Goal: Task Accomplishment & Management: Manage account settings

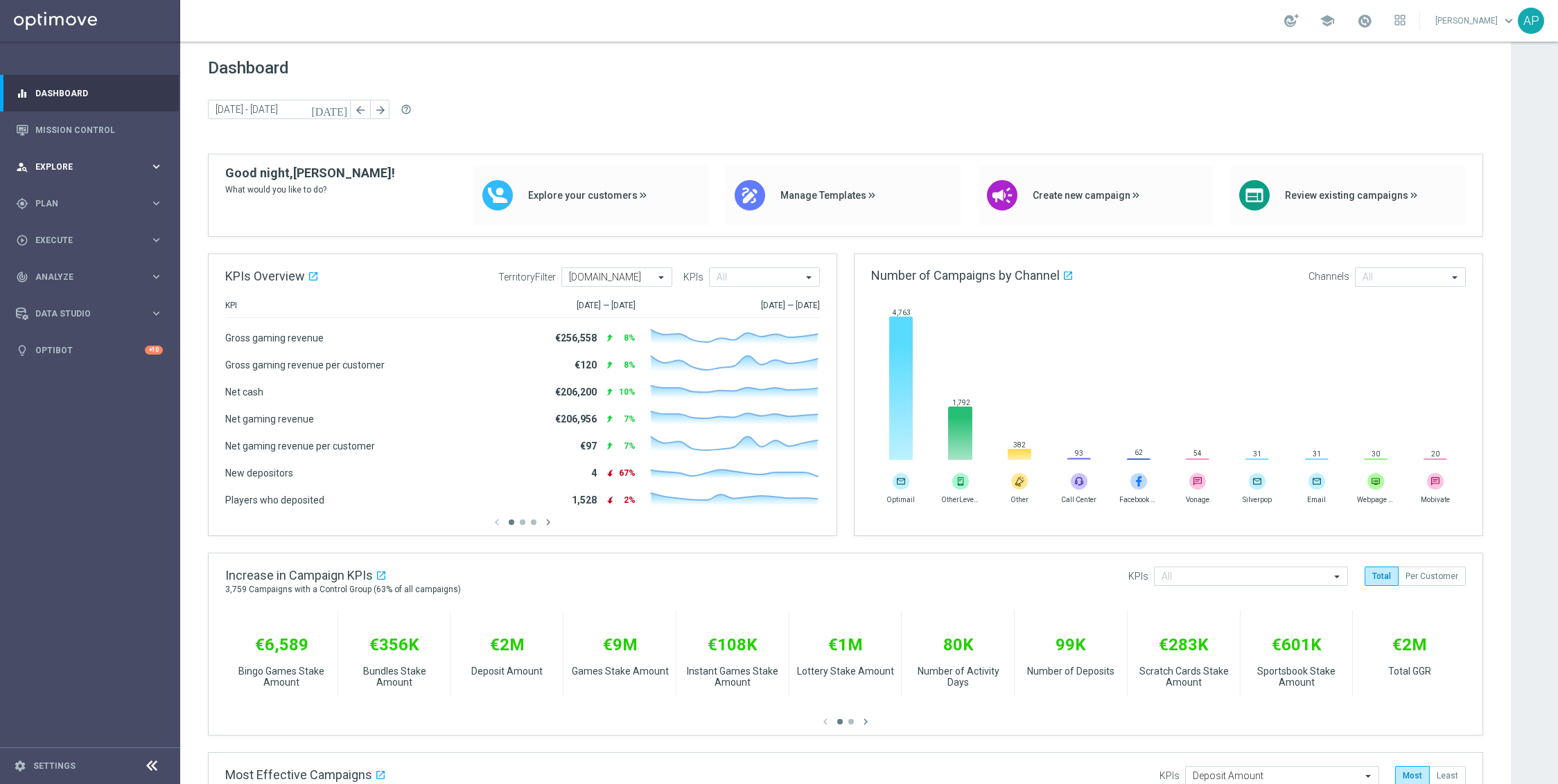
click at [116, 171] on div "person_search Explore" at bounding box center [83, 166] width 134 height 12
click at [51, 366] on span "Plan" at bounding box center [92, 369] width 114 height 8
click at [70, 235] on link "Target Groups" at bounding box center [90, 232] width 108 height 11
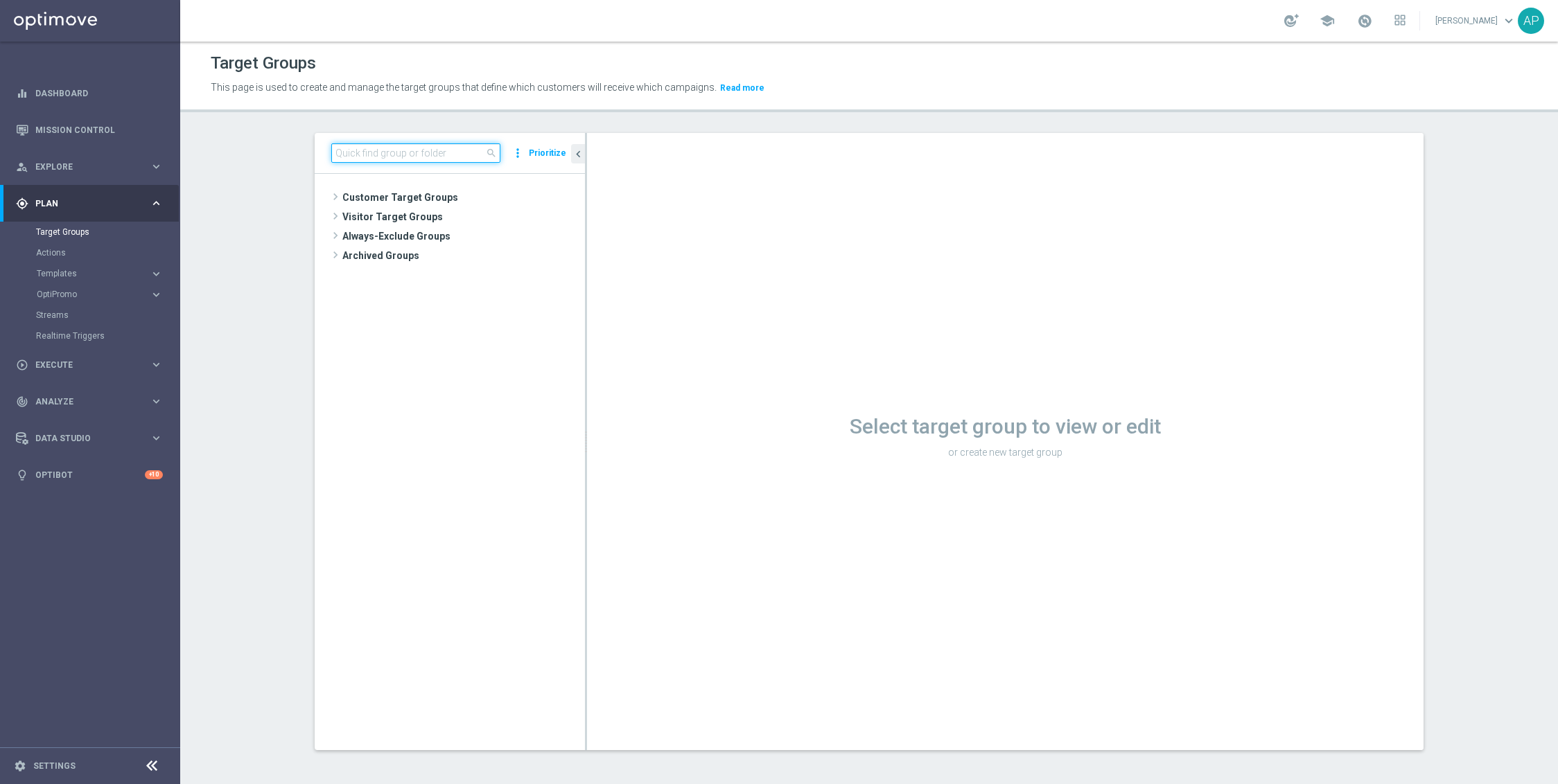
click at [369, 151] on input at bounding box center [416, 153] width 169 height 19
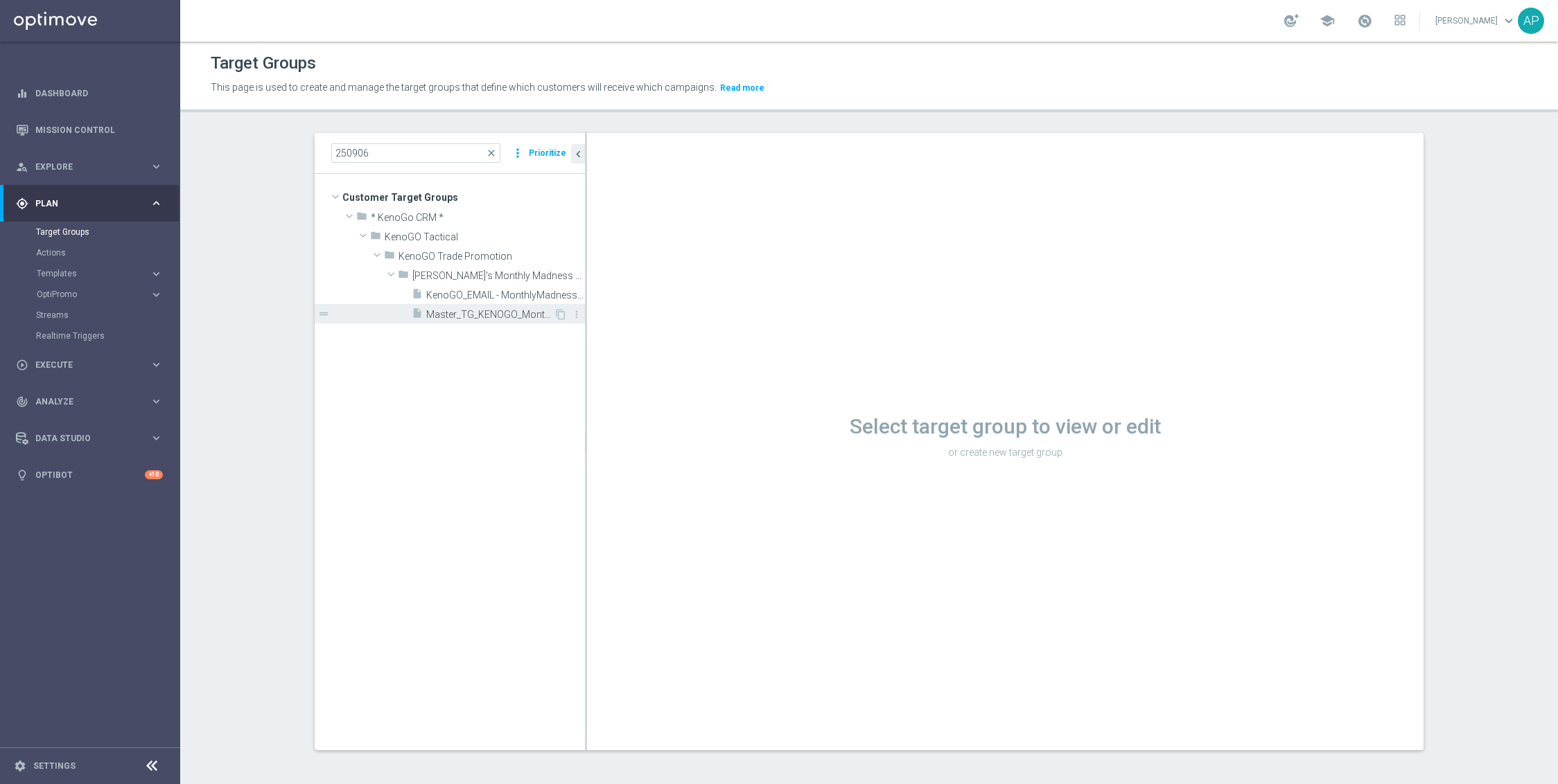
click at [527, 317] on span "Master_TG_KENOGO_MonthlyMadness_250906" at bounding box center [490, 315] width 128 height 12
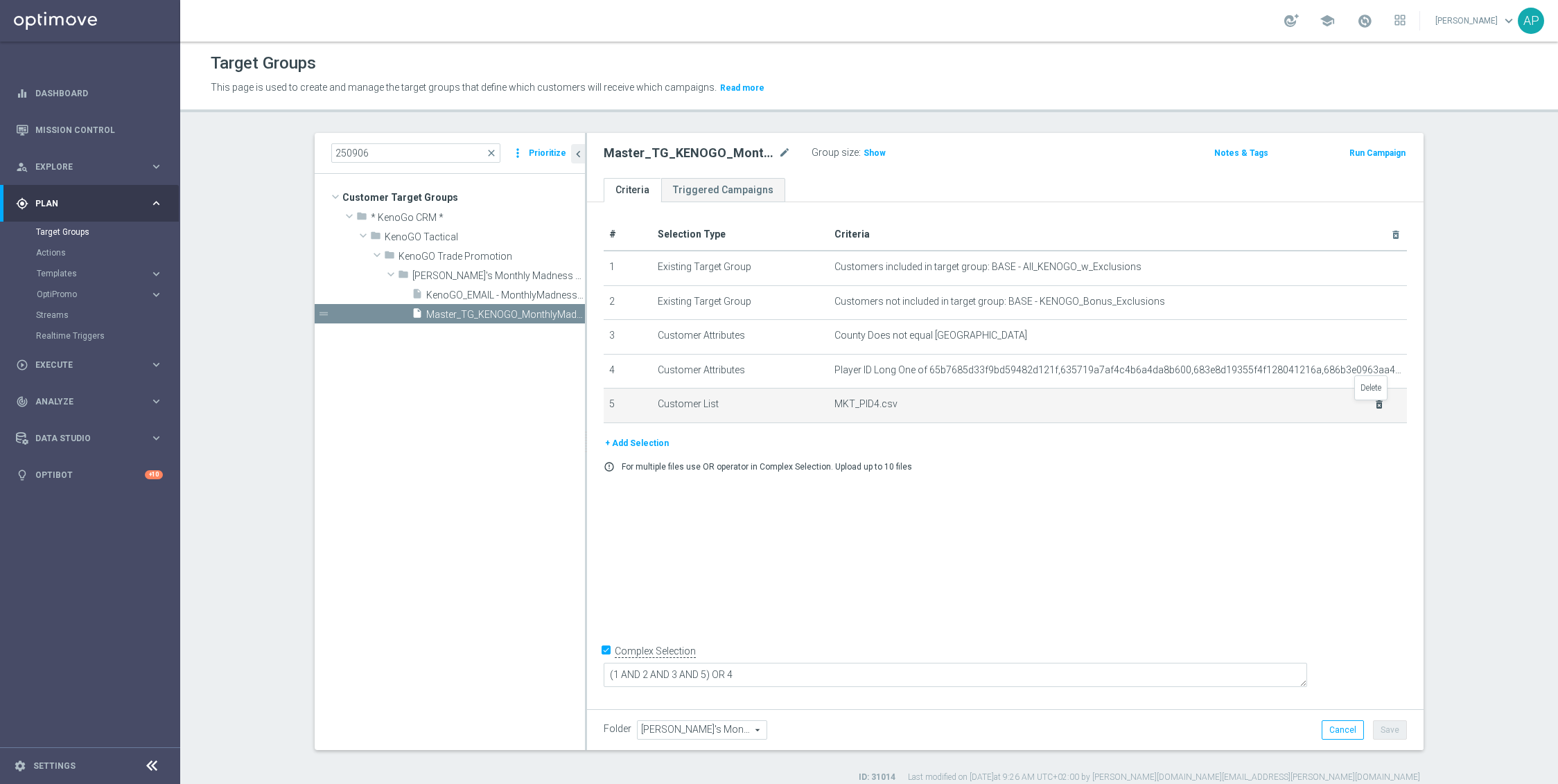
click at [1373, 407] on icon "delete_forever" at bounding box center [1378, 404] width 11 height 11
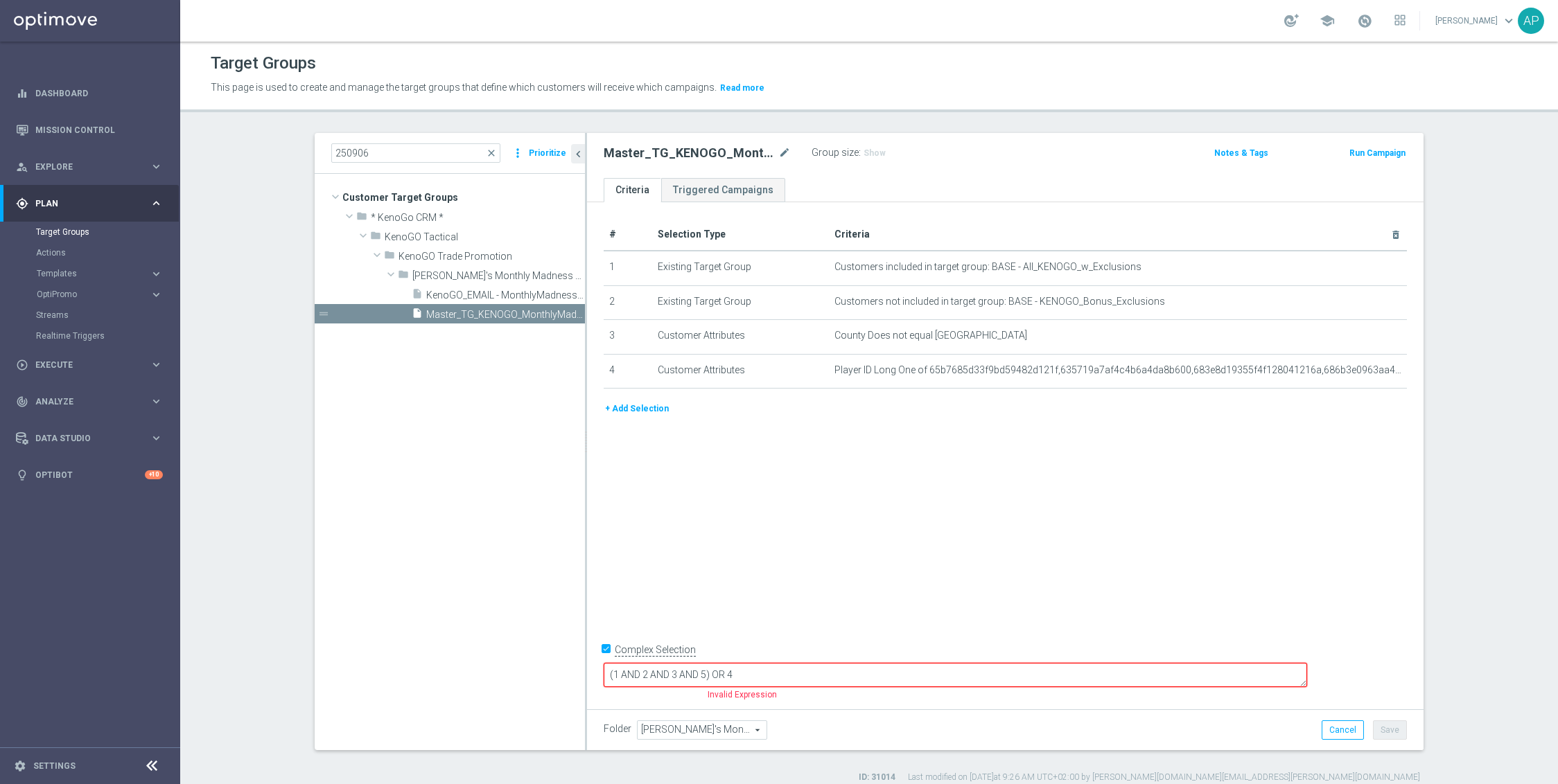
click at [656, 411] on button "+ Add Selection" at bounding box center [637, 409] width 67 height 15
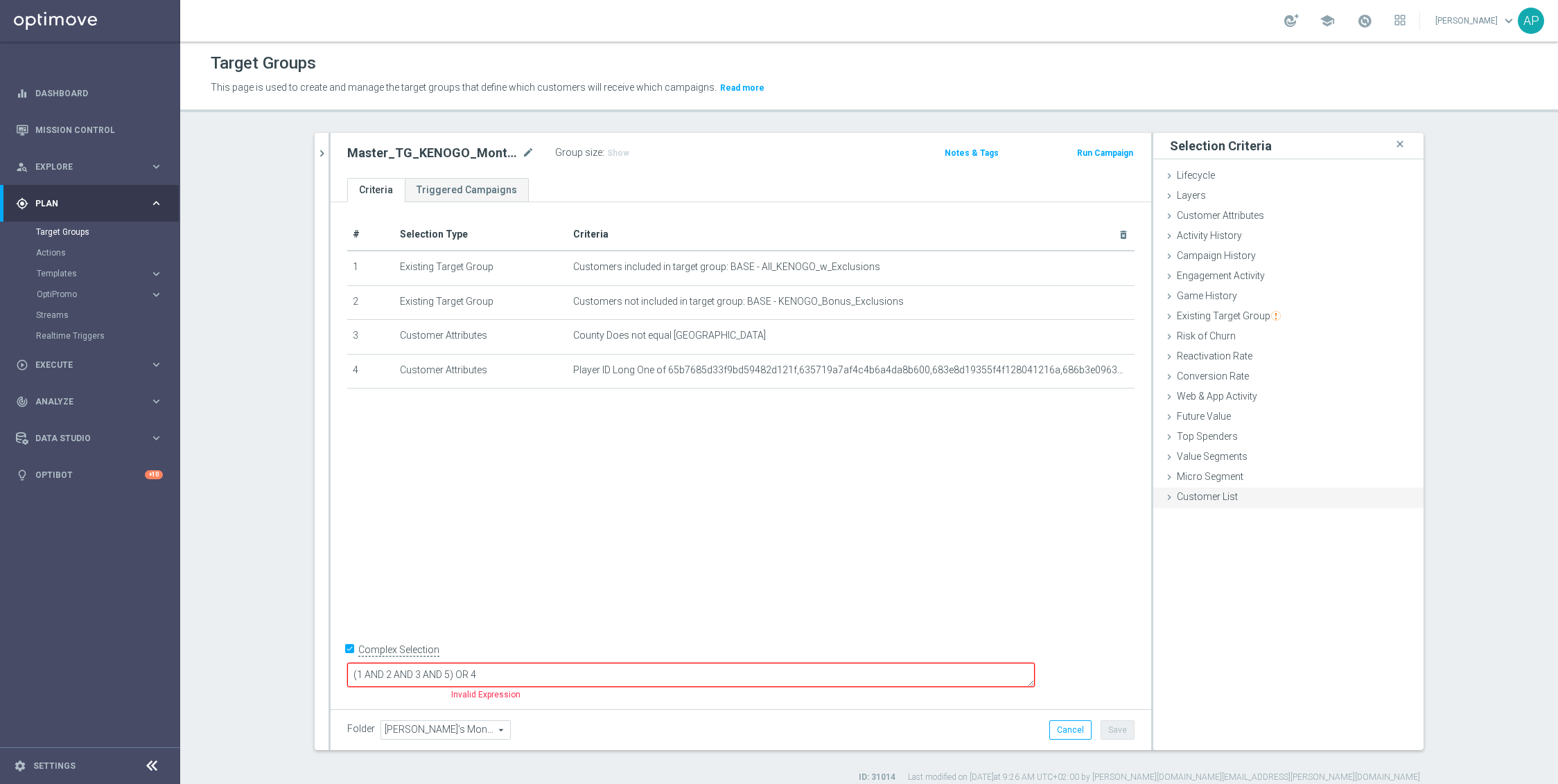
click at [1179, 491] on span "Customer List" at bounding box center [1207, 496] width 61 height 11
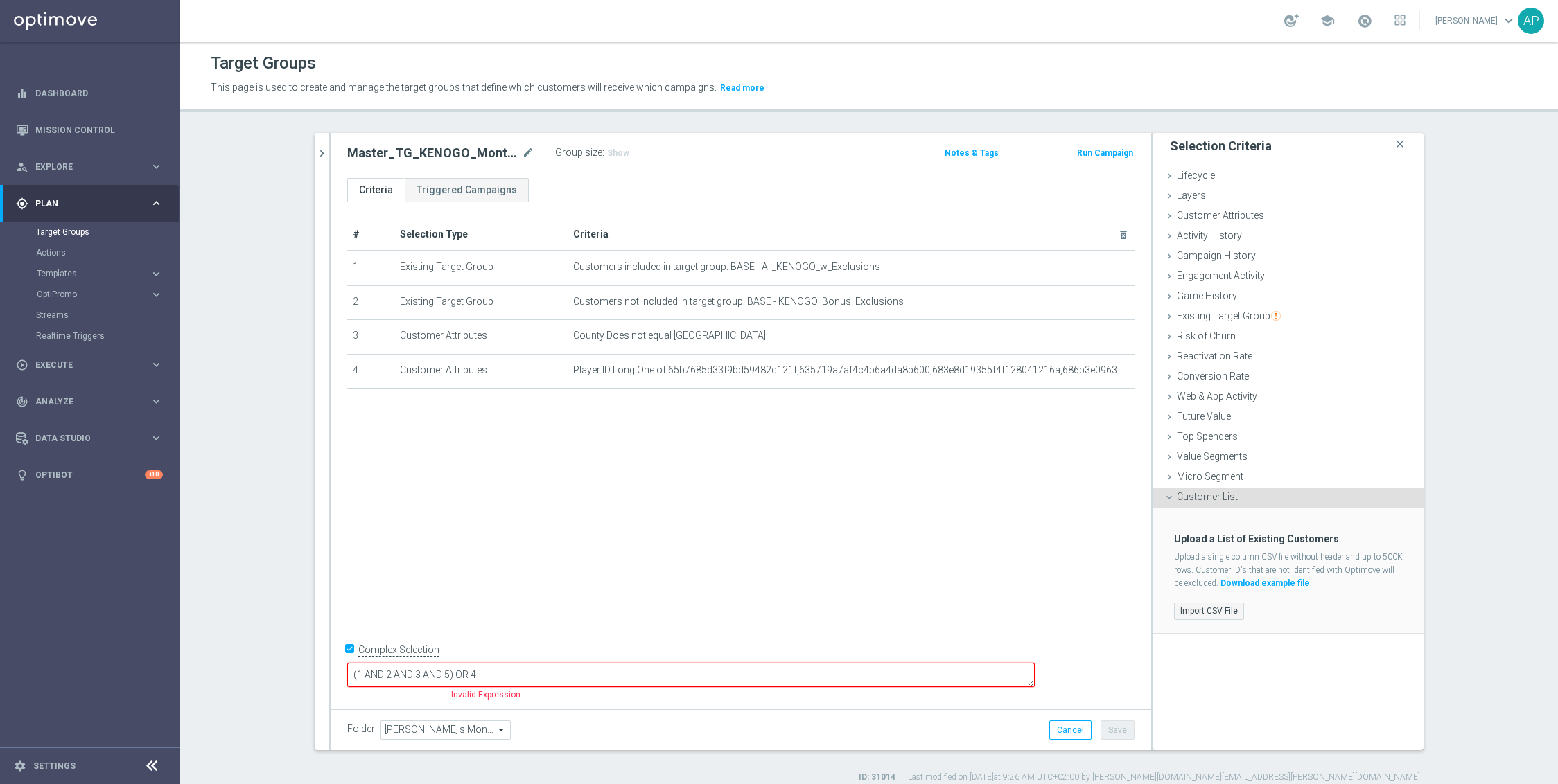
click at [1202, 606] on label "Import CSV File" at bounding box center [1209, 612] width 70 height 18
click at [0, 0] on input "Import CSV File" at bounding box center [0, 0] width 0 height 0
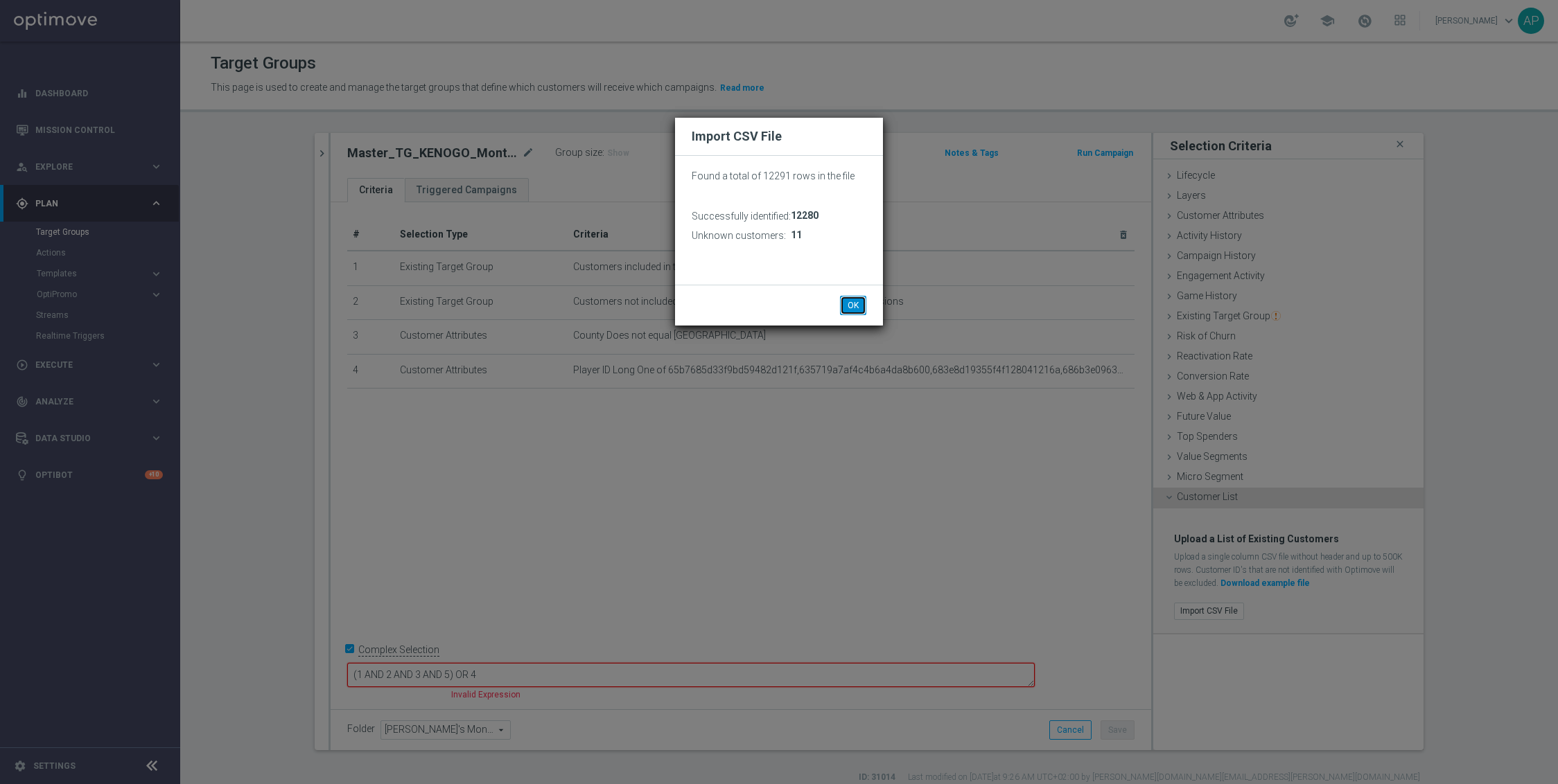
click at [846, 302] on button "OK" at bounding box center [853, 306] width 26 height 19
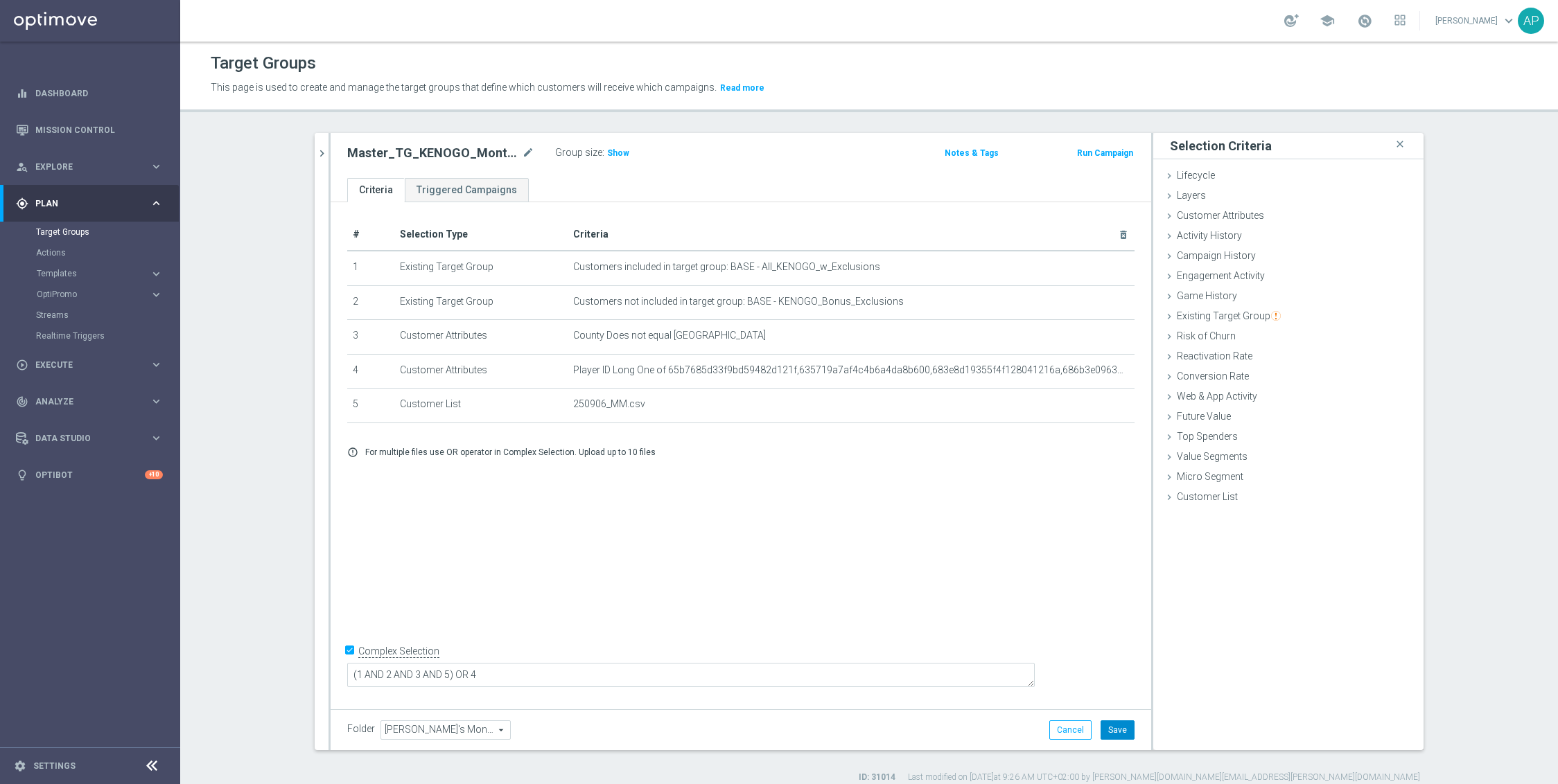
click at [1111, 728] on button "Save" at bounding box center [1118, 730] width 34 height 19
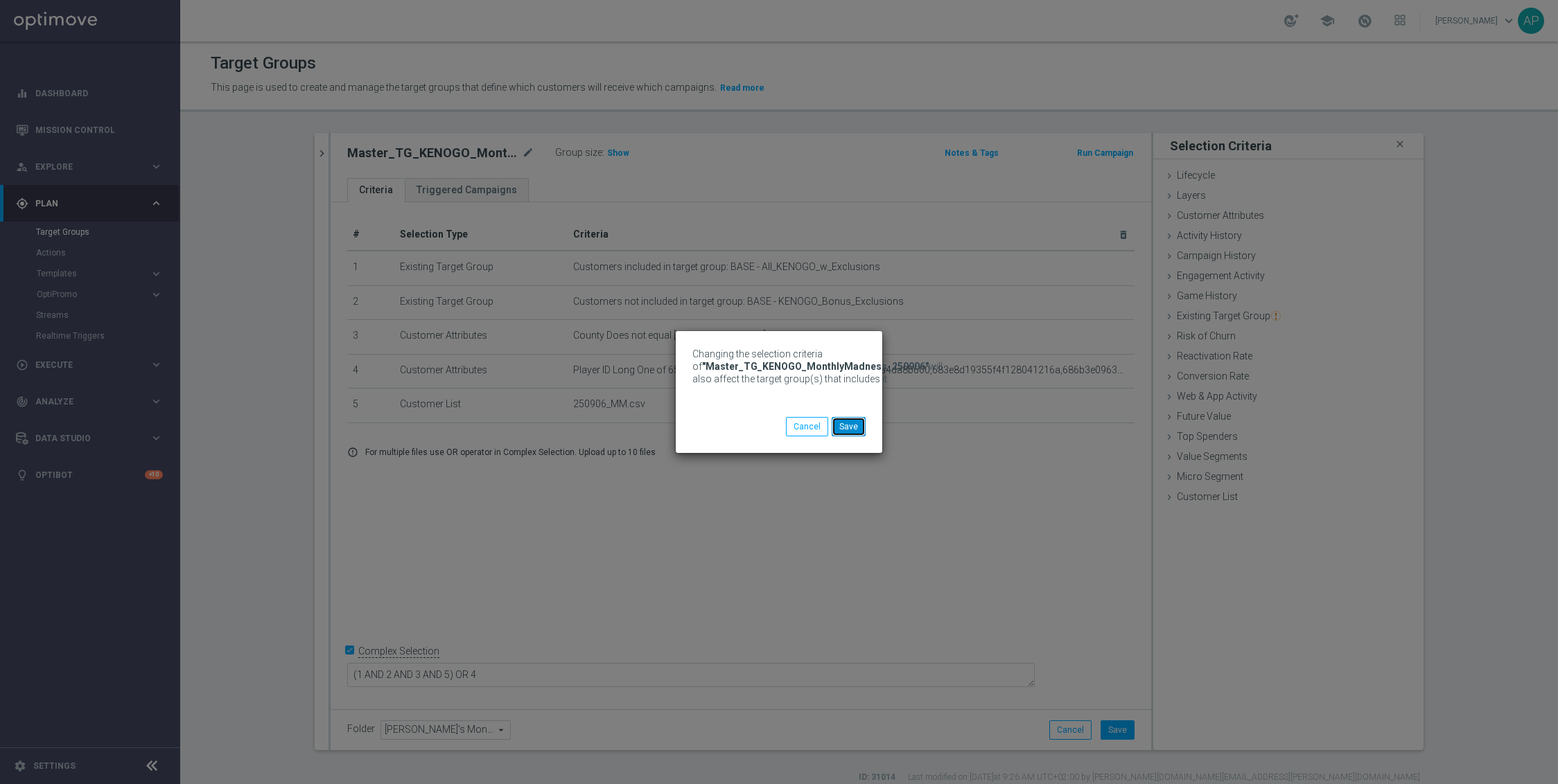
click at [859, 429] on button "Save" at bounding box center [849, 426] width 34 height 19
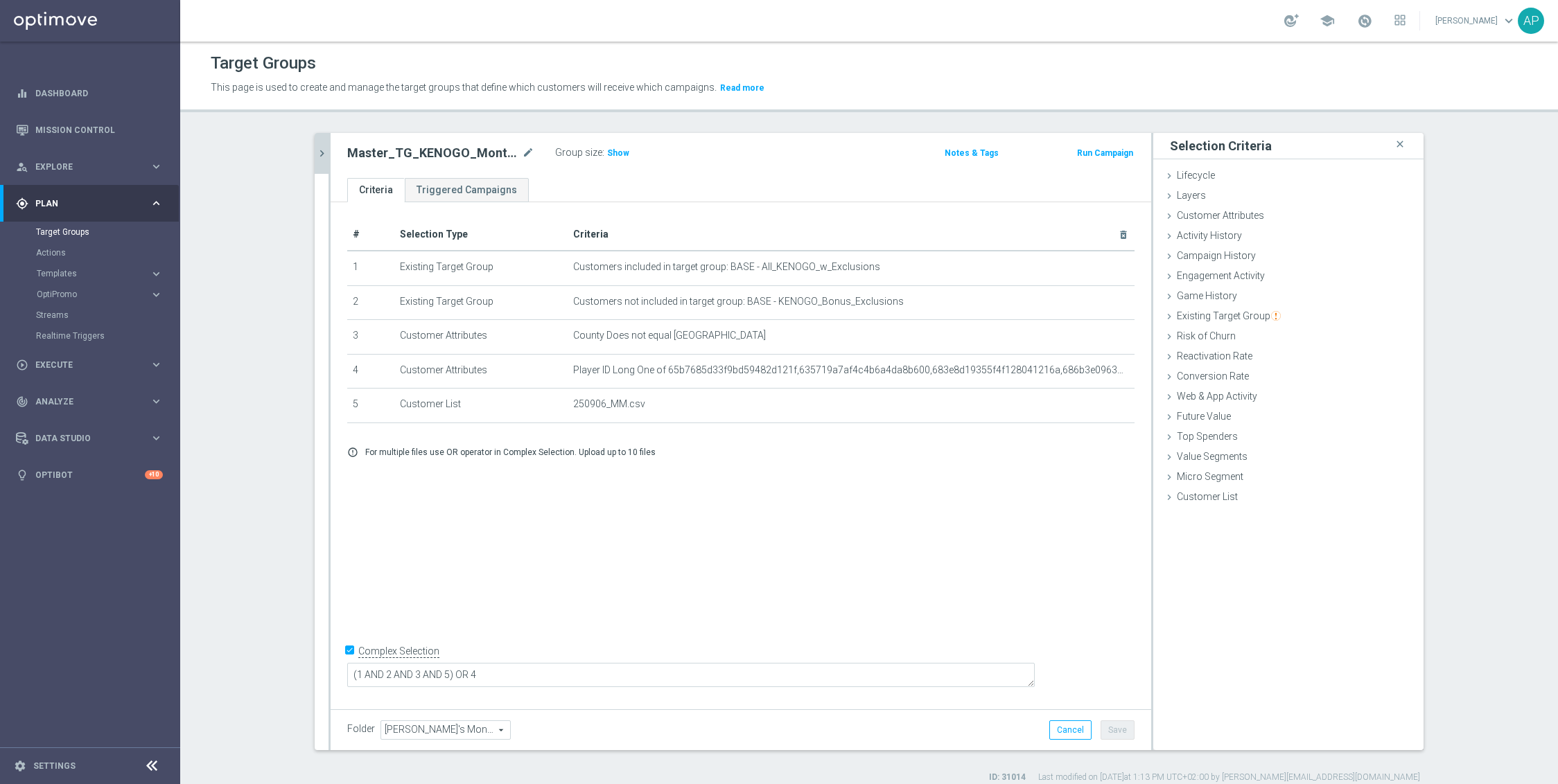
click at [317, 153] on icon "chevron_right" at bounding box center [322, 153] width 13 height 13
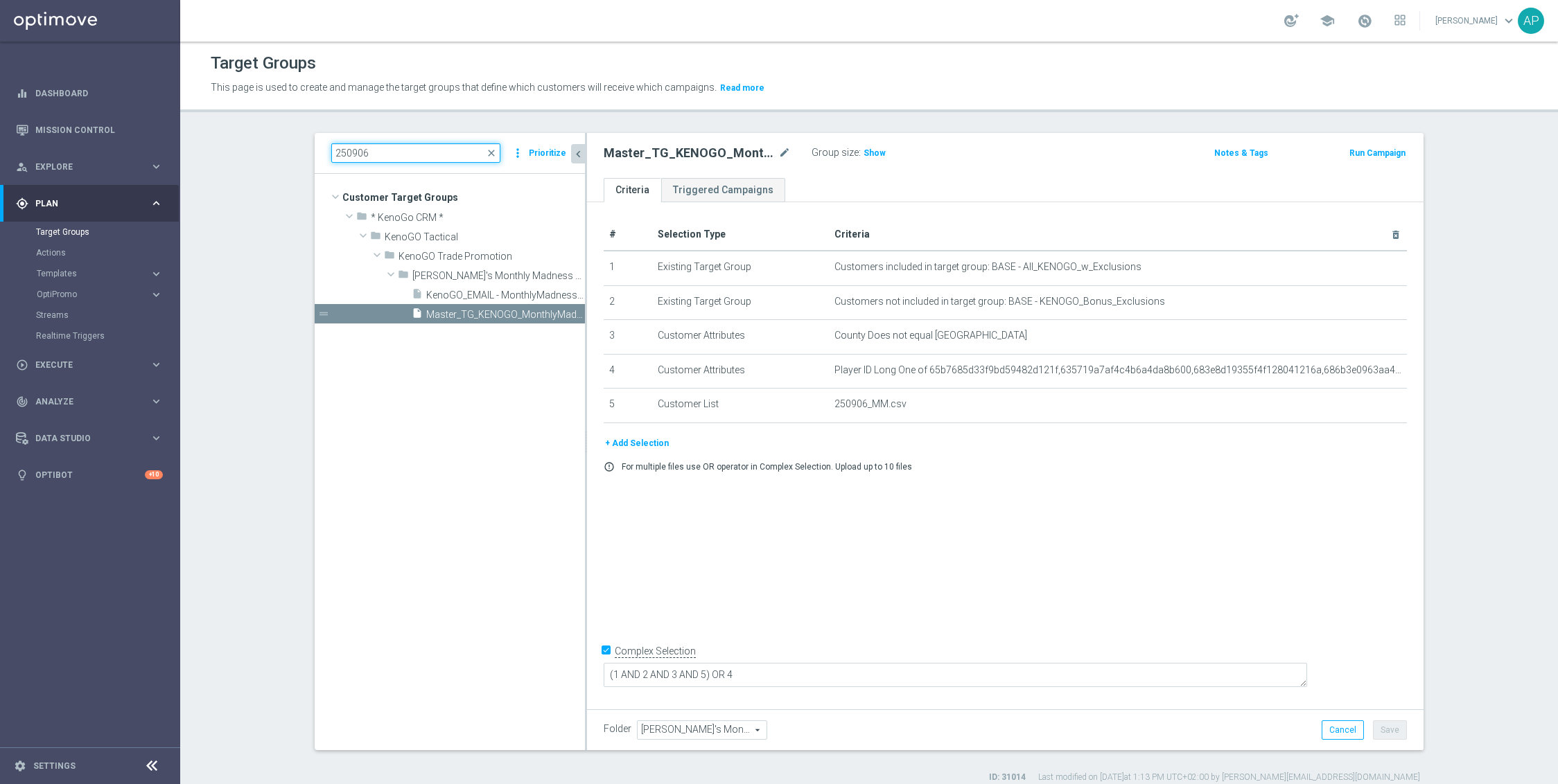
click at [404, 158] on input "250906" at bounding box center [416, 153] width 169 height 19
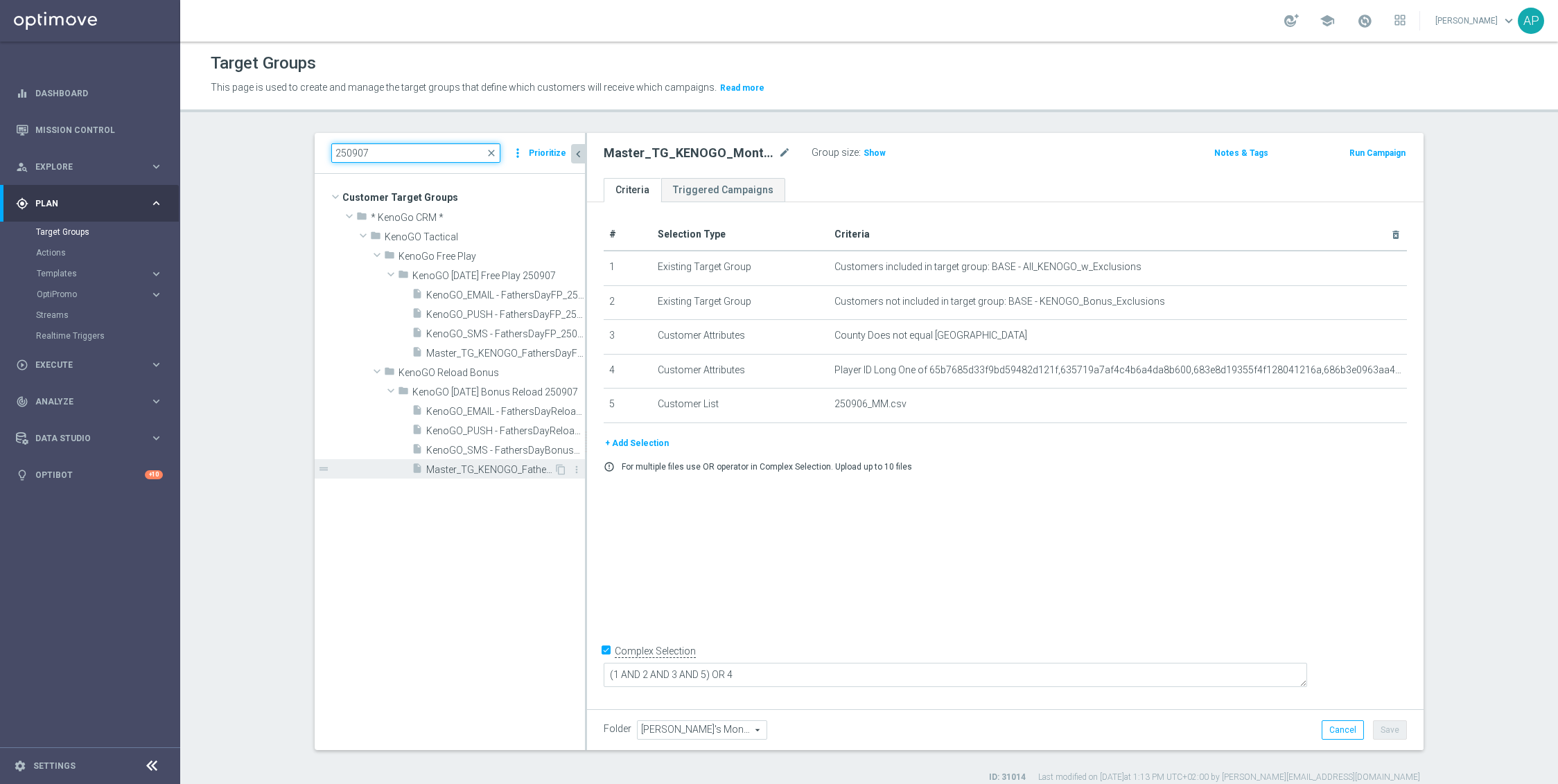
type input "250907"
click at [503, 469] on span "Master_TG_KENOGO_FathersDayReloadBonus_250907" at bounding box center [490, 470] width 128 height 12
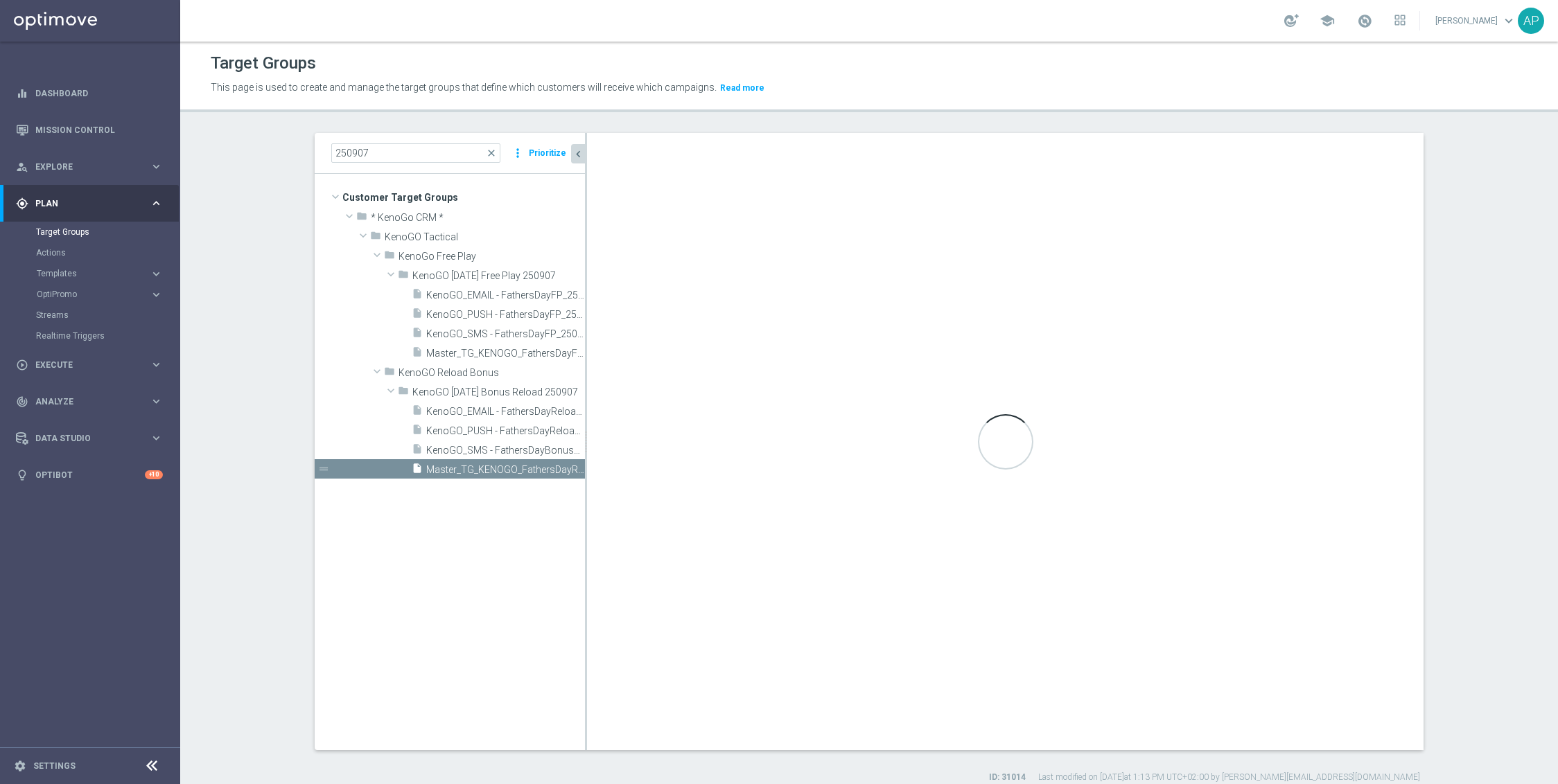
type textarea "(1 AND 2 AND 4) OR 3"
type input "KenoGO Father's Day Bonus Reload 250907"
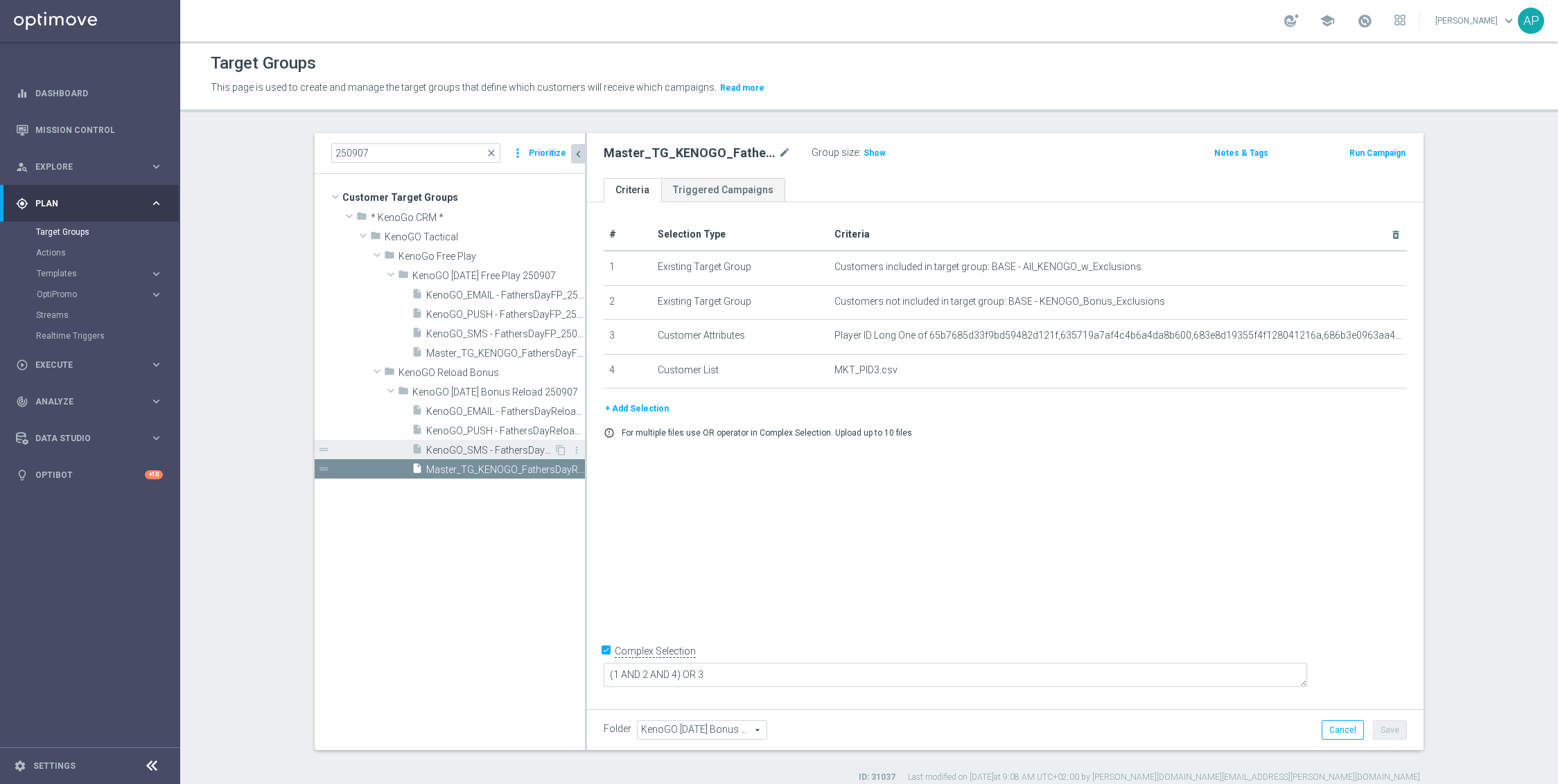
click at [525, 449] on span "KenoGO_SMS - FathersDayBonusReload_250907" at bounding box center [490, 451] width 128 height 12
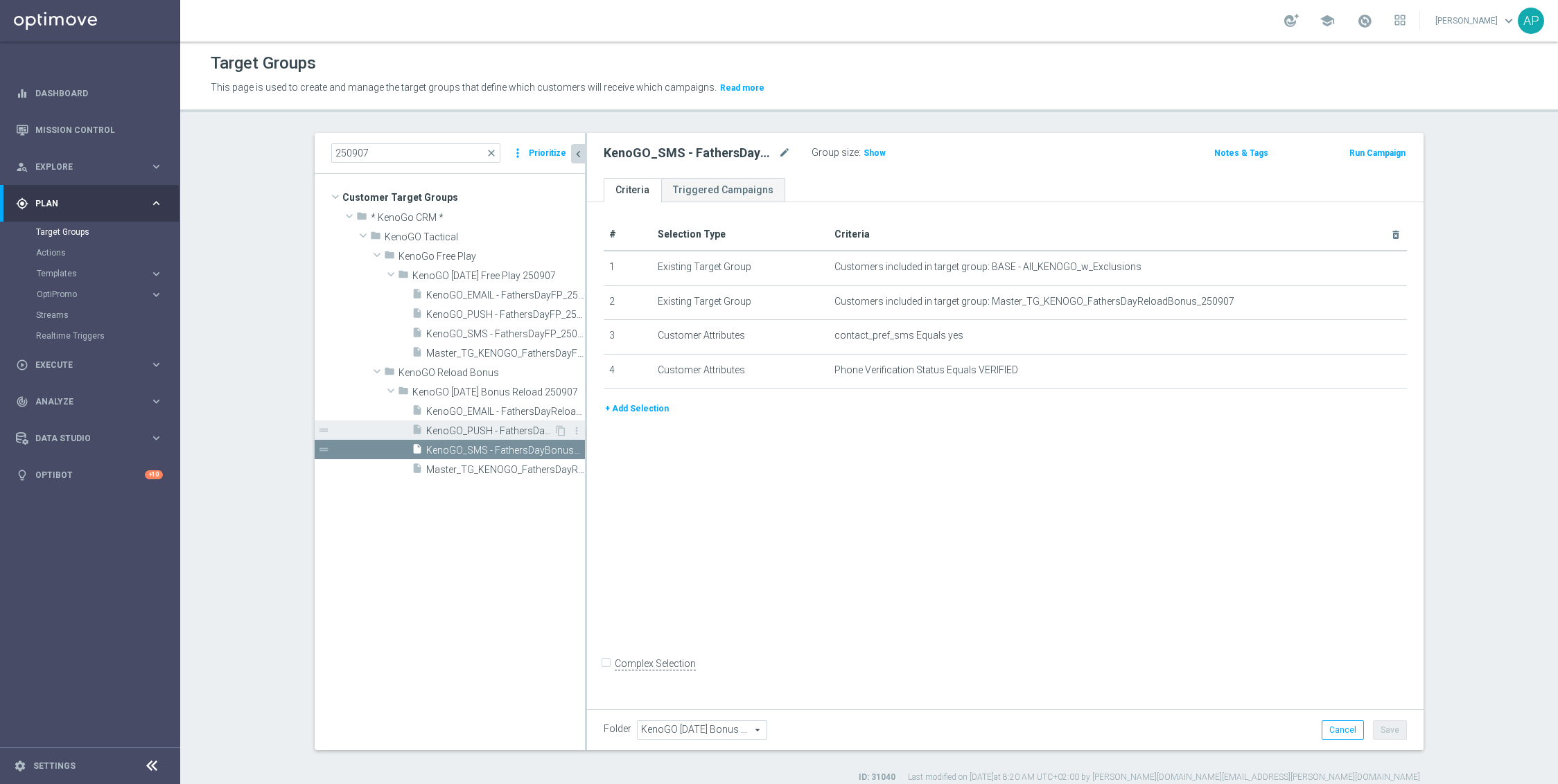
click at [528, 432] on span "KenoGO_PUSH - FathersDayReloadBonus_250907" at bounding box center [490, 432] width 128 height 12
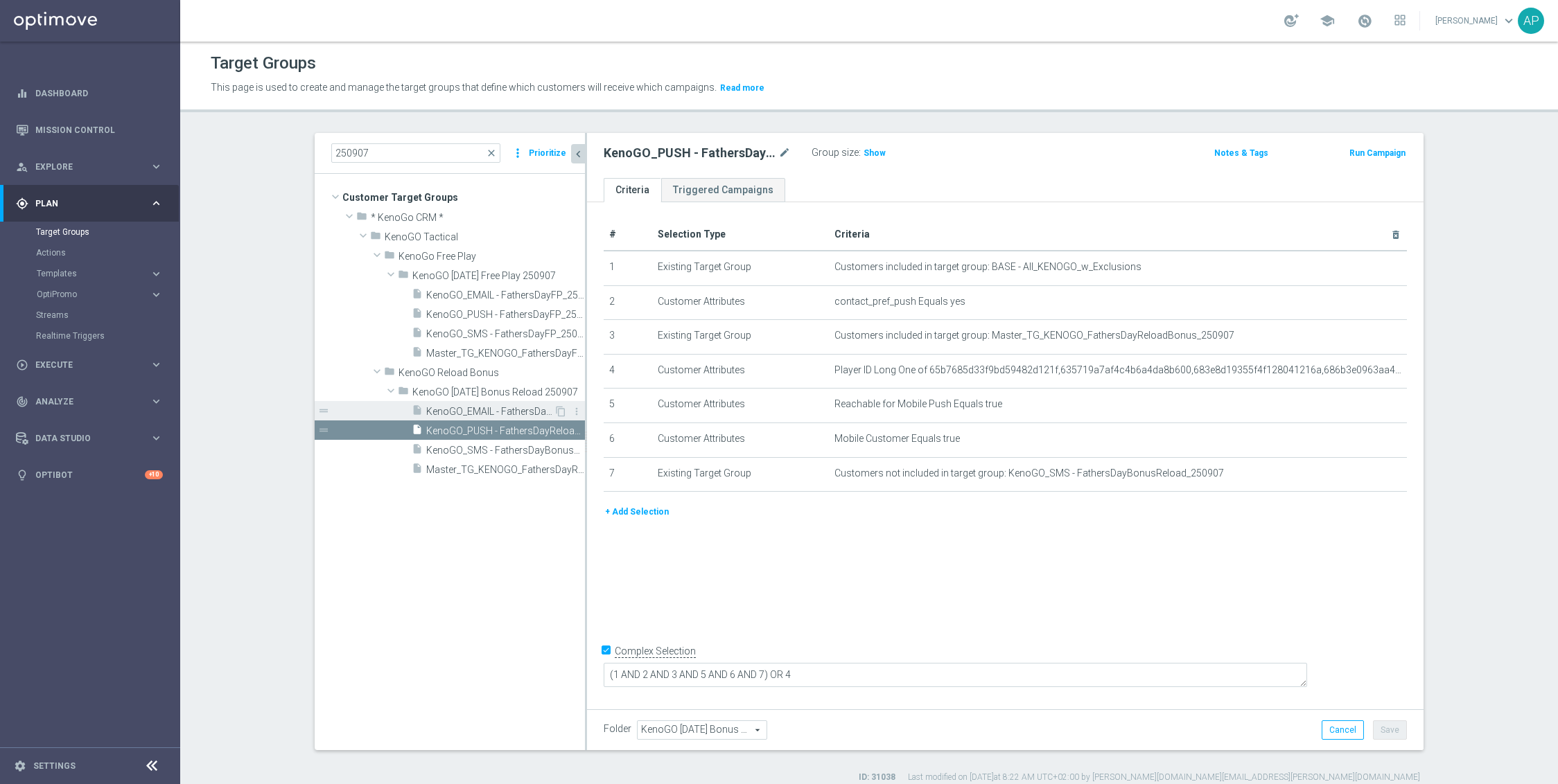
click at [524, 406] on span "KenoGO_EMAIL - FathersDayReloadBonus_250907" at bounding box center [490, 412] width 128 height 12
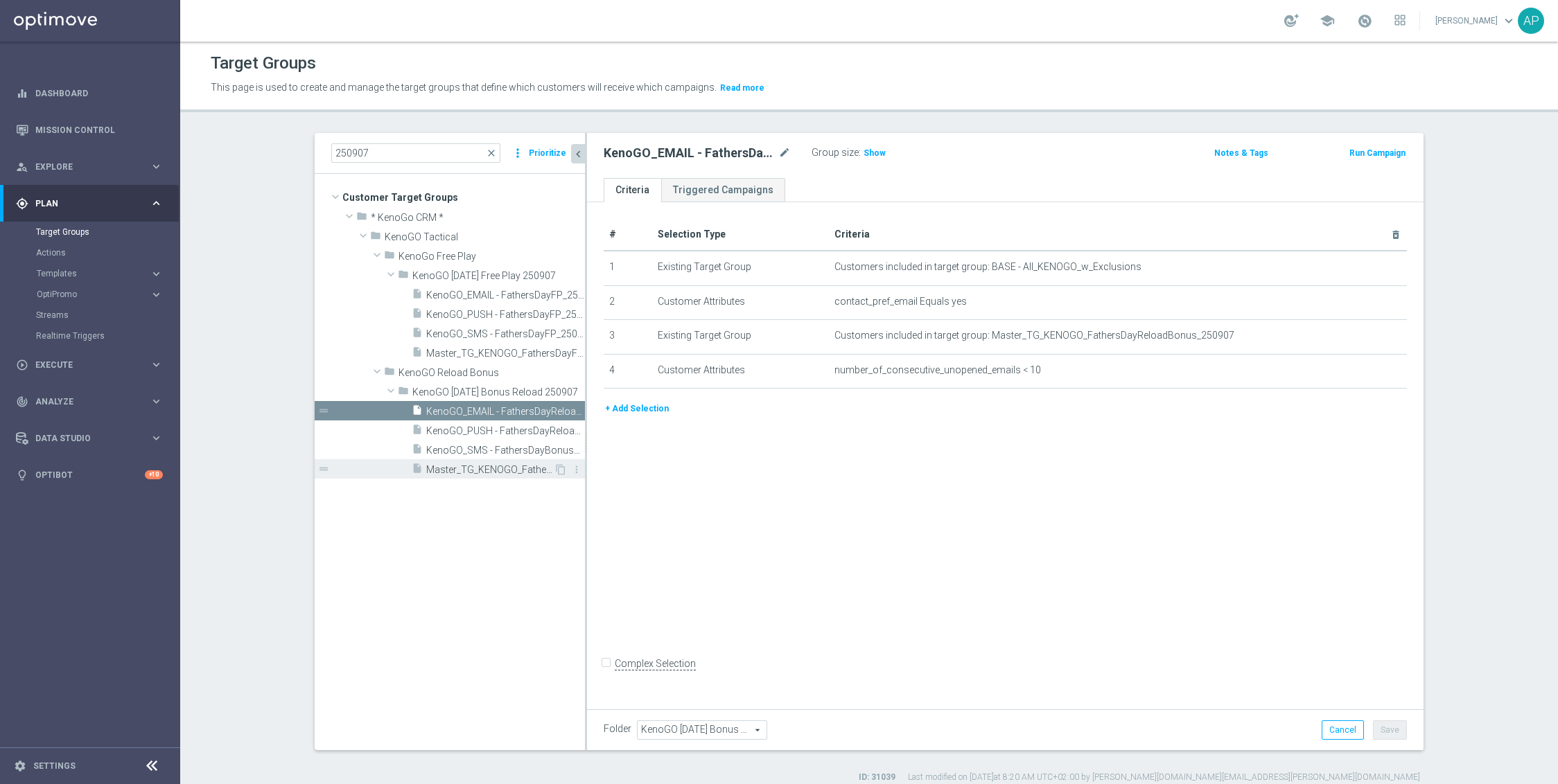
click at [517, 462] on div "insert_drive_file Master_TG_KENOGO_FathersDayReloadBonus_250907" at bounding box center [483, 469] width 142 height 19
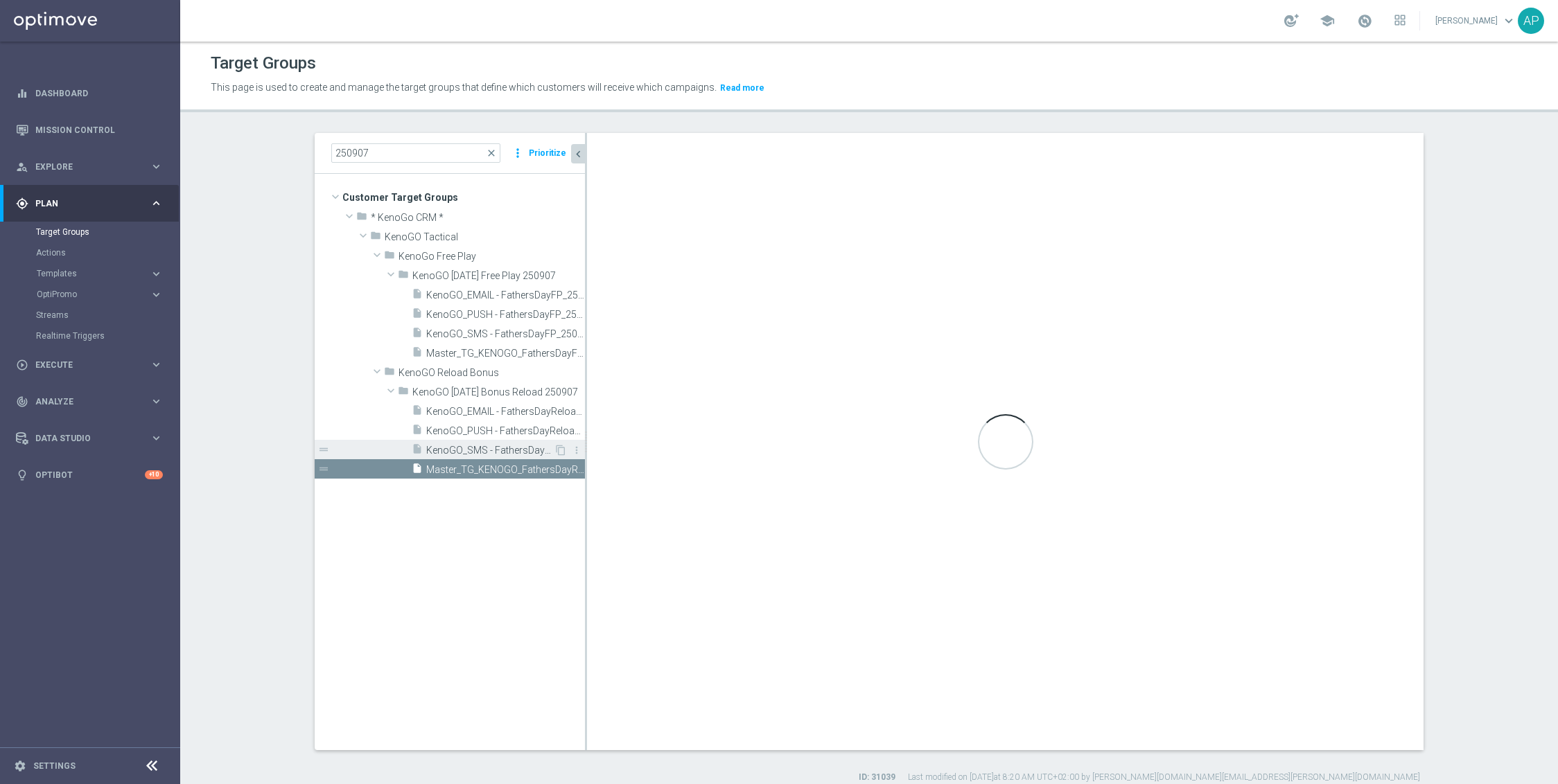
checkbox input "true"
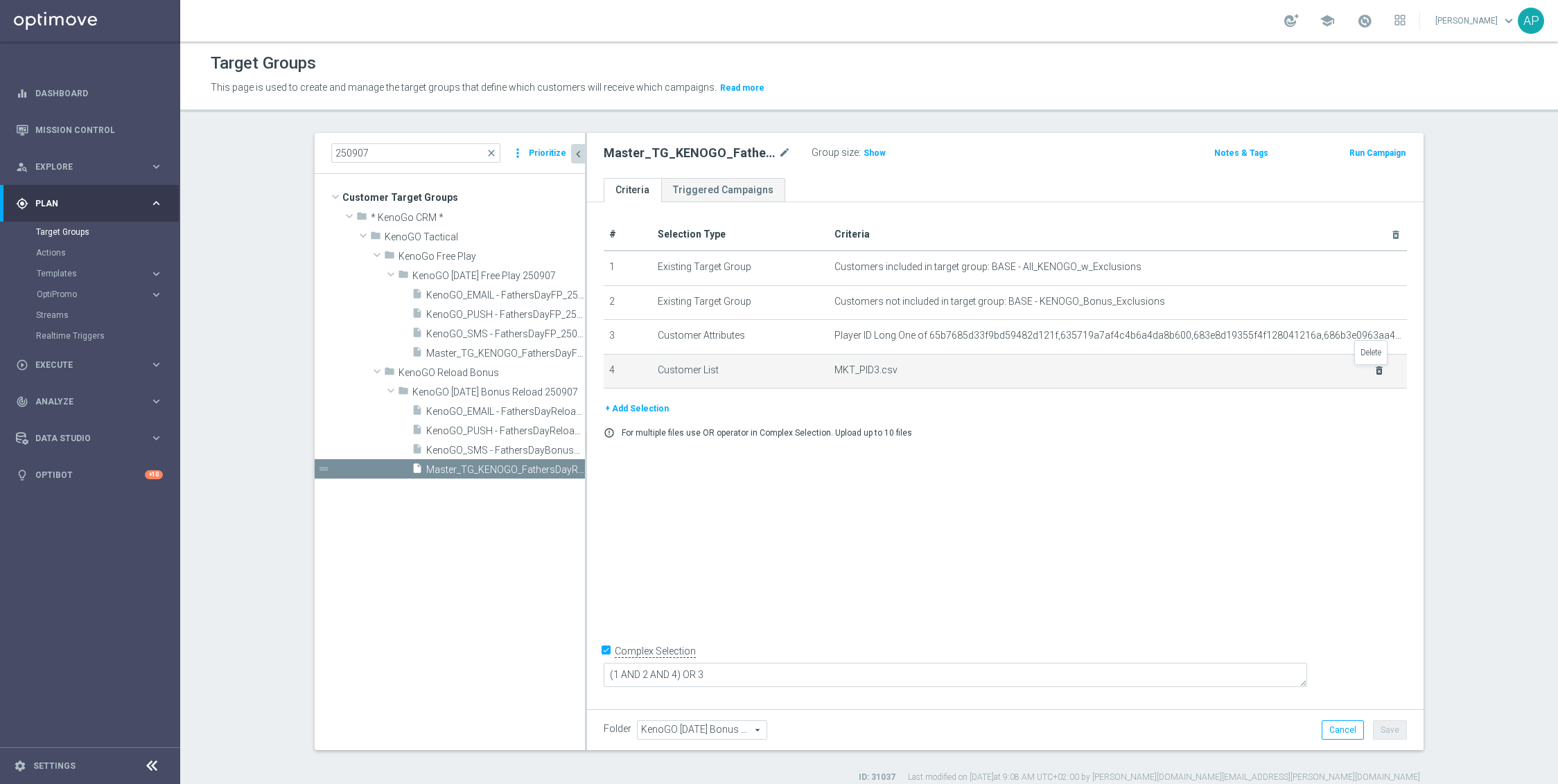
click at [1373, 369] on icon "delete_forever" at bounding box center [1378, 370] width 11 height 11
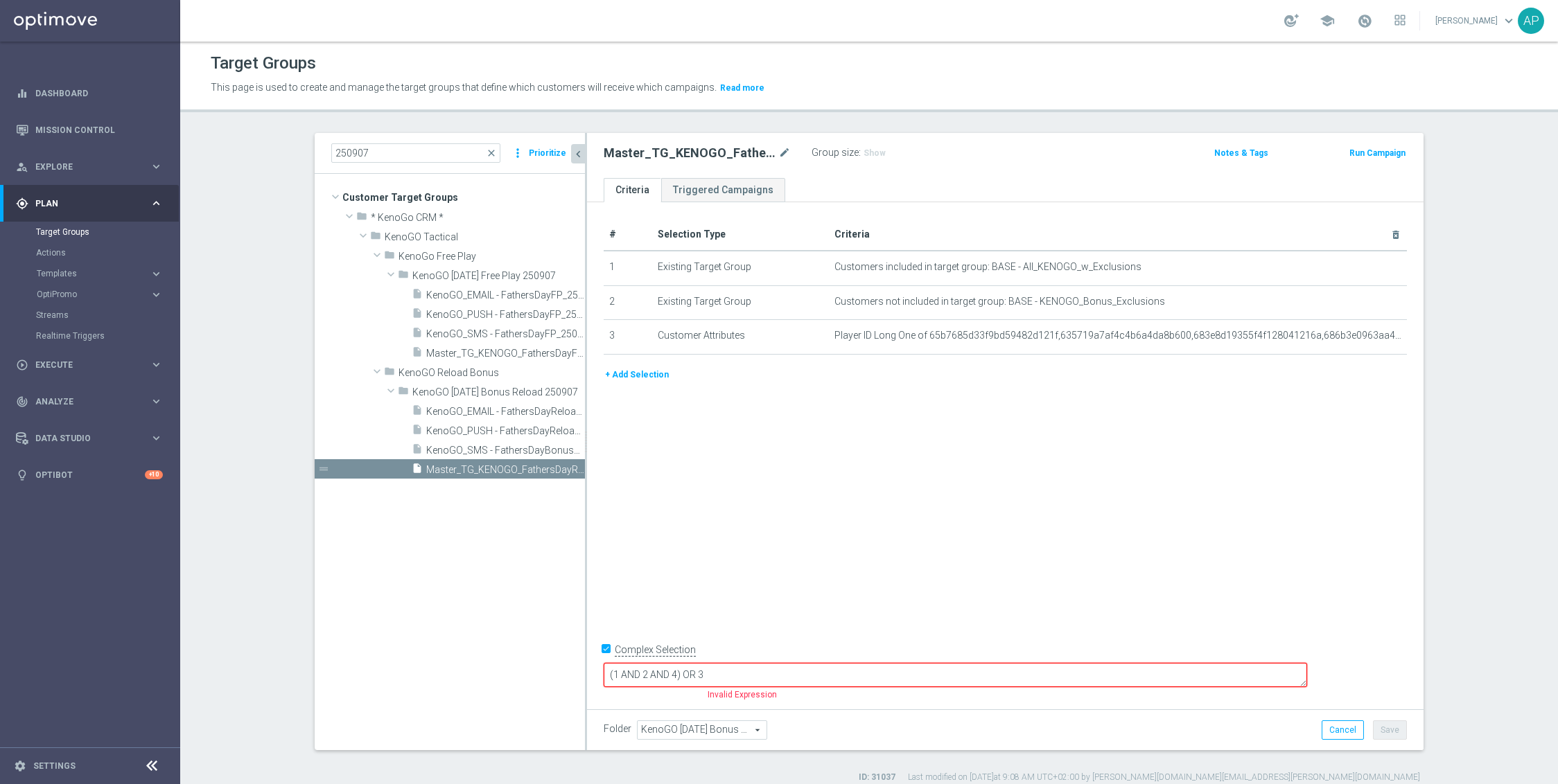
click at [641, 380] on button "+ Add Selection" at bounding box center [637, 374] width 67 height 15
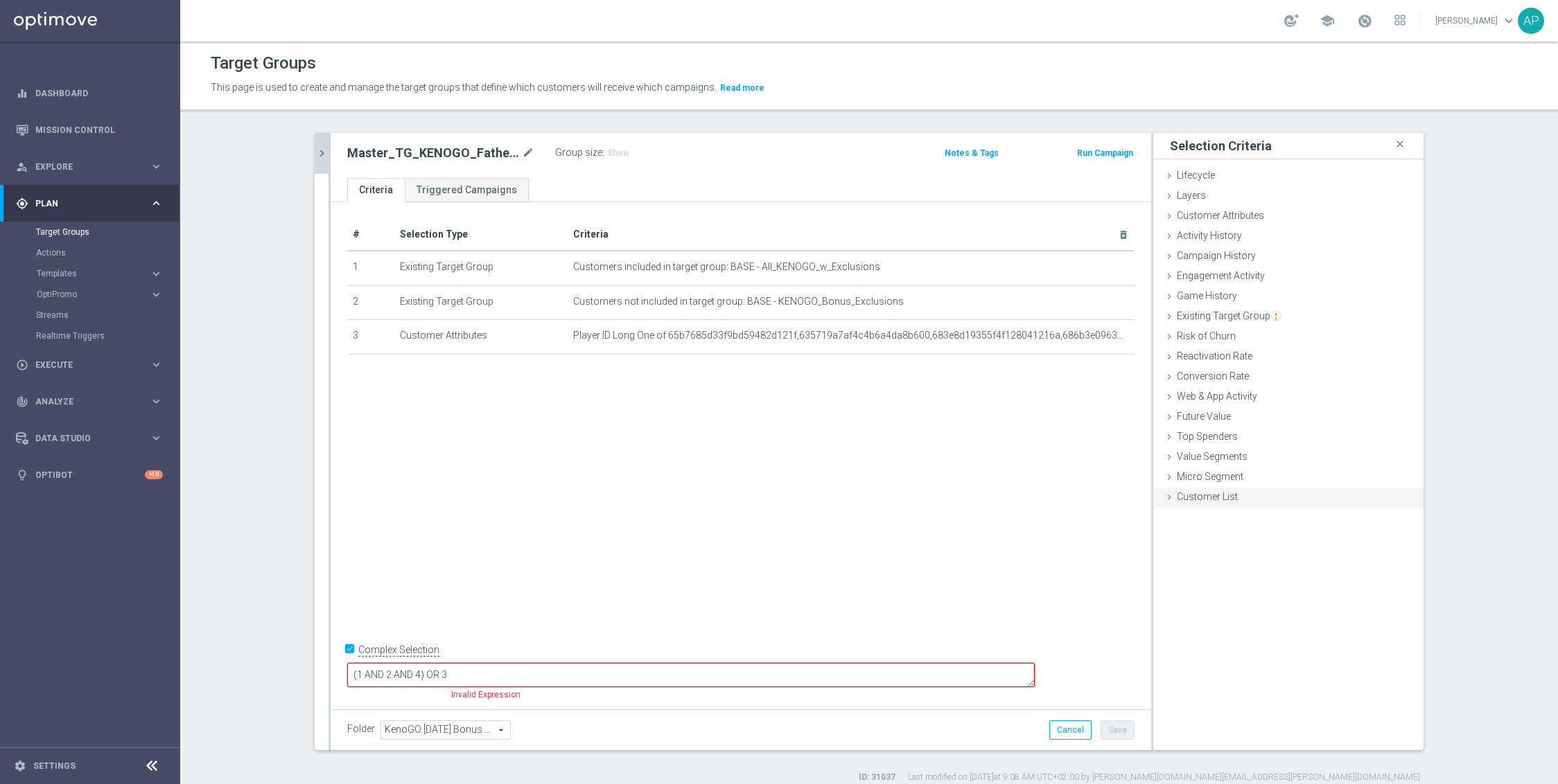
click at [1185, 491] on span "Customer List" at bounding box center [1207, 496] width 61 height 11
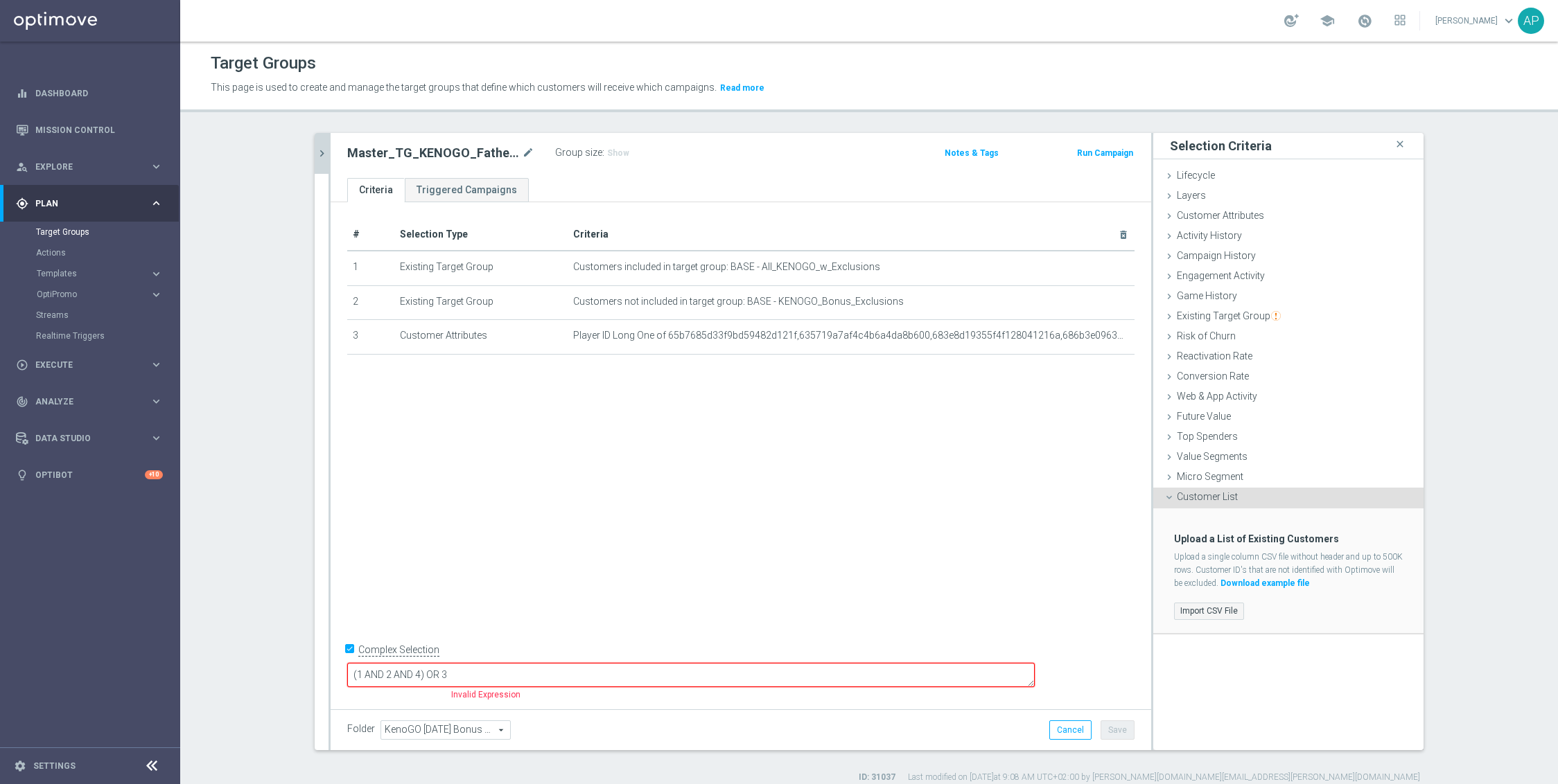
click at [1214, 606] on label "Import CSV File" at bounding box center [1209, 612] width 70 height 18
click at [0, 0] on input "Import CSV File" at bounding box center [0, 0] width 0 height 0
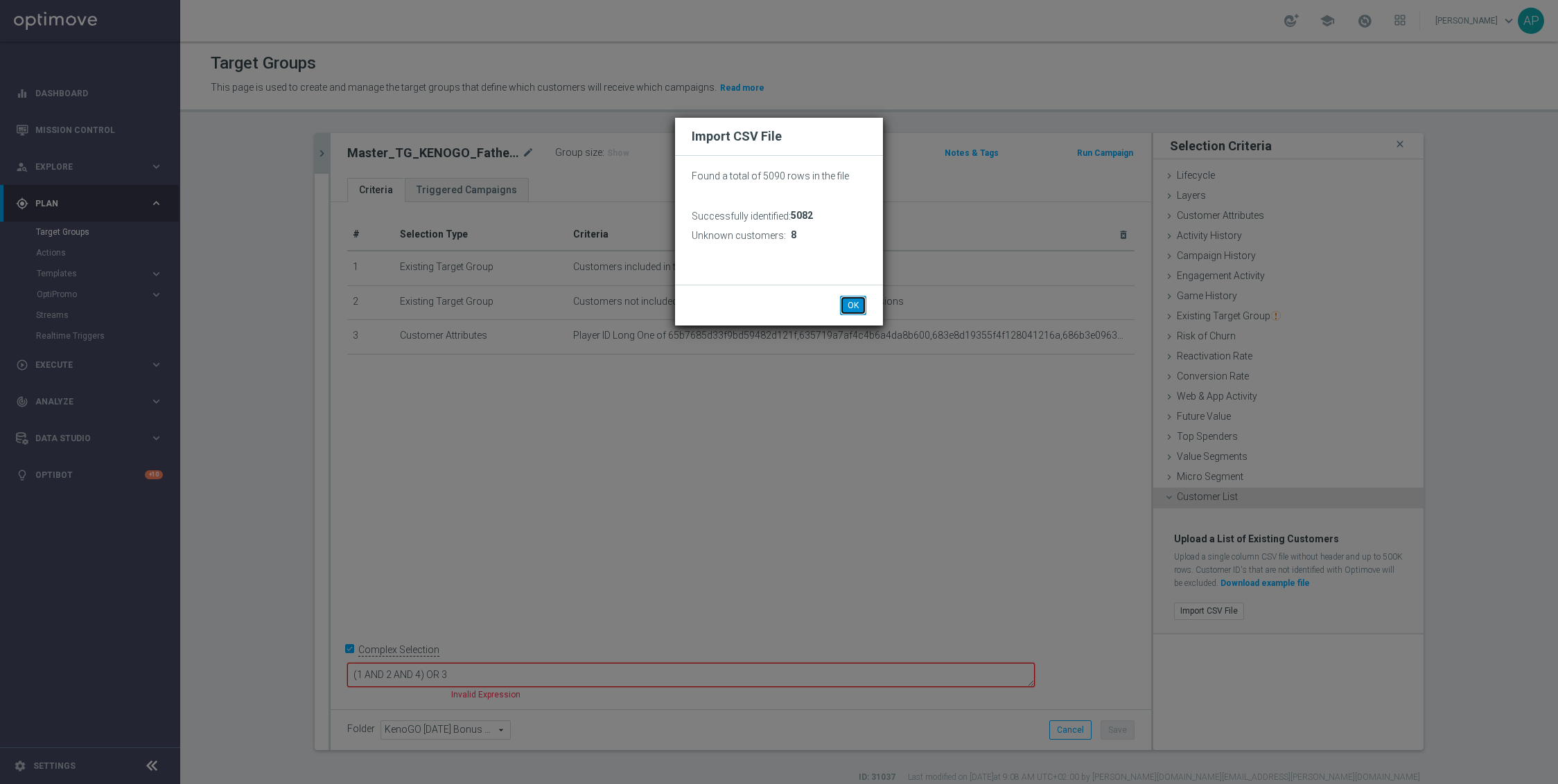
click at [855, 308] on button "OK" at bounding box center [853, 306] width 26 height 19
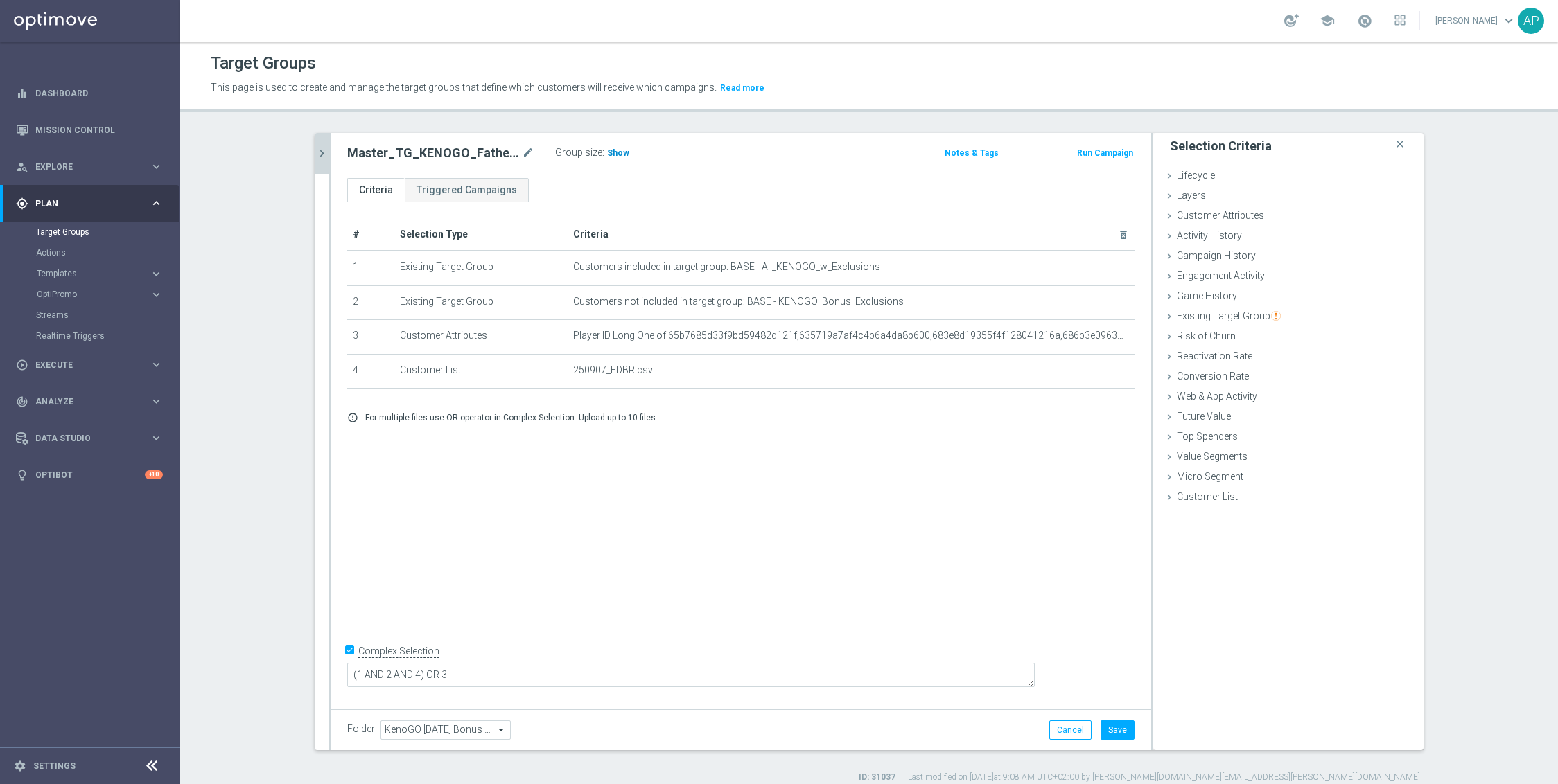
click at [613, 155] on span "Show" at bounding box center [618, 152] width 22 height 10
click at [1110, 725] on button "Save" at bounding box center [1118, 730] width 34 height 19
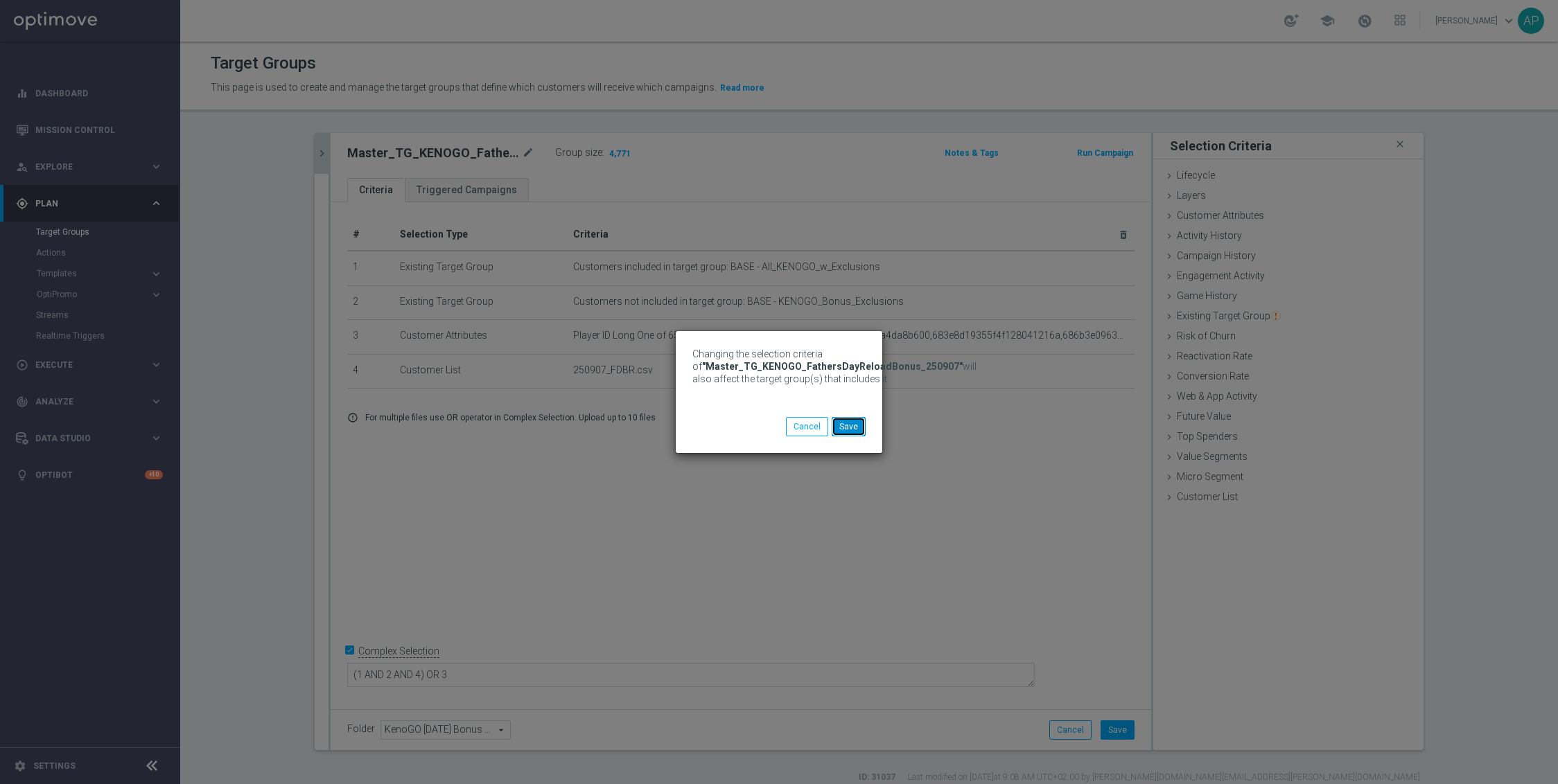
click at [851, 426] on button "Save" at bounding box center [849, 426] width 34 height 19
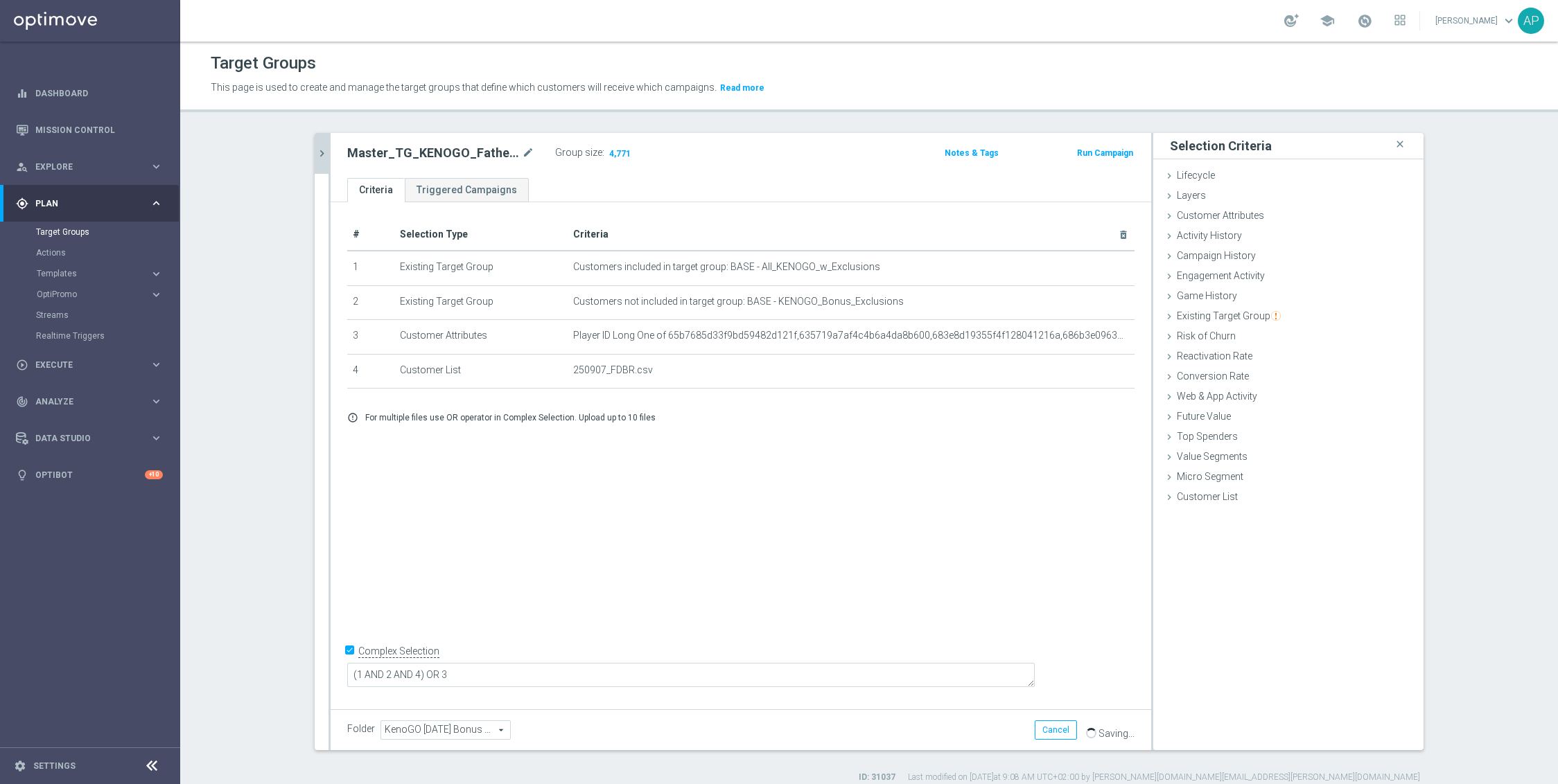
click at [315, 147] on icon "chevron_right" at bounding box center [322, 153] width 13 height 13
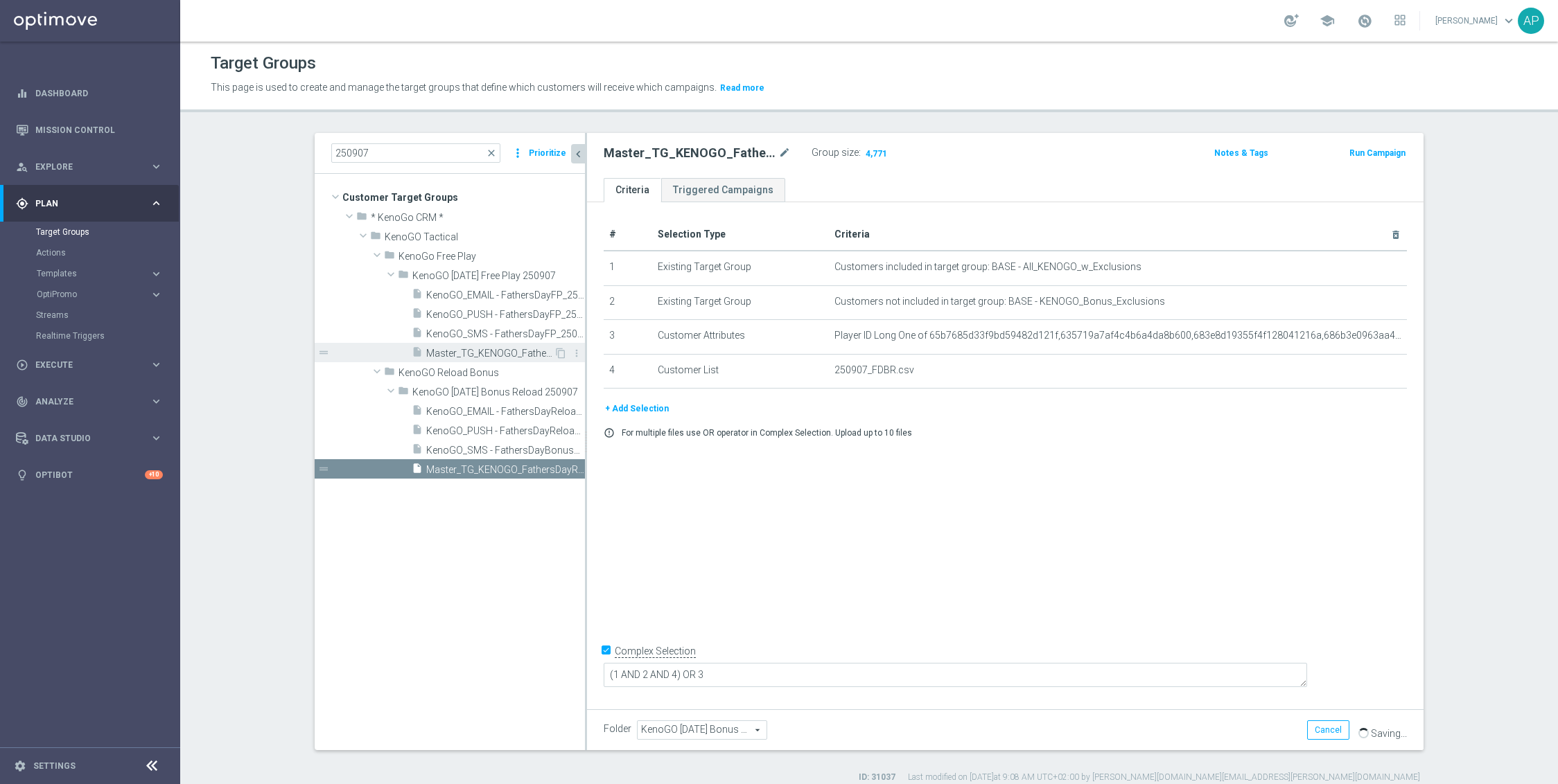
click at [509, 351] on span "Master_TG_KENOGO_FathersDayFP_250907" at bounding box center [490, 354] width 128 height 12
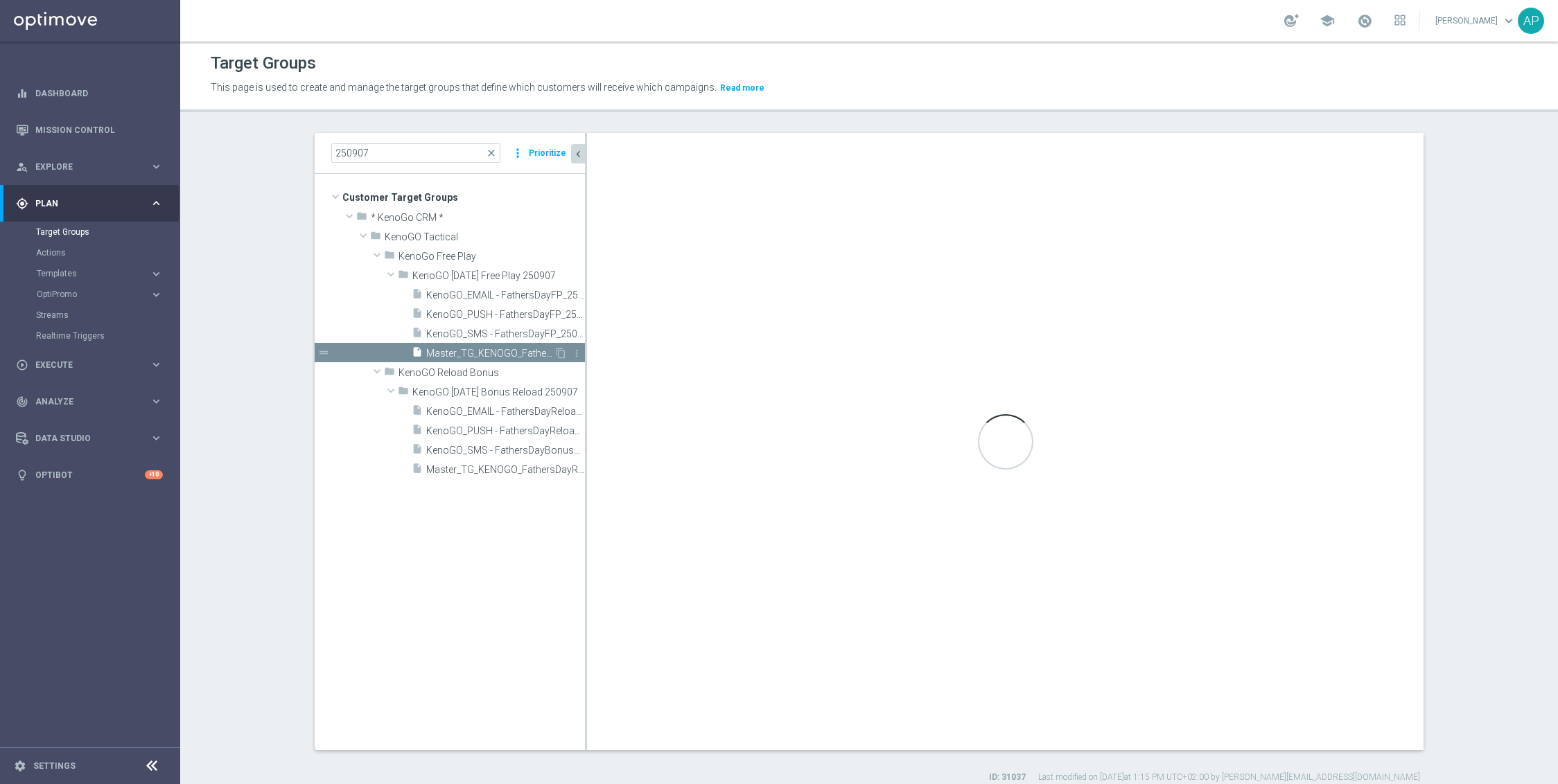
type input "KenoGO Father's Day Free Play 250907"
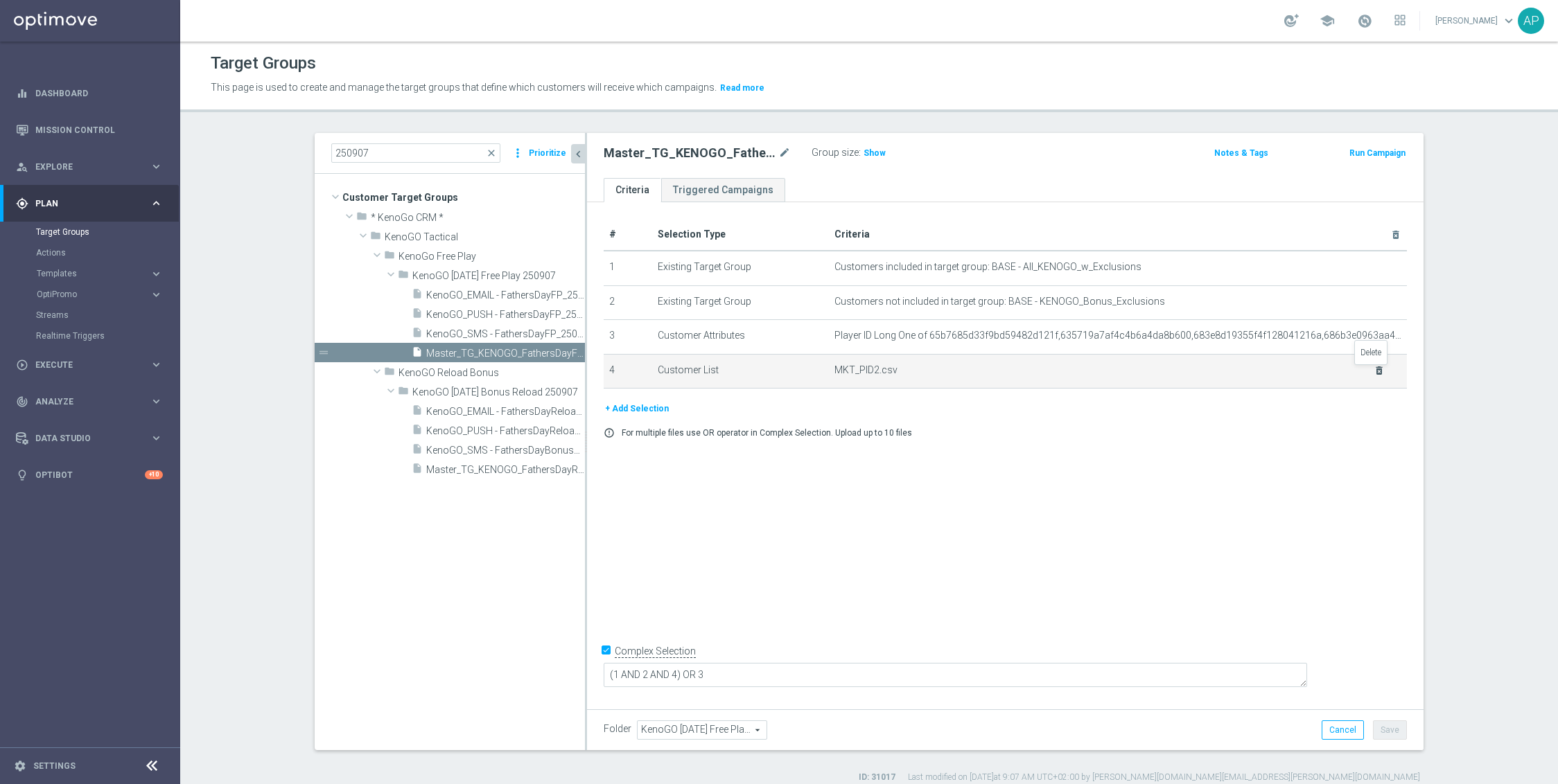
click at [1373, 373] on icon "delete_forever" at bounding box center [1378, 370] width 11 height 11
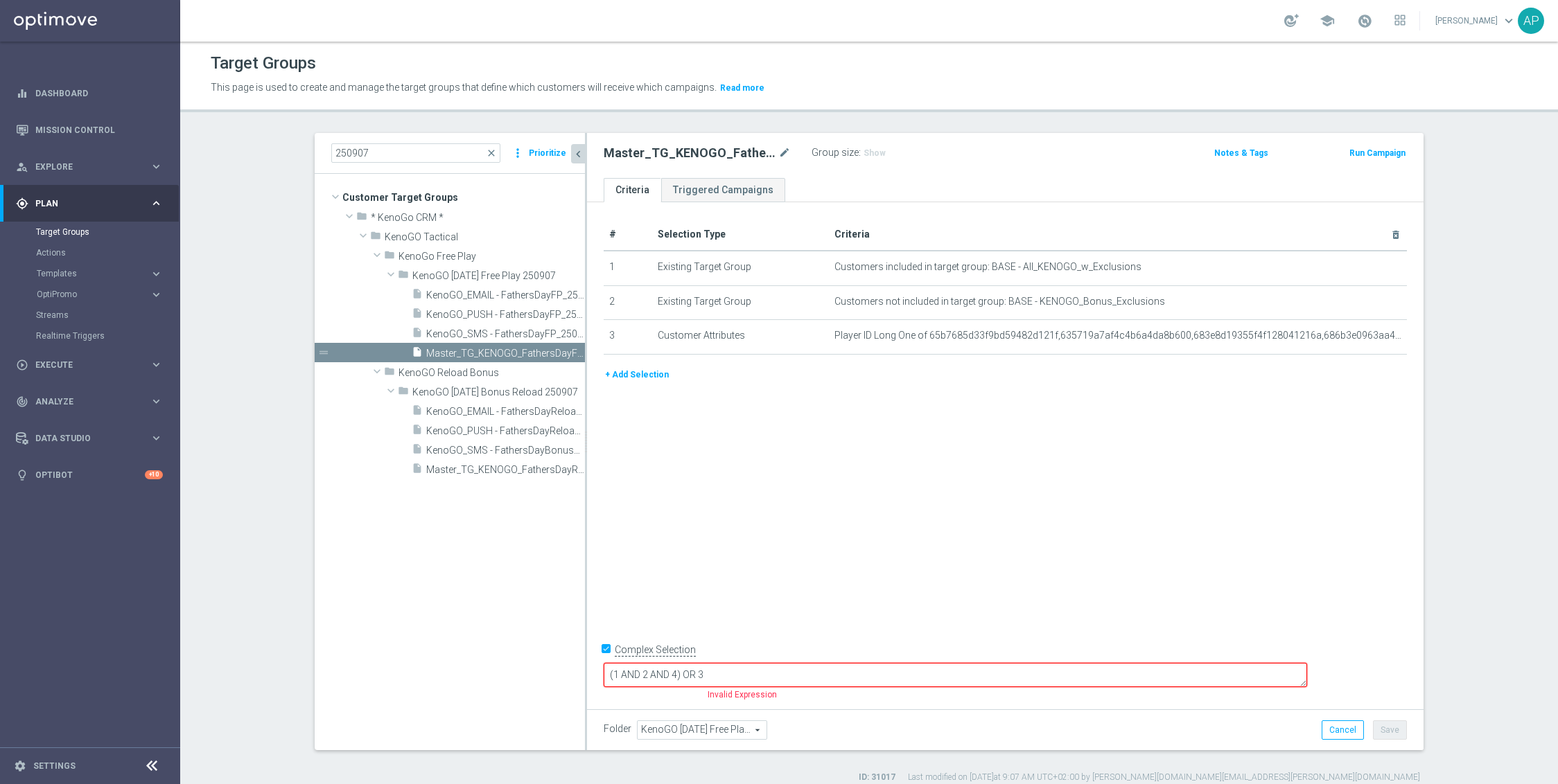
click at [649, 381] on button "+ Add Selection" at bounding box center [637, 374] width 67 height 15
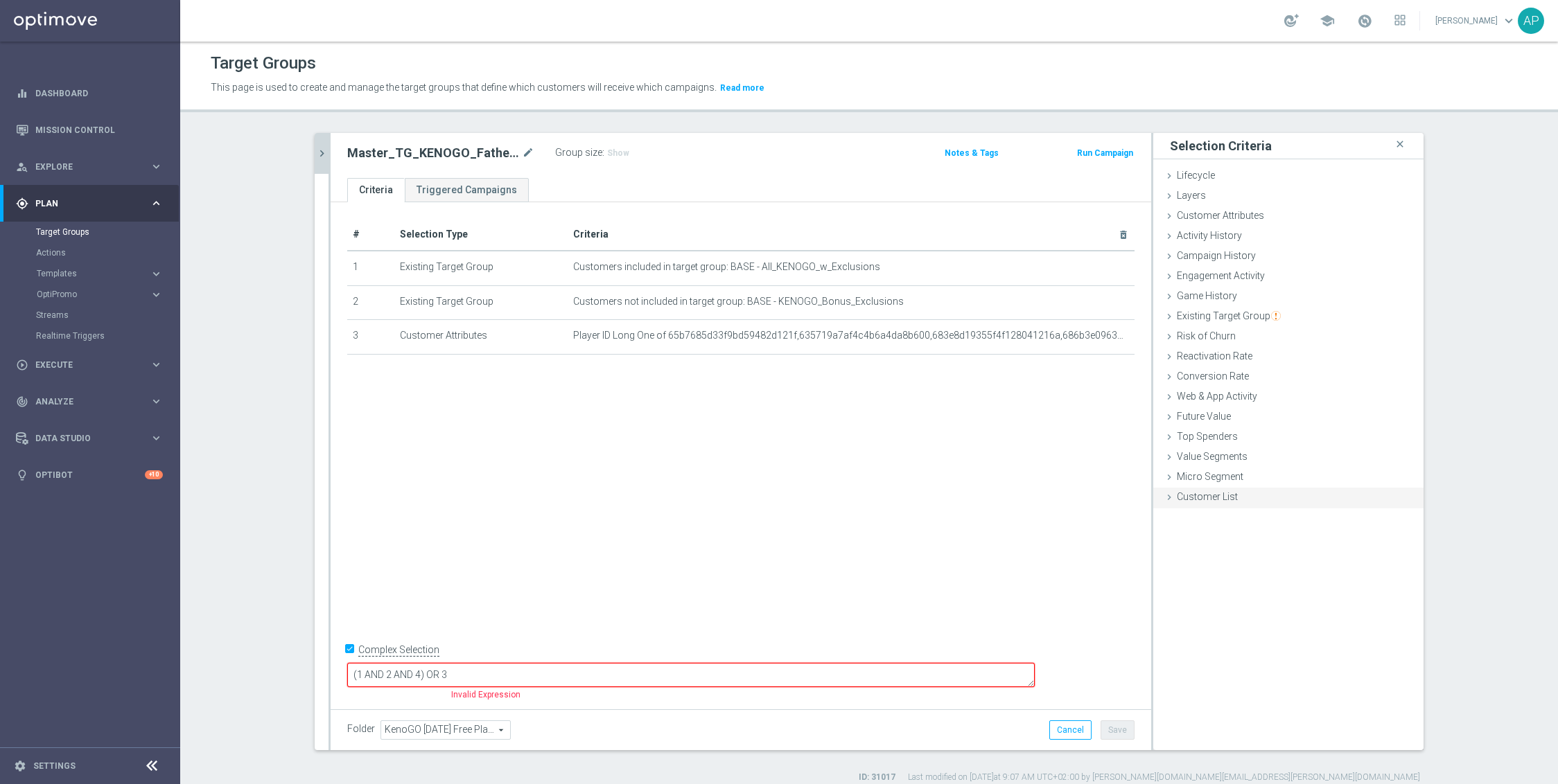
click at [1192, 495] on span "Customer List" at bounding box center [1207, 496] width 61 height 11
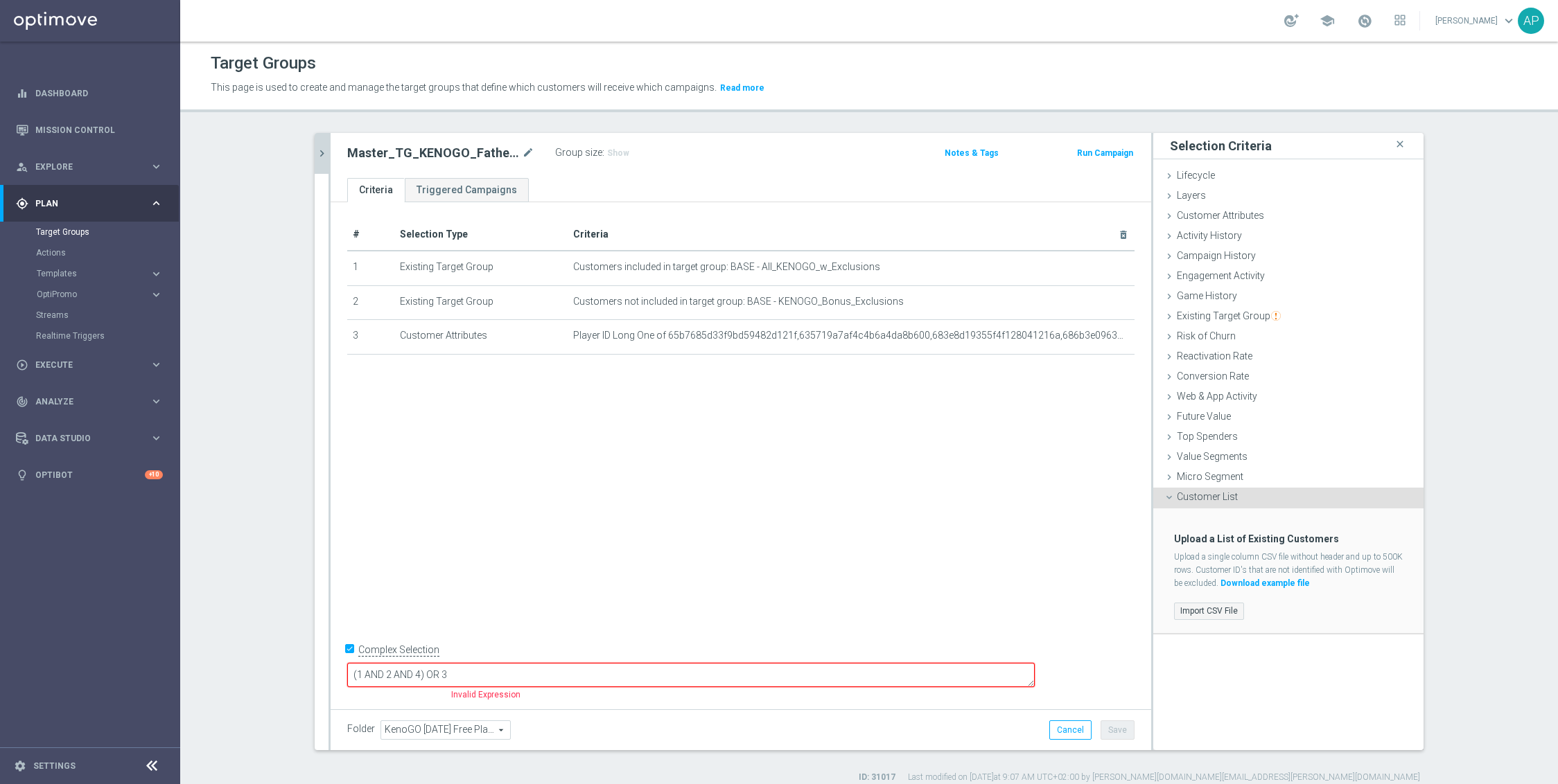
click at [1184, 613] on label "Import CSV File" at bounding box center [1209, 612] width 70 height 18
click at [0, 0] on input "Import CSV File" at bounding box center [0, 0] width 0 height 0
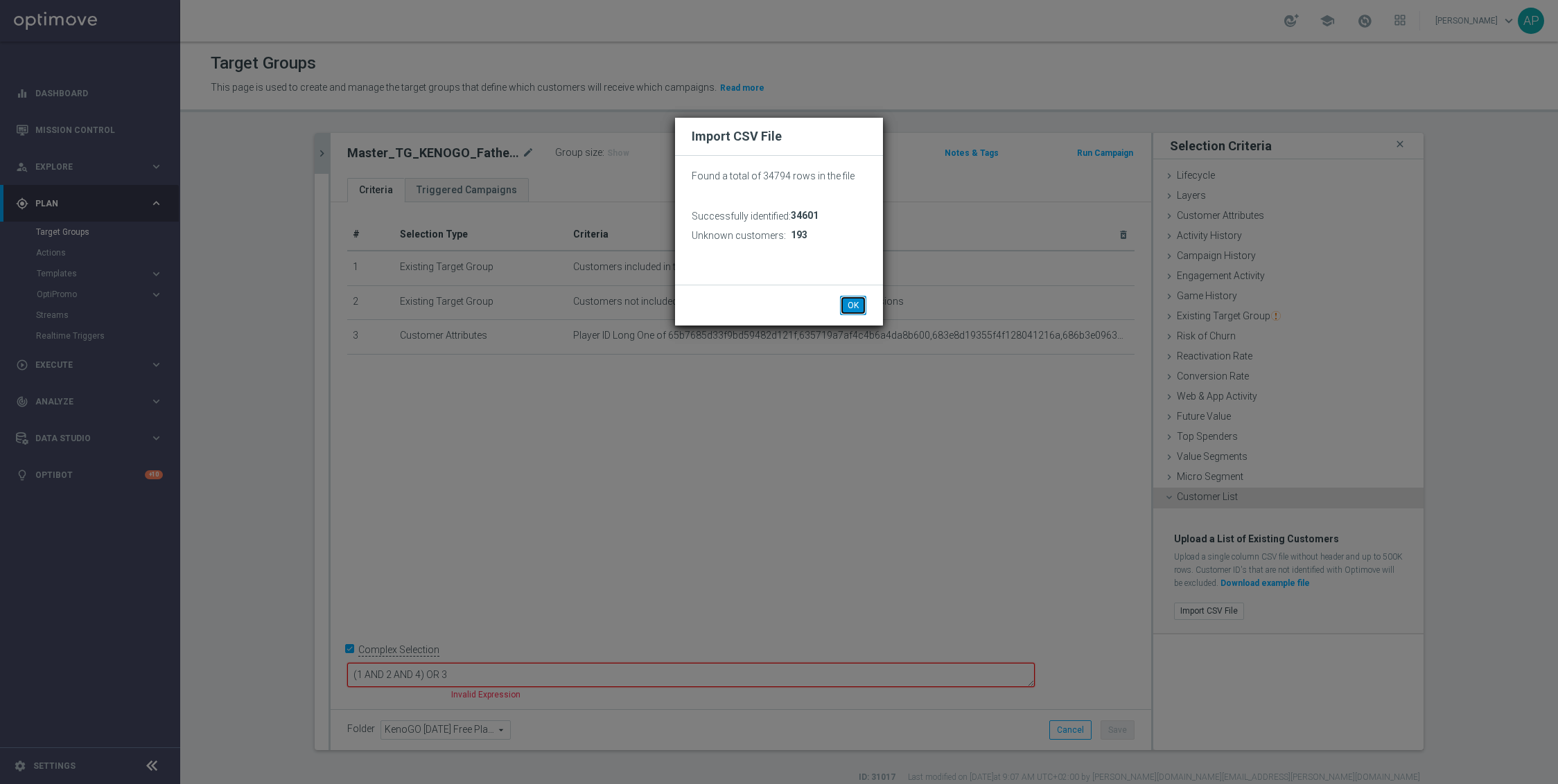
click at [854, 307] on button "OK" at bounding box center [853, 306] width 26 height 19
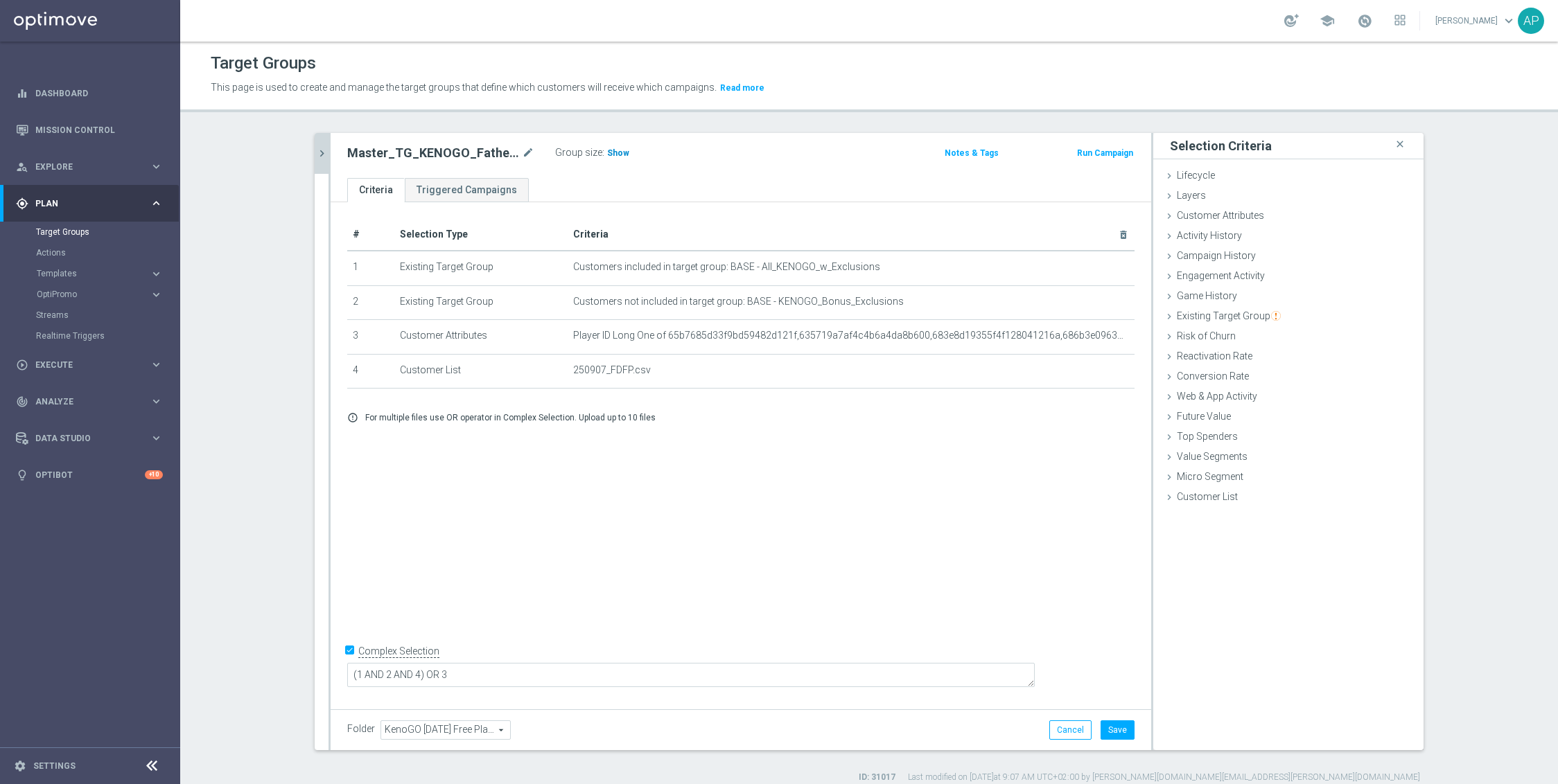
click at [618, 153] on span "Show" at bounding box center [618, 152] width 22 height 10
click at [1106, 733] on button "Save" at bounding box center [1118, 730] width 34 height 19
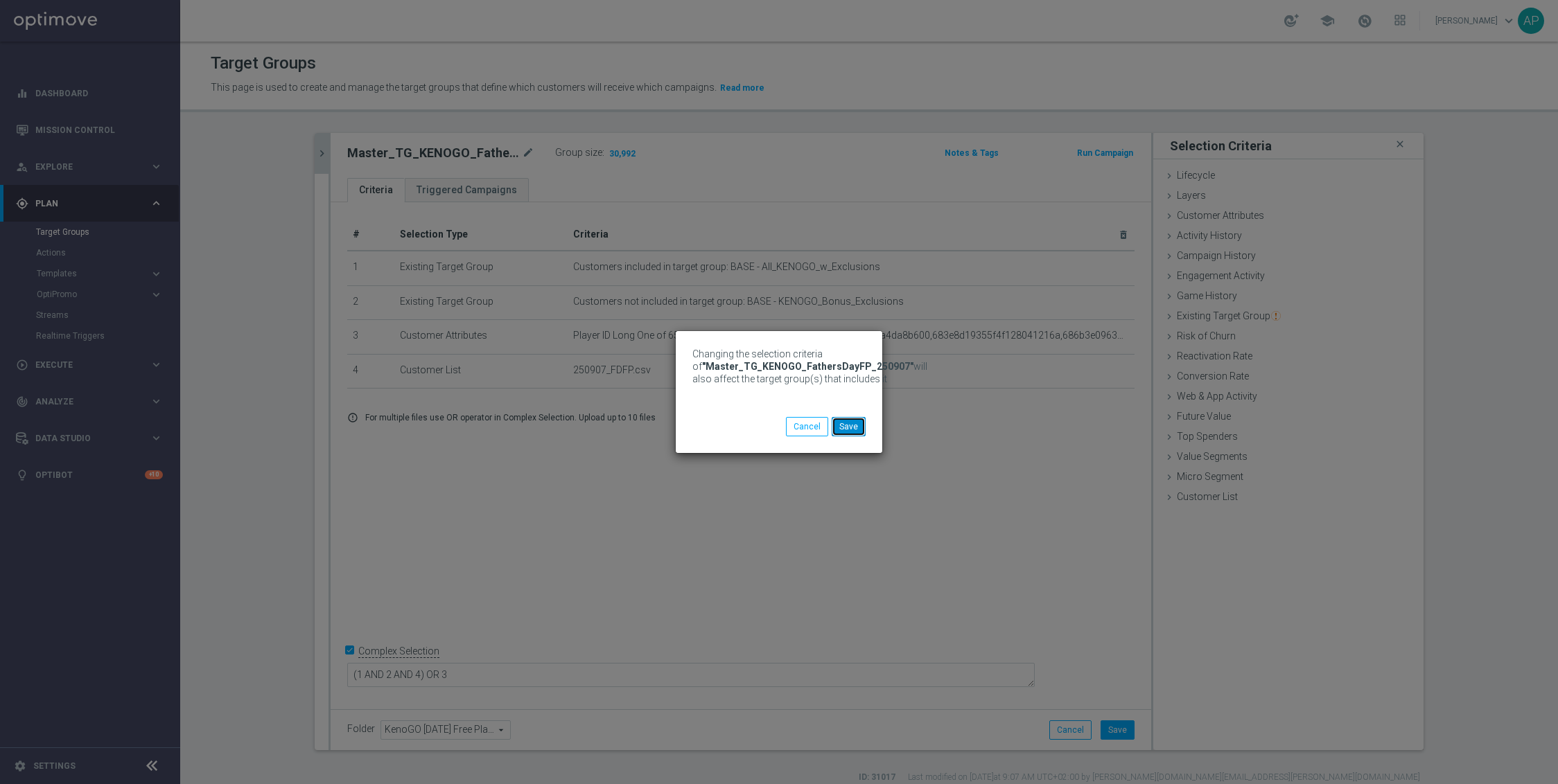
click at [856, 426] on button "Save" at bounding box center [849, 426] width 34 height 19
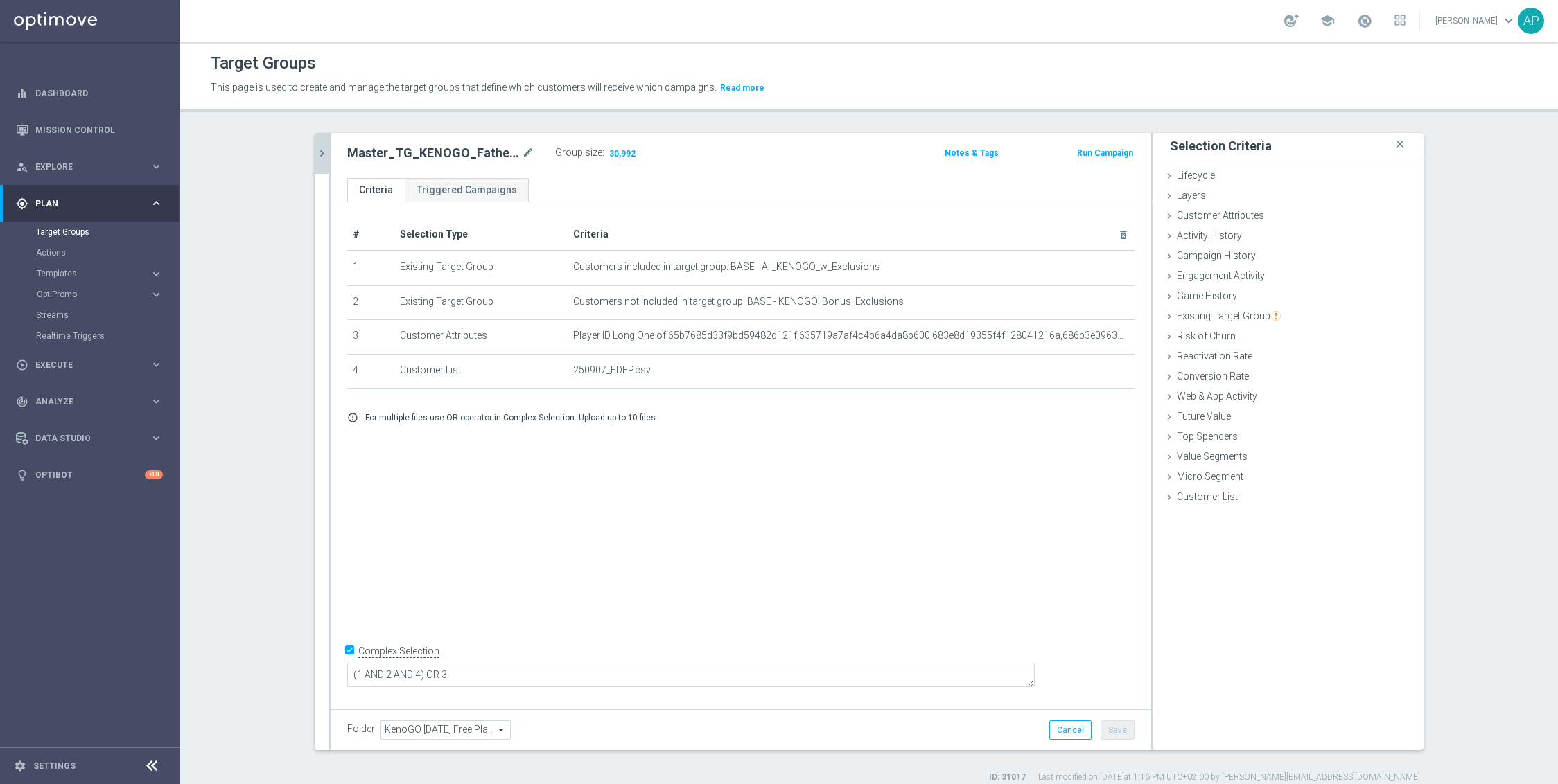
click at [320, 161] on button "chevron_right" at bounding box center [321, 154] width 14 height 41
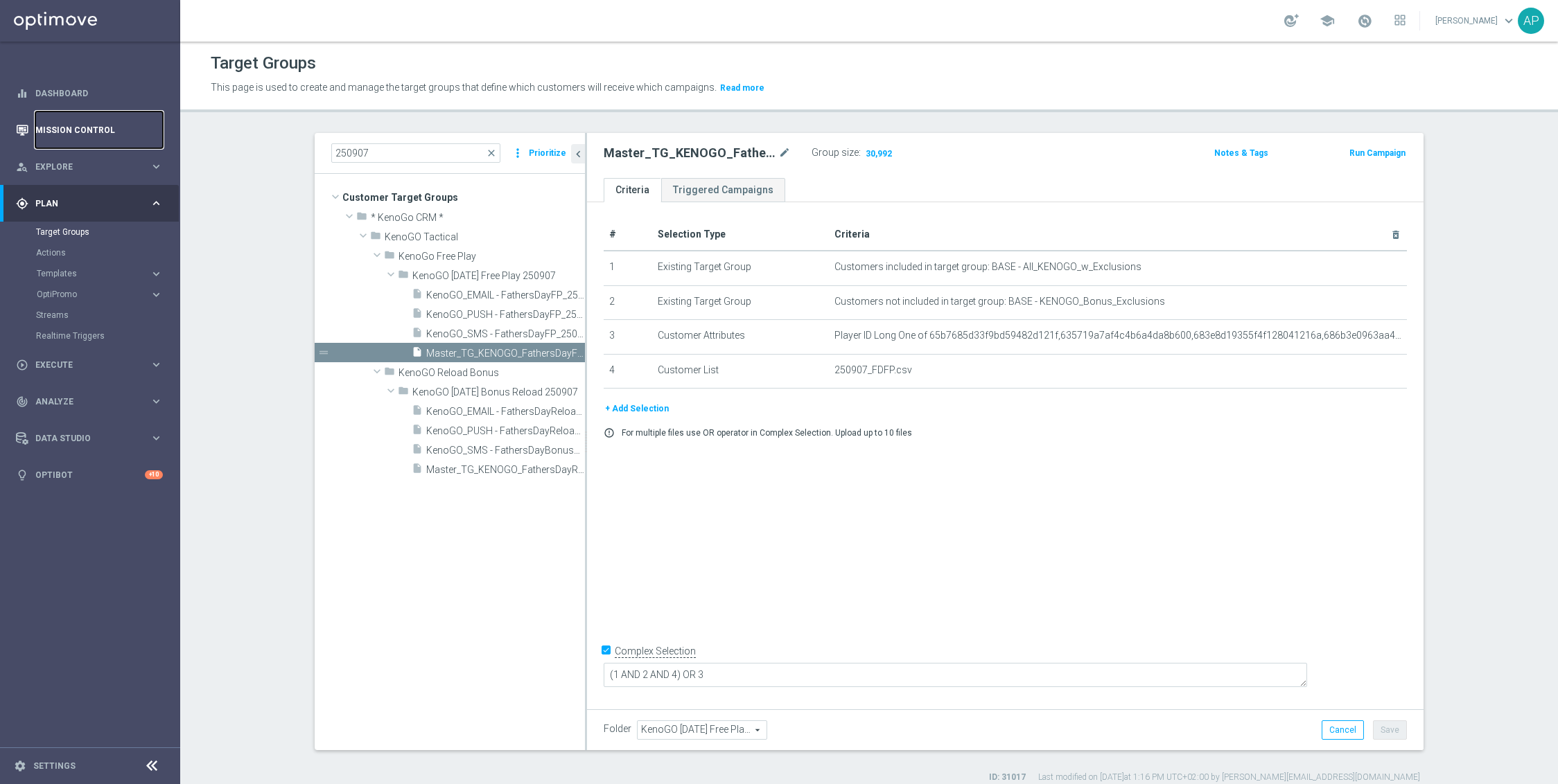
click at [95, 131] on link "Mission Control" at bounding box center [99, 130] width 128 height 37
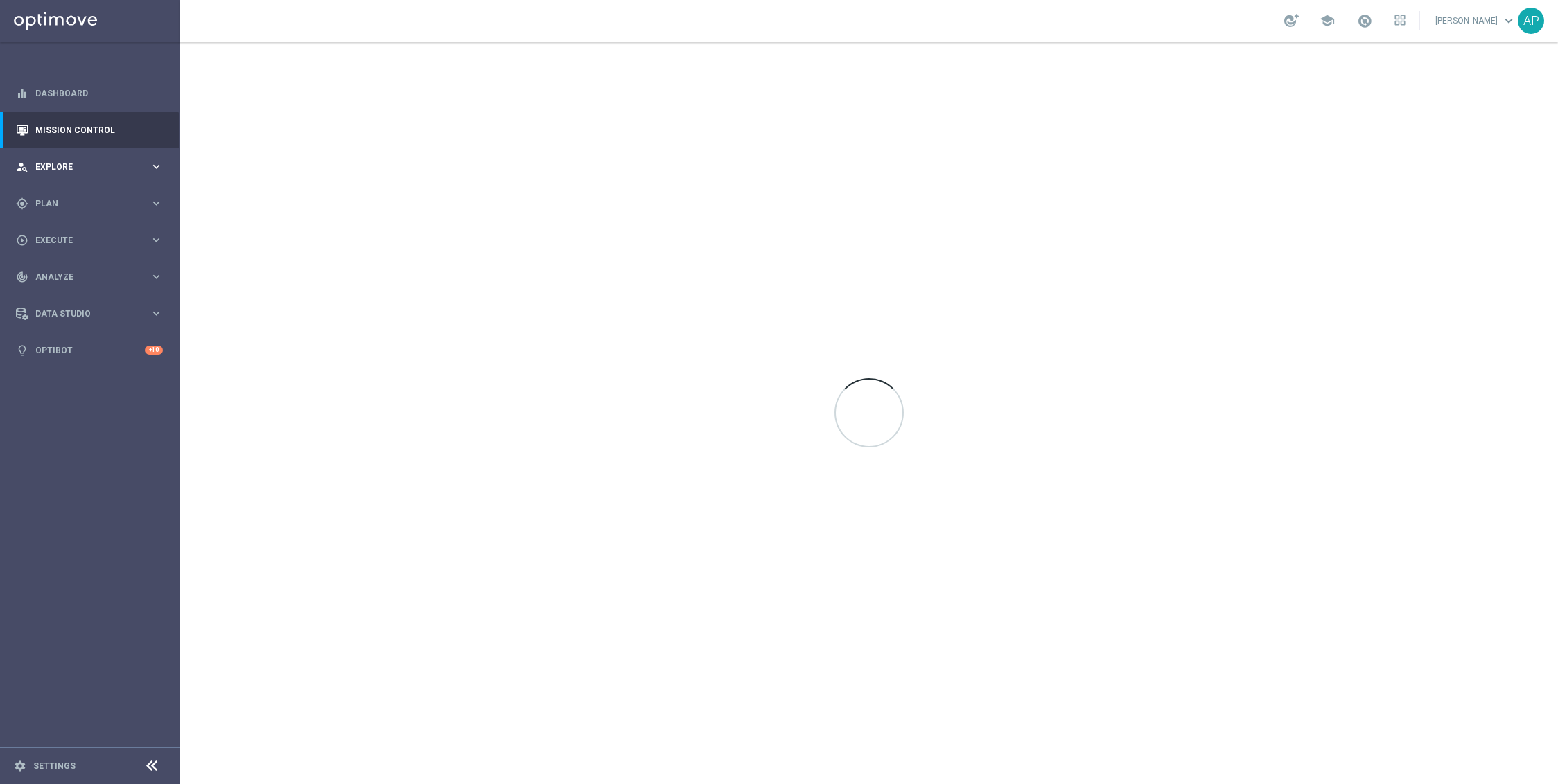
click at [79, 166] on span "Explore" at bounding box center [92, 166] width 114 height 8
click at [58, 376] on div "gps_fixed Plan keyboard_arrow_right" at bounding box center [89, 369] width 179 height 37
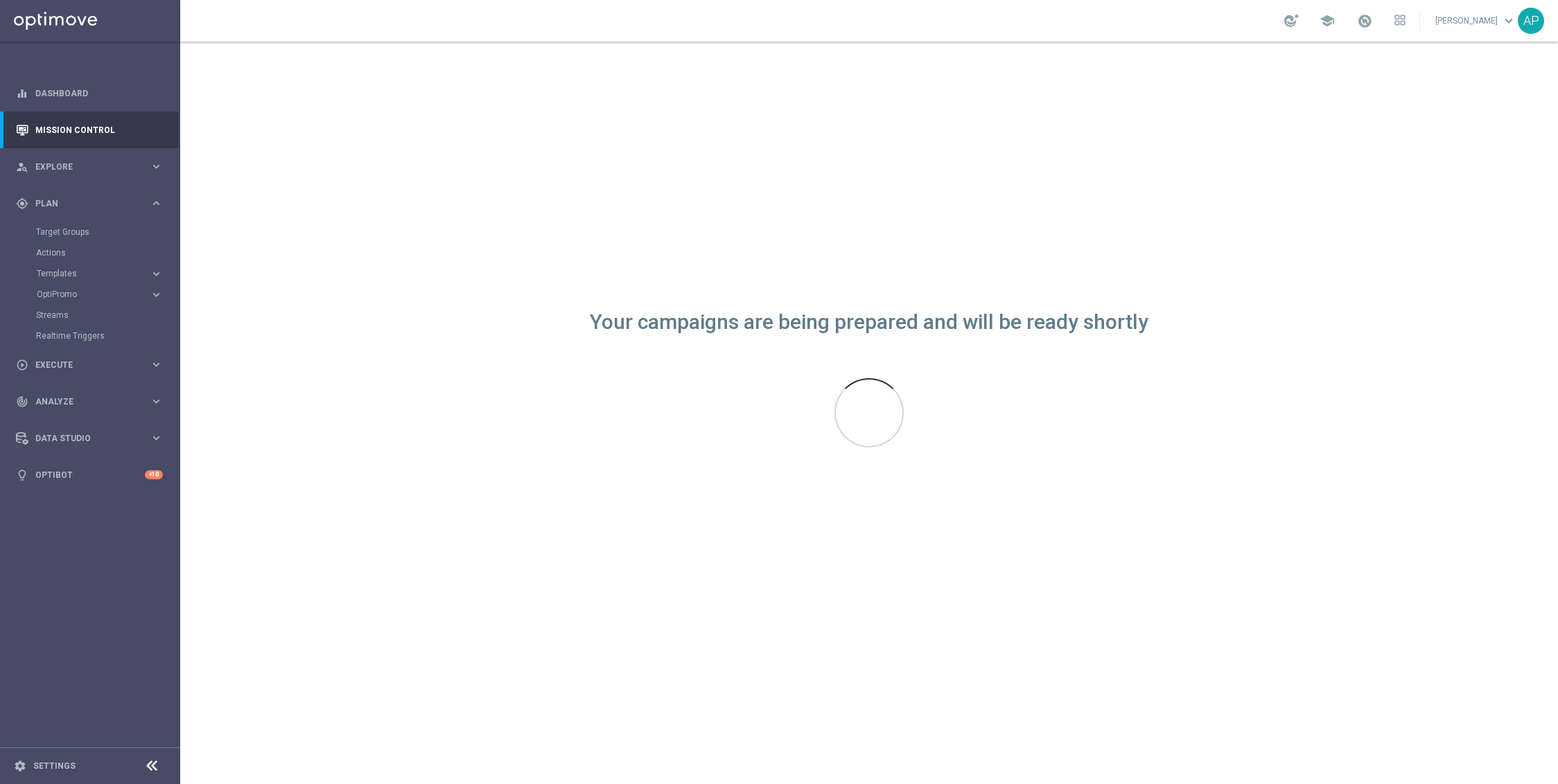
click at [56, 224] on div "Target Groups" at bounding box center [107, 232] width 143 height 21
click at [55, 229] on link "Target Groups" at bounding box center [90, 232] width 108 height 11
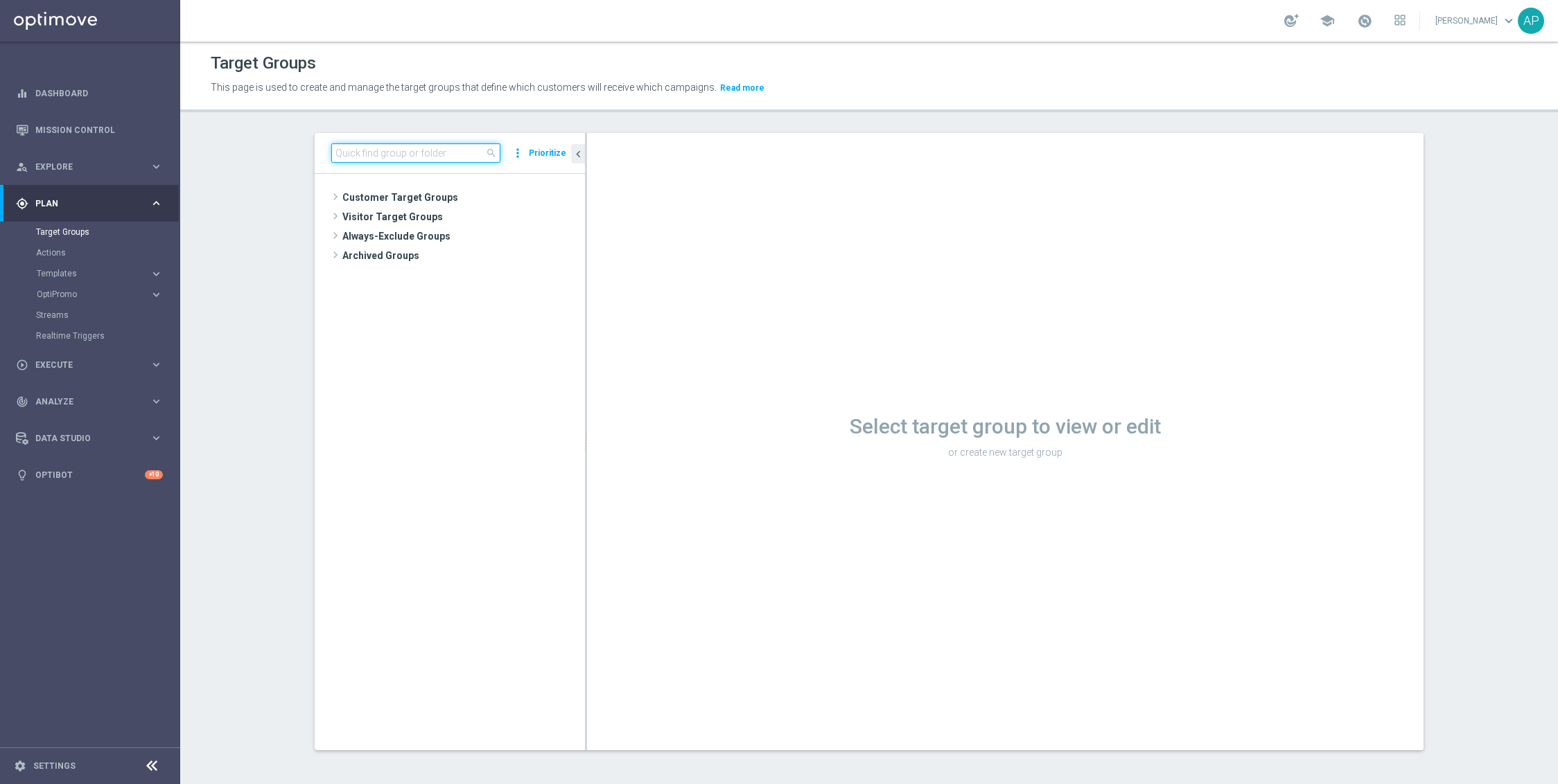
click at [357, 151] on input at bounding box center [416, 153] width 169 height 19
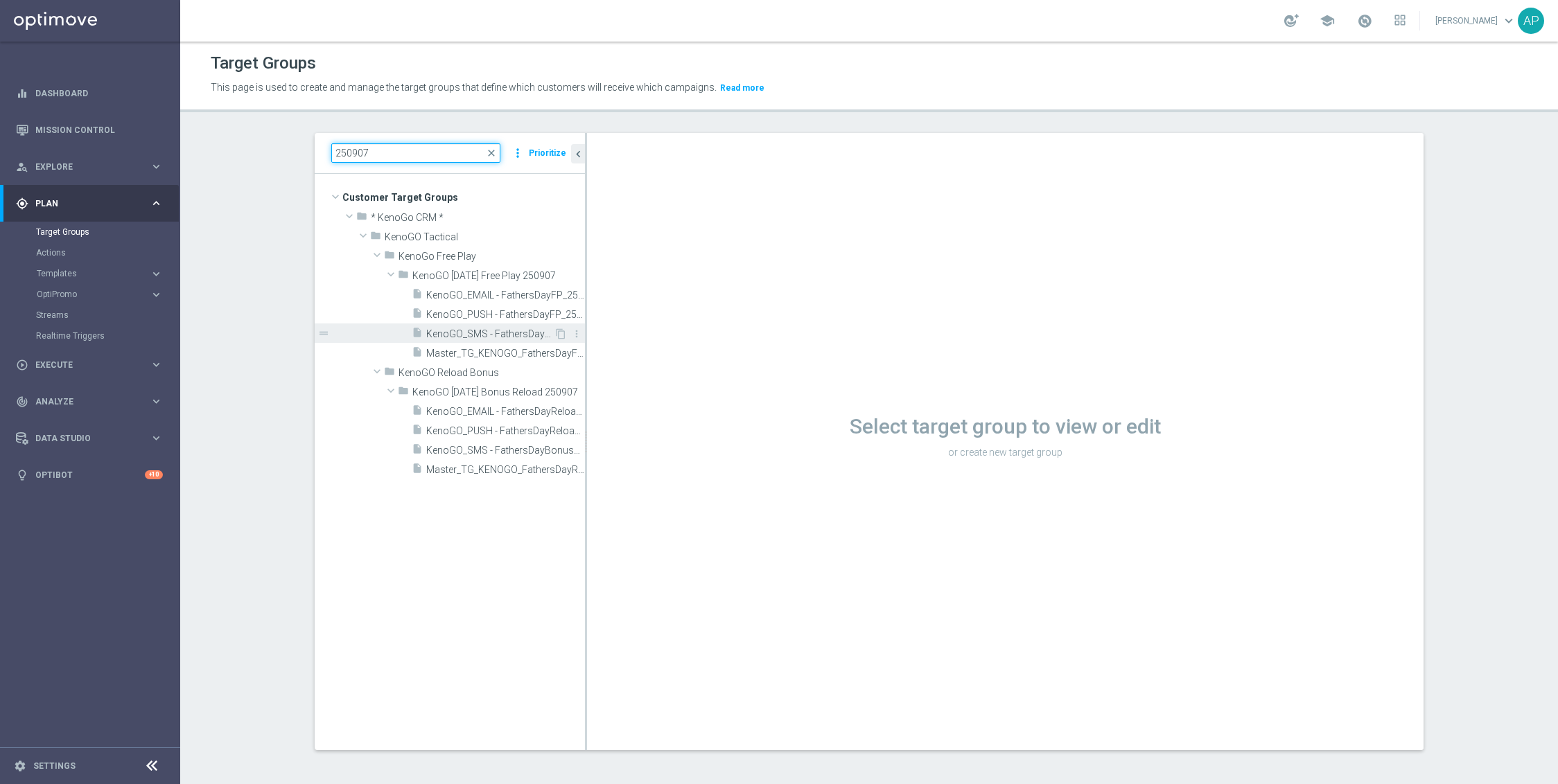
type input "250907"
click at [454, 338] on span "KenoGO_SMS - FathersDayFP_250907" at bounding box center [490, 334] width 128 height 12
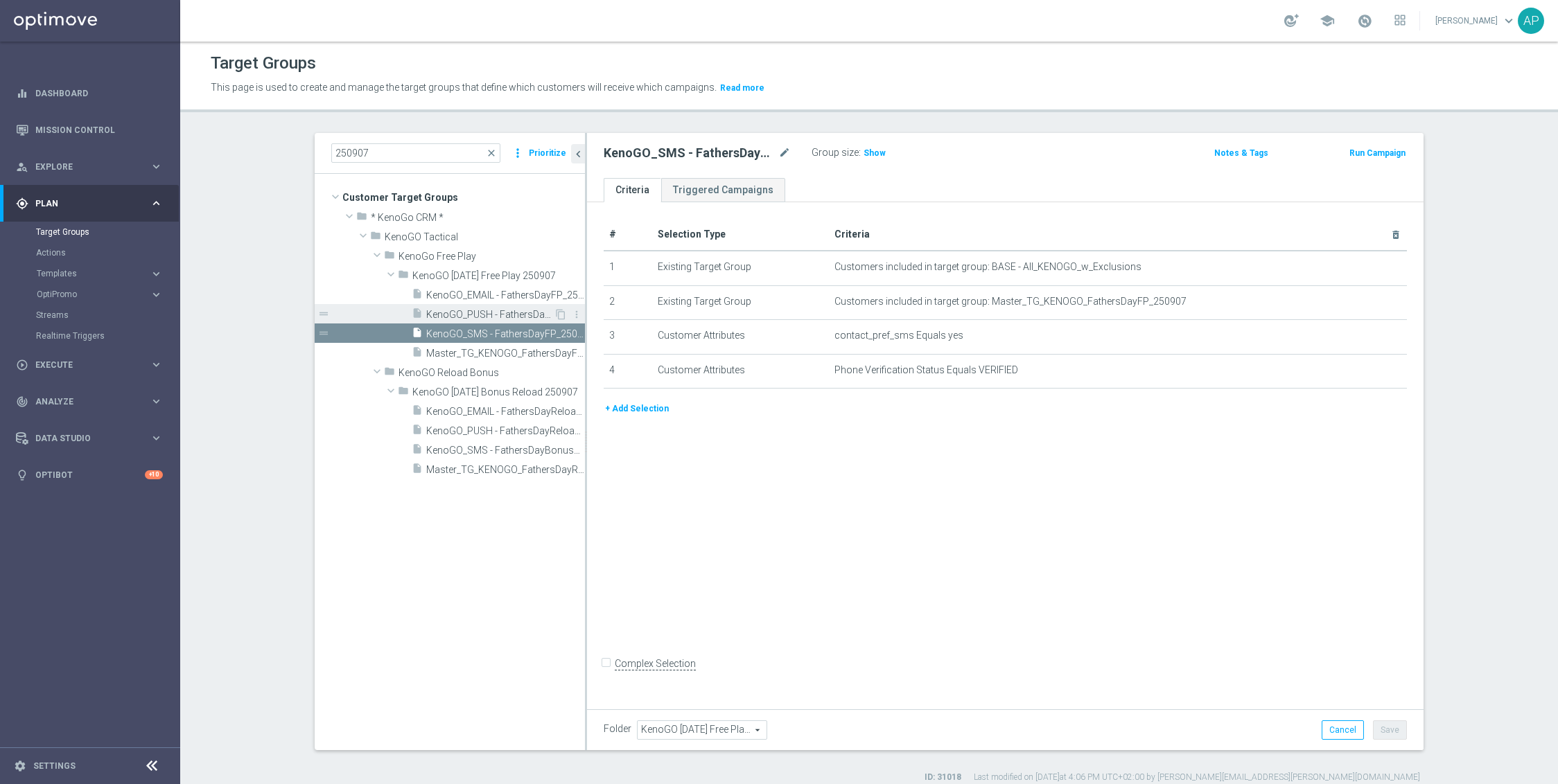
click at [454, 318] on span "KenoGO_PUSH - FathersDayFP_250907" at bounding box center [490, 315] width 128 height 12
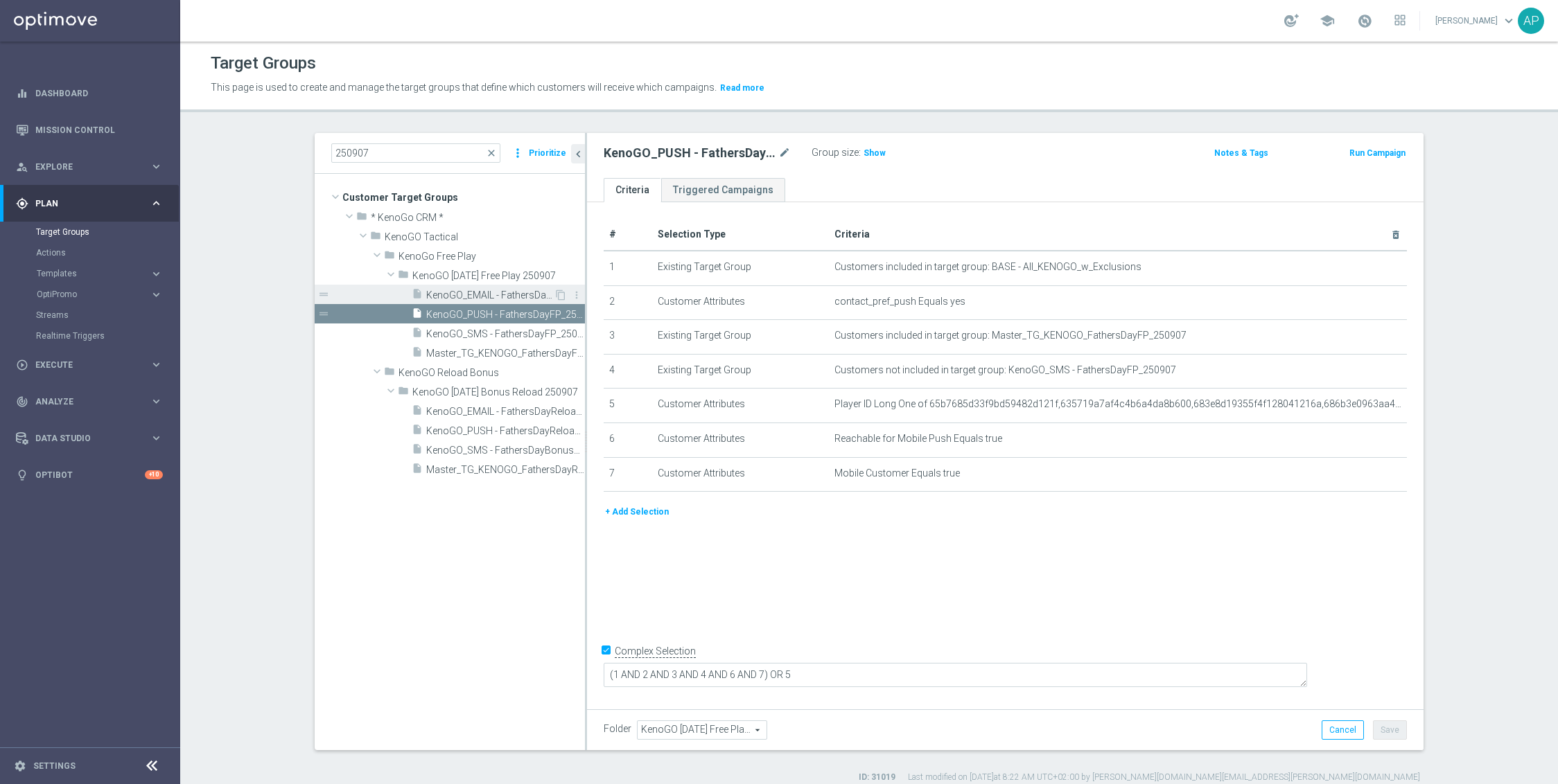
click at [467, 300] on span "KenoGO_EMAIL - FathersDayFP_250907" at bounding box center [490, 295] width 128 height 12
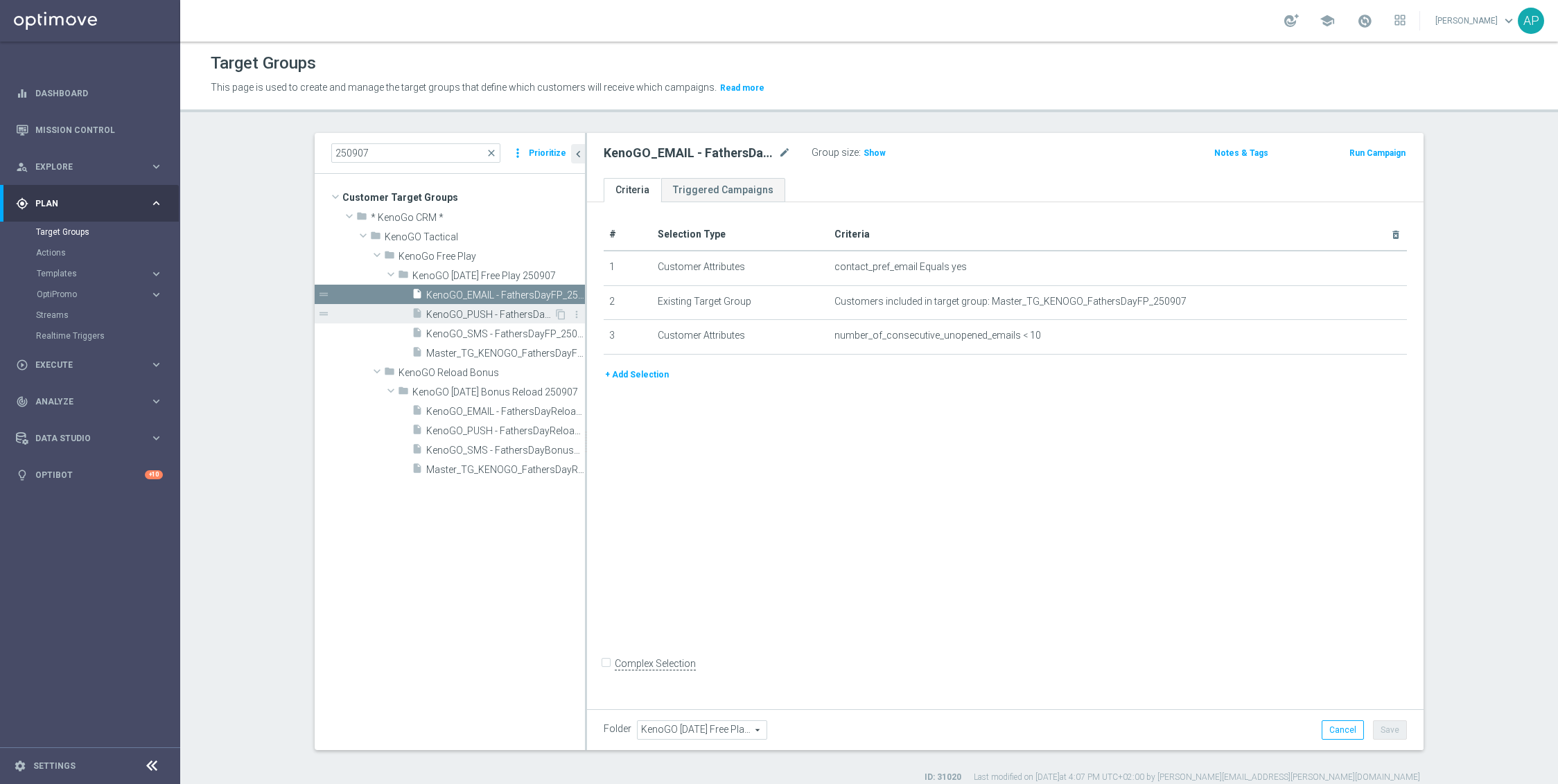
click at [427, 314] on span "KenoGO_PUSH - FathersDayFP_250907" at bounding box center [490, 315] width 128 height 12
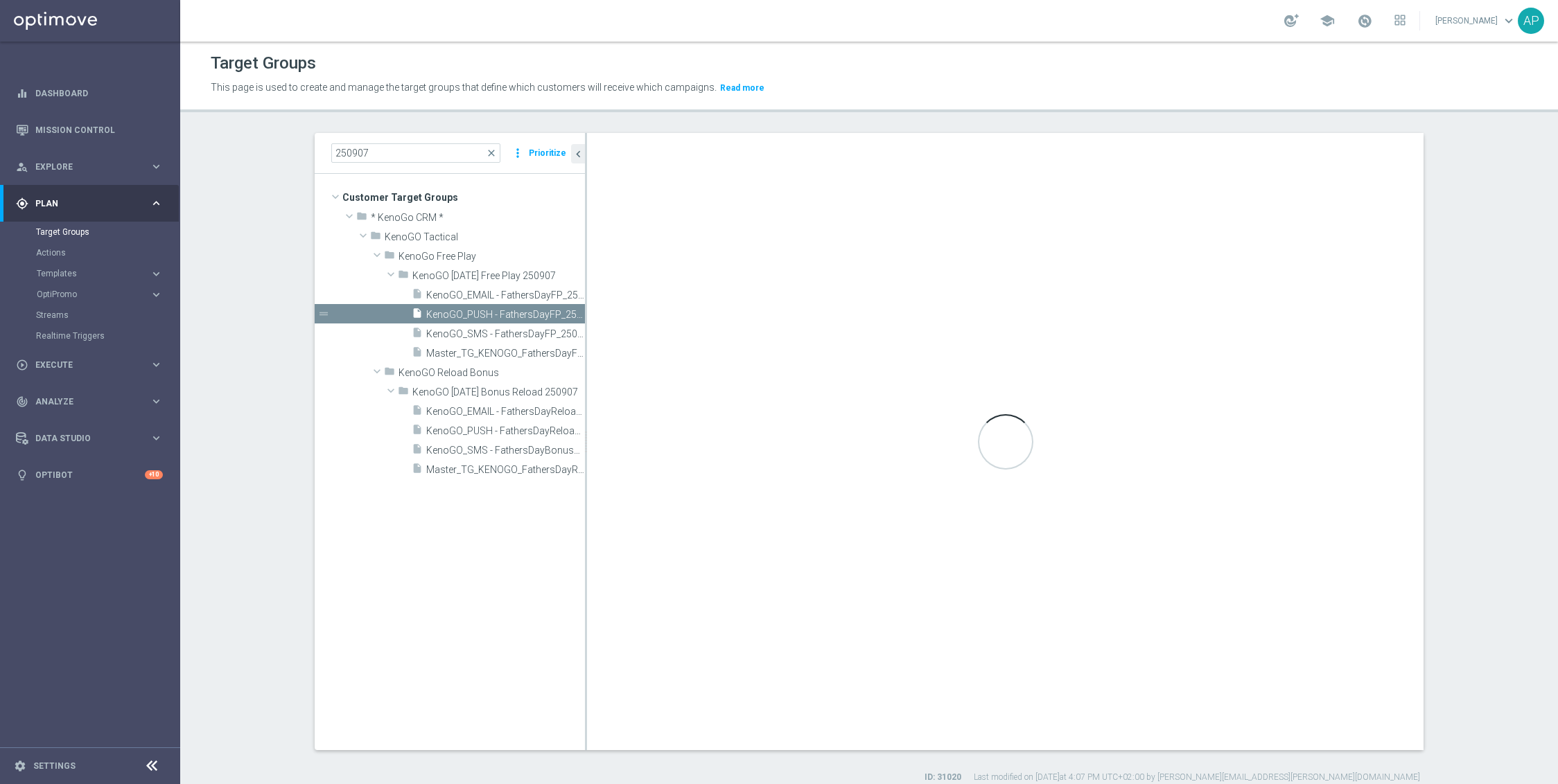
checkbox input "true"
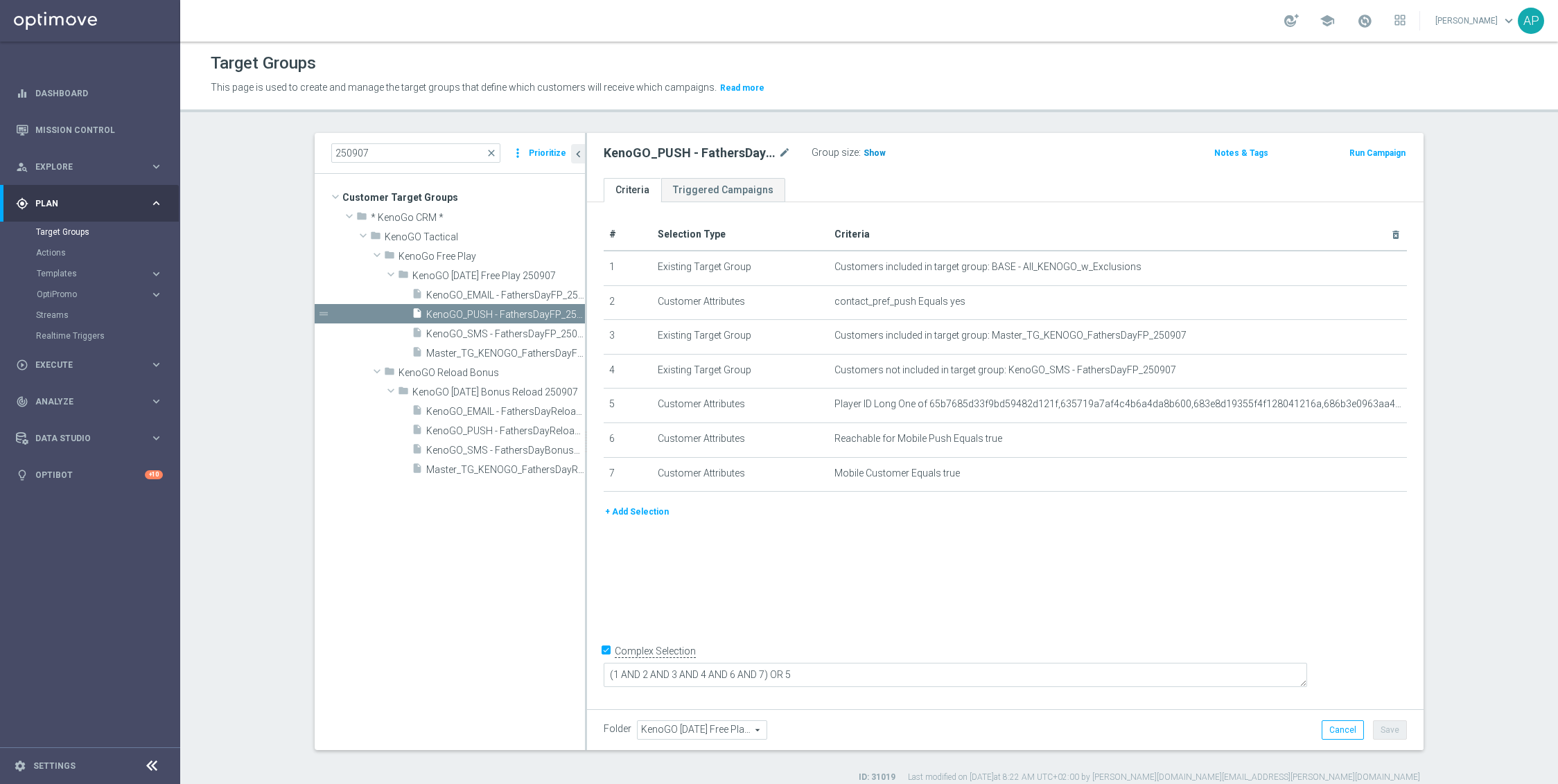
click at [868, 149] on span "Show" at bounding box center [874, 152] width 22 height 10
click at [99, 128] on link "Mission Control" at bounding box center [99, 130] width 128 height 37
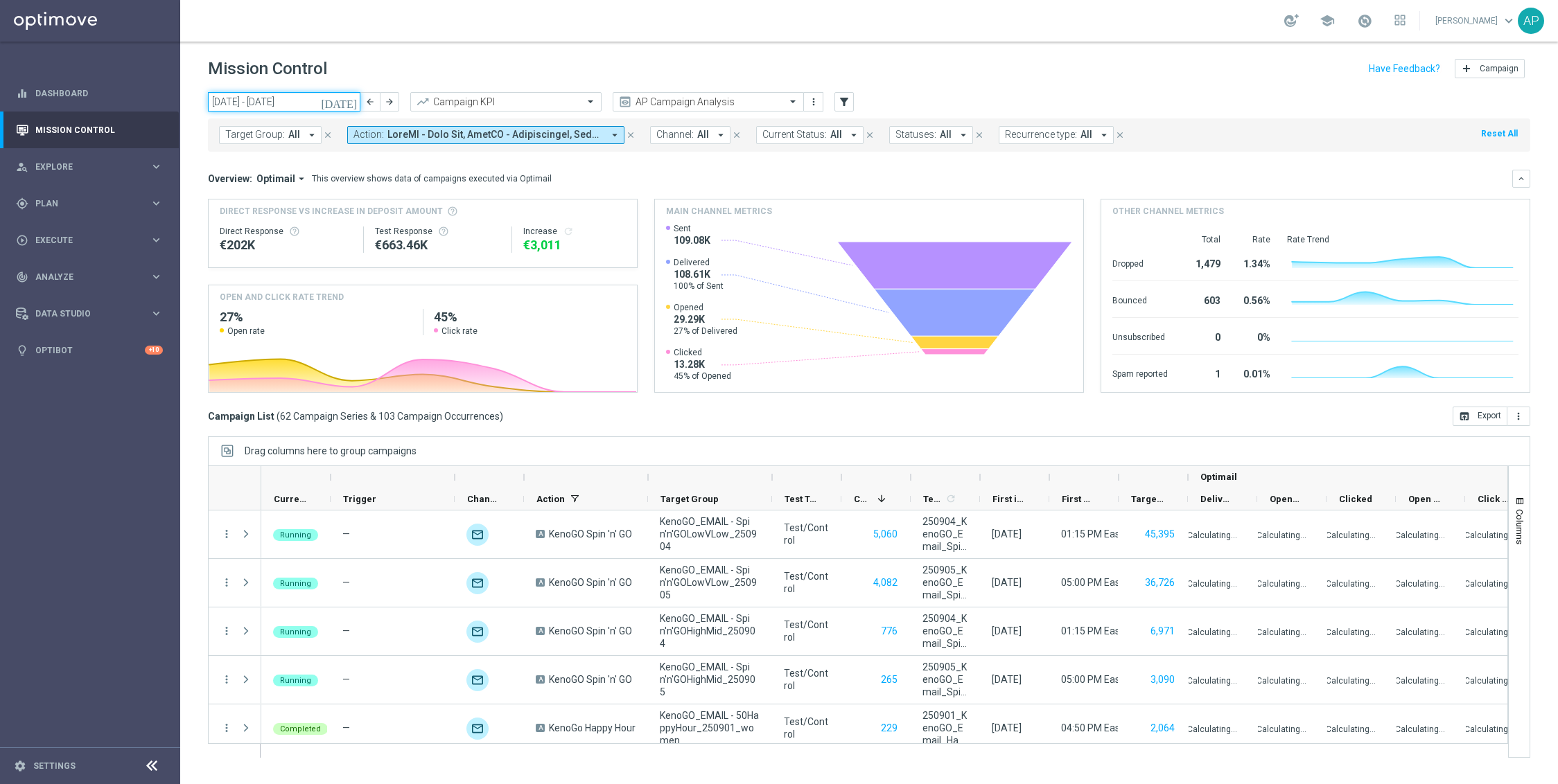
click at [314, 102] on input "01 Sep 2025 - 07 Sep 2025" at bounding box center [284, 102] width 152 height 19
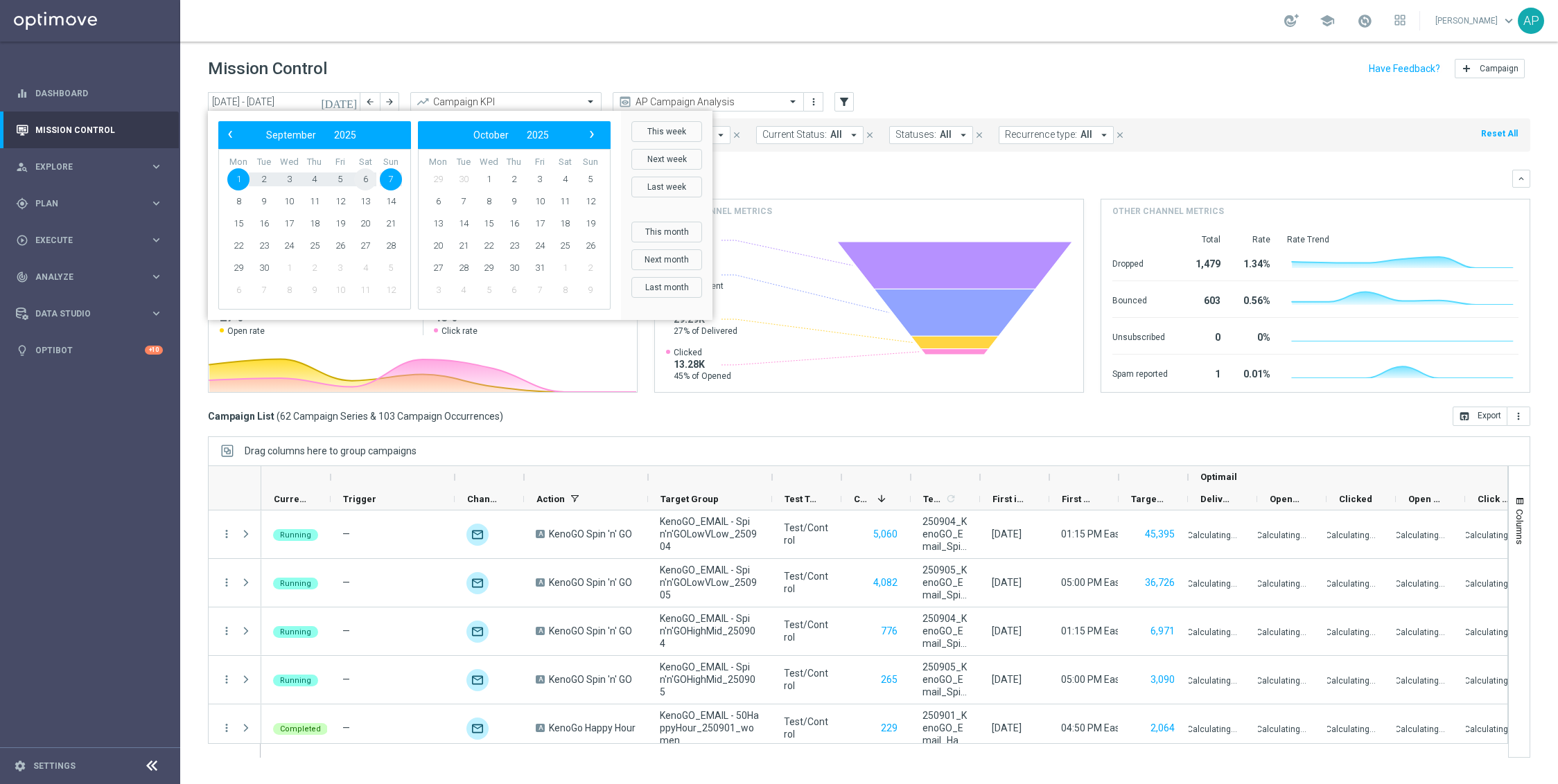
click at [362, 177] on span "6" at bounding box center [365, 180] width 22 height 22
click at [383, 177] on span "7" at bounding box center [391, 180] width 22 height 22
type input "06 Sep 2025 - 07 Sep 2025"
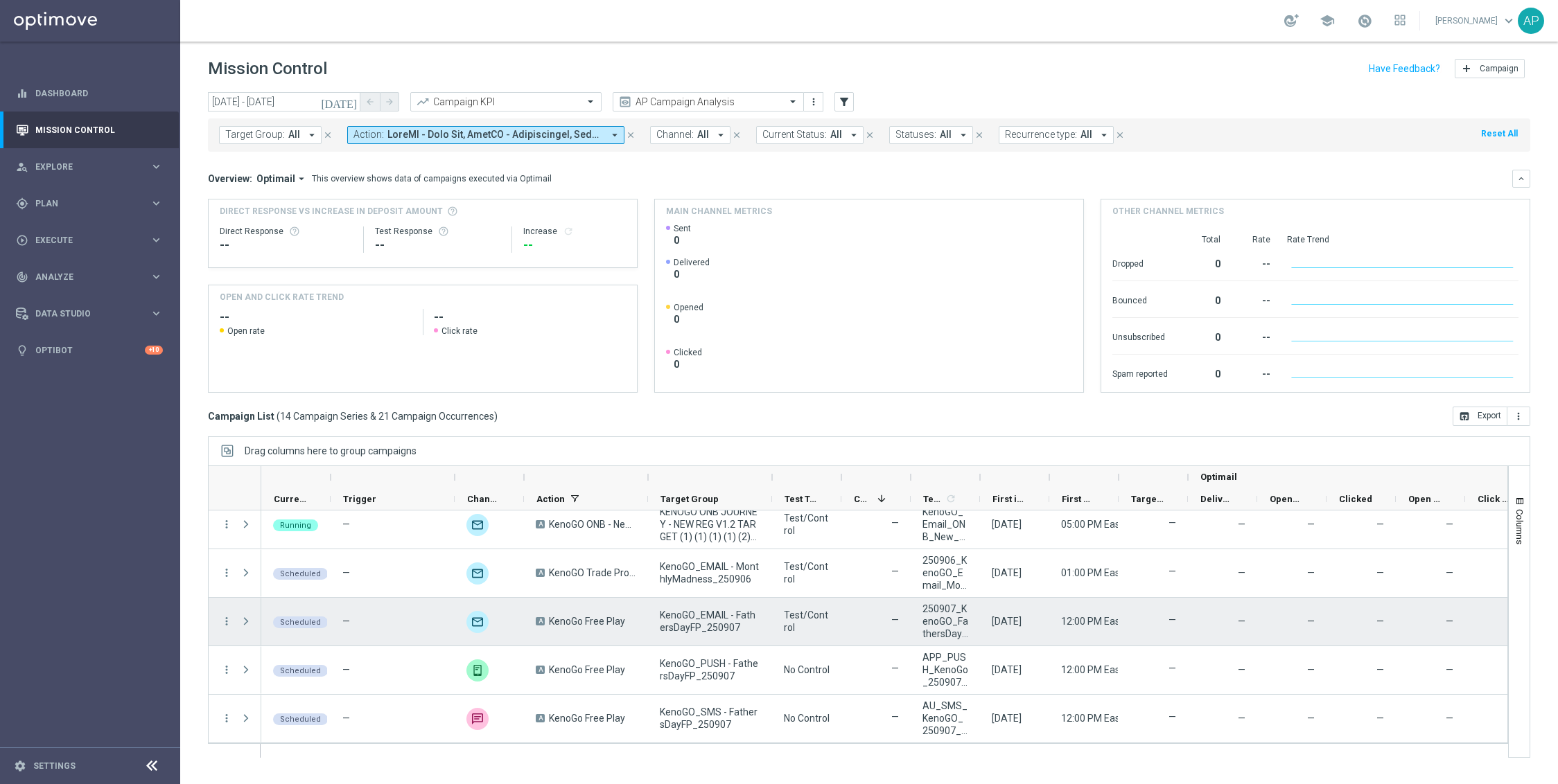
scroll to position [297, 0]
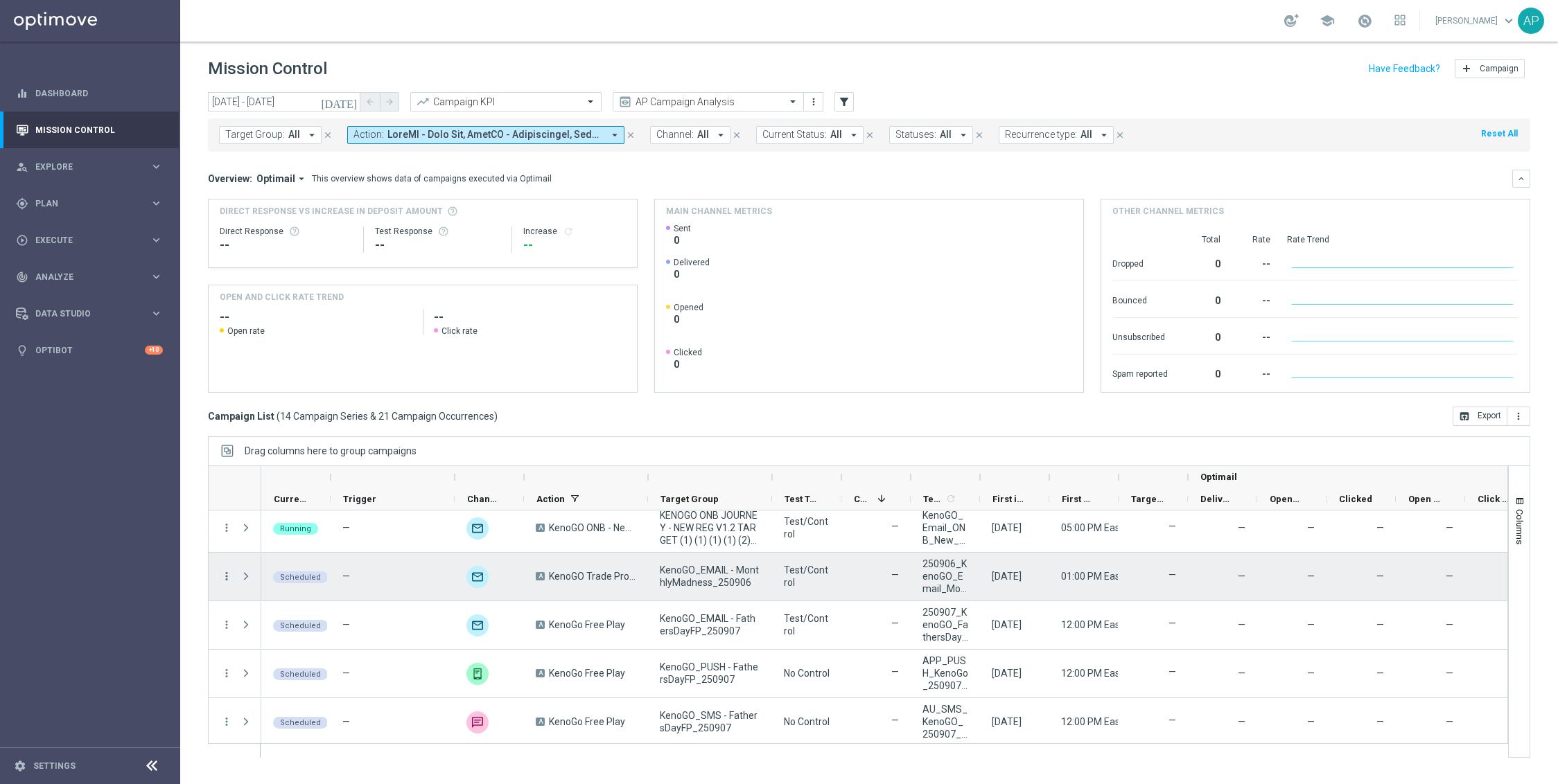
click at [229, 575] on icon "more_vert" at bounding box center [226, 576] width 12 height 12
click at [310, 581] on span "Campaign Details" at bounding box center [289, 585] width 70 height 10
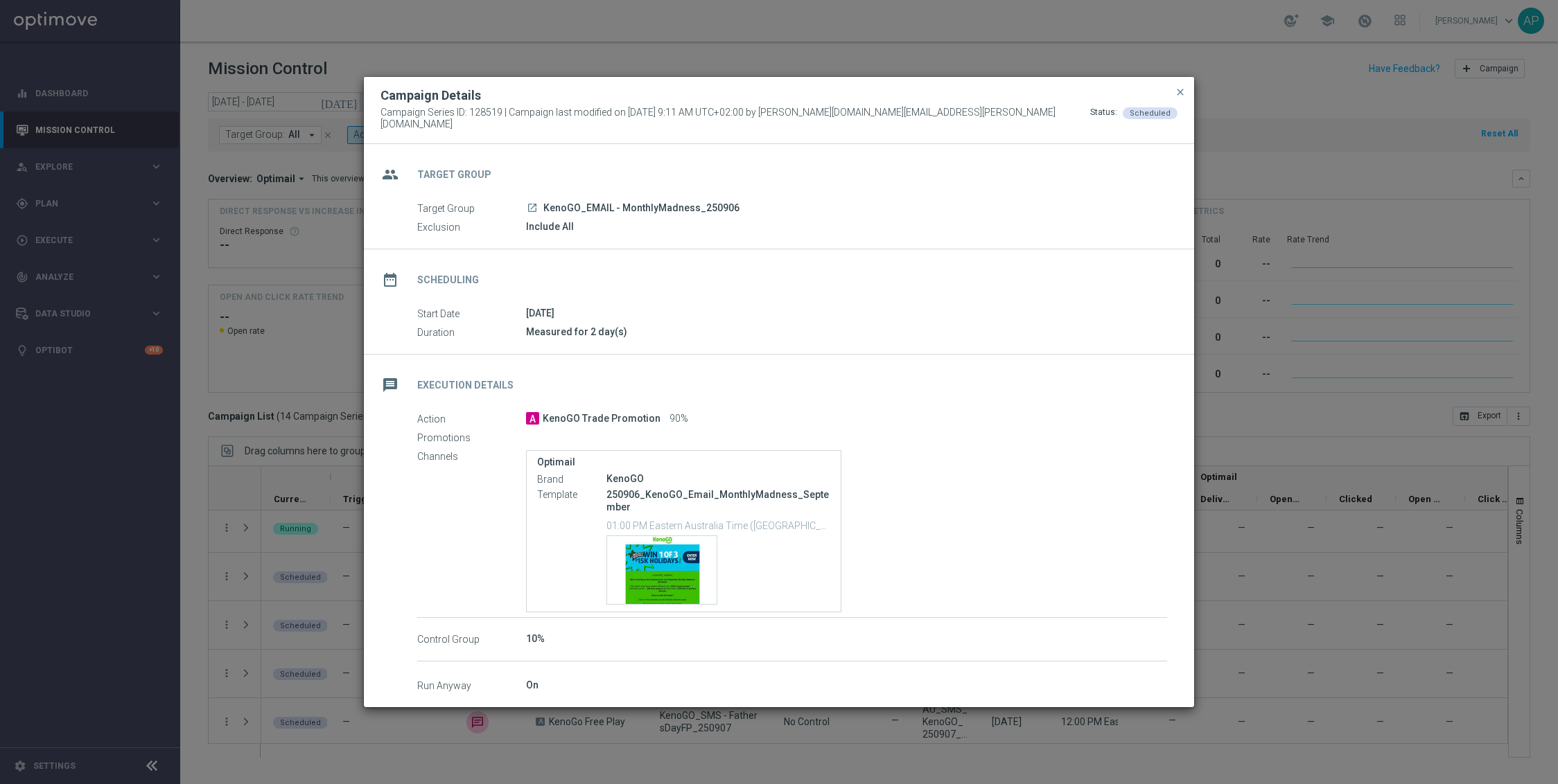
click at [530, 202] on icon "launch" at bounding box center [532, 207] width 11 height 11
click at [656, 554] on div "Template preview" at bounding box center [661, 570] width 109 height 68
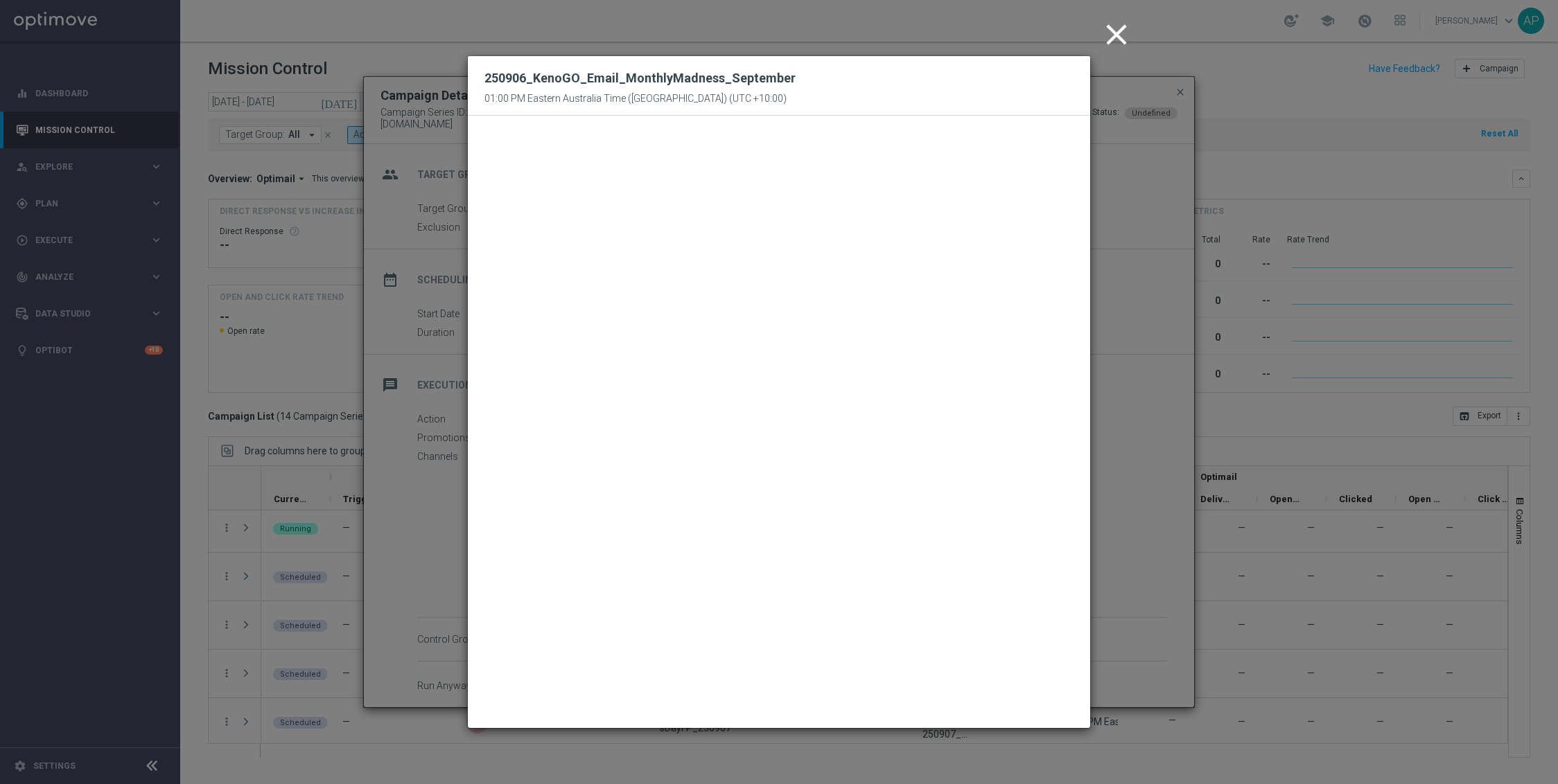
click at [1123, 23] on icon "close" at bounding box center [1116, 34] width 34 height 34
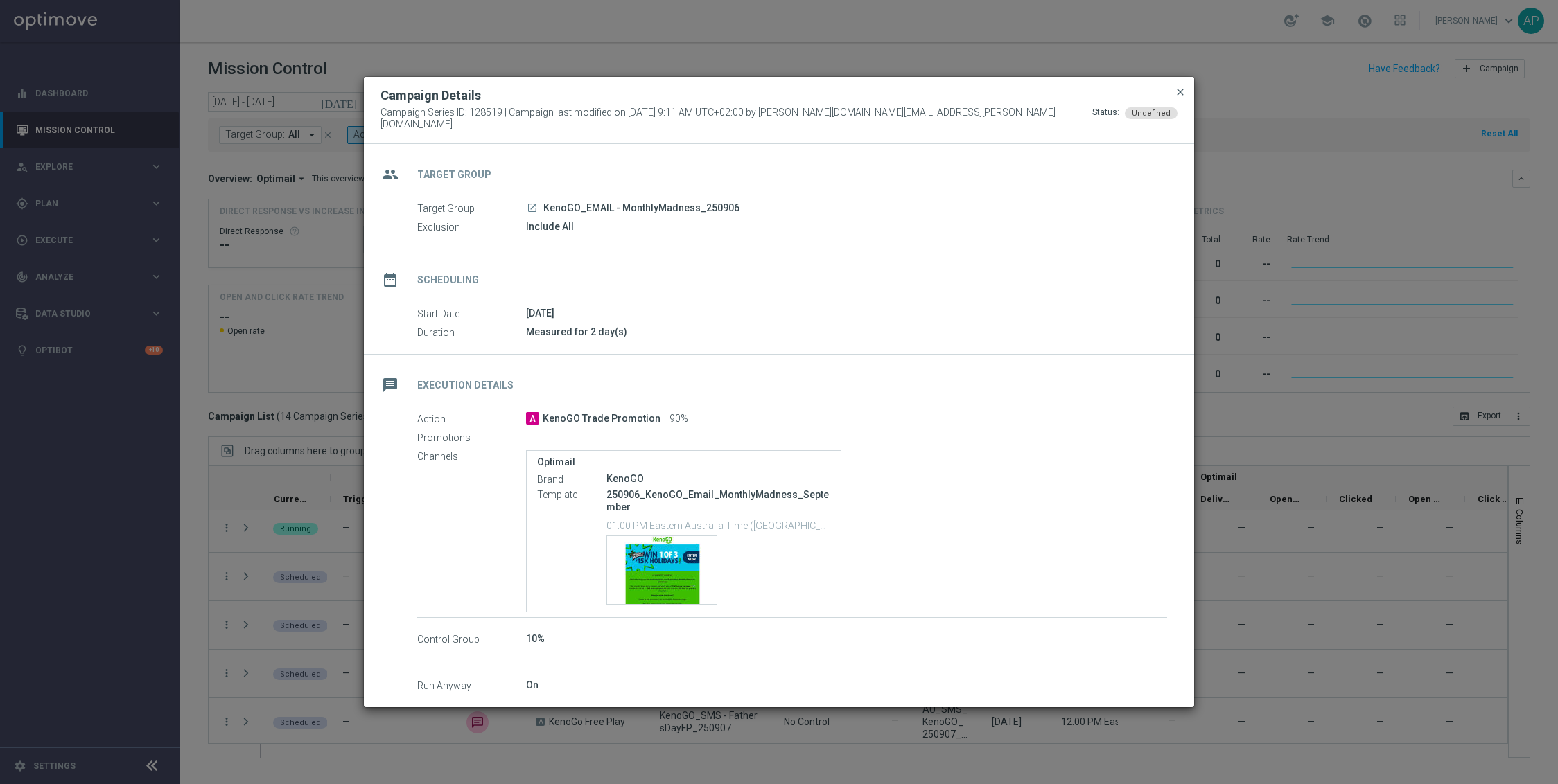
click at [1184, 96] on span "close" at bounding box center [1180, 92] width 11 height 11
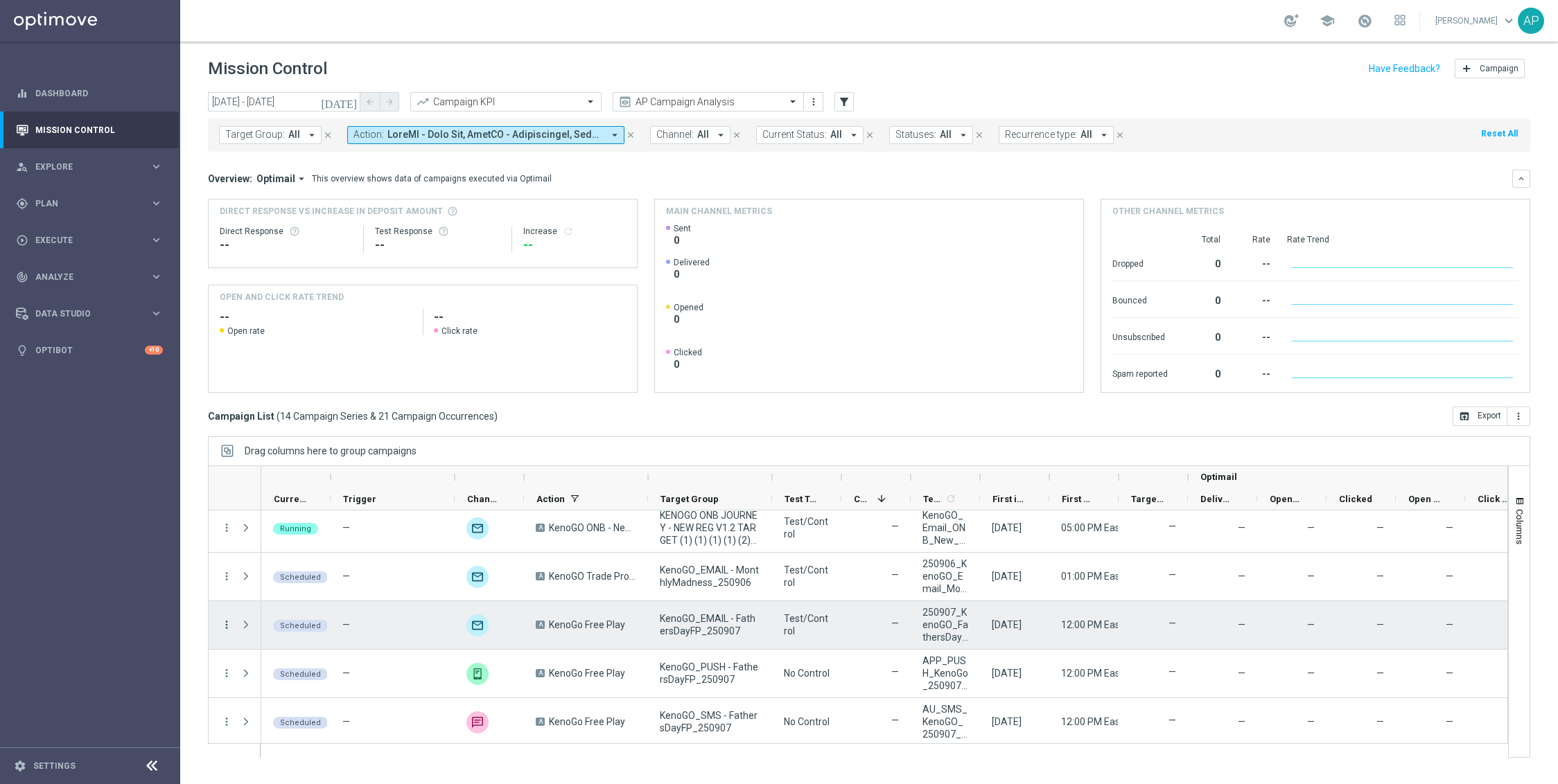
click at [227, 628] on icon "more_vert" at bounding box center [226, 624] width 12 height 12
click at [262, 632] on span "Campaign Details" at bounding box center [289, 634] width 70 height 10
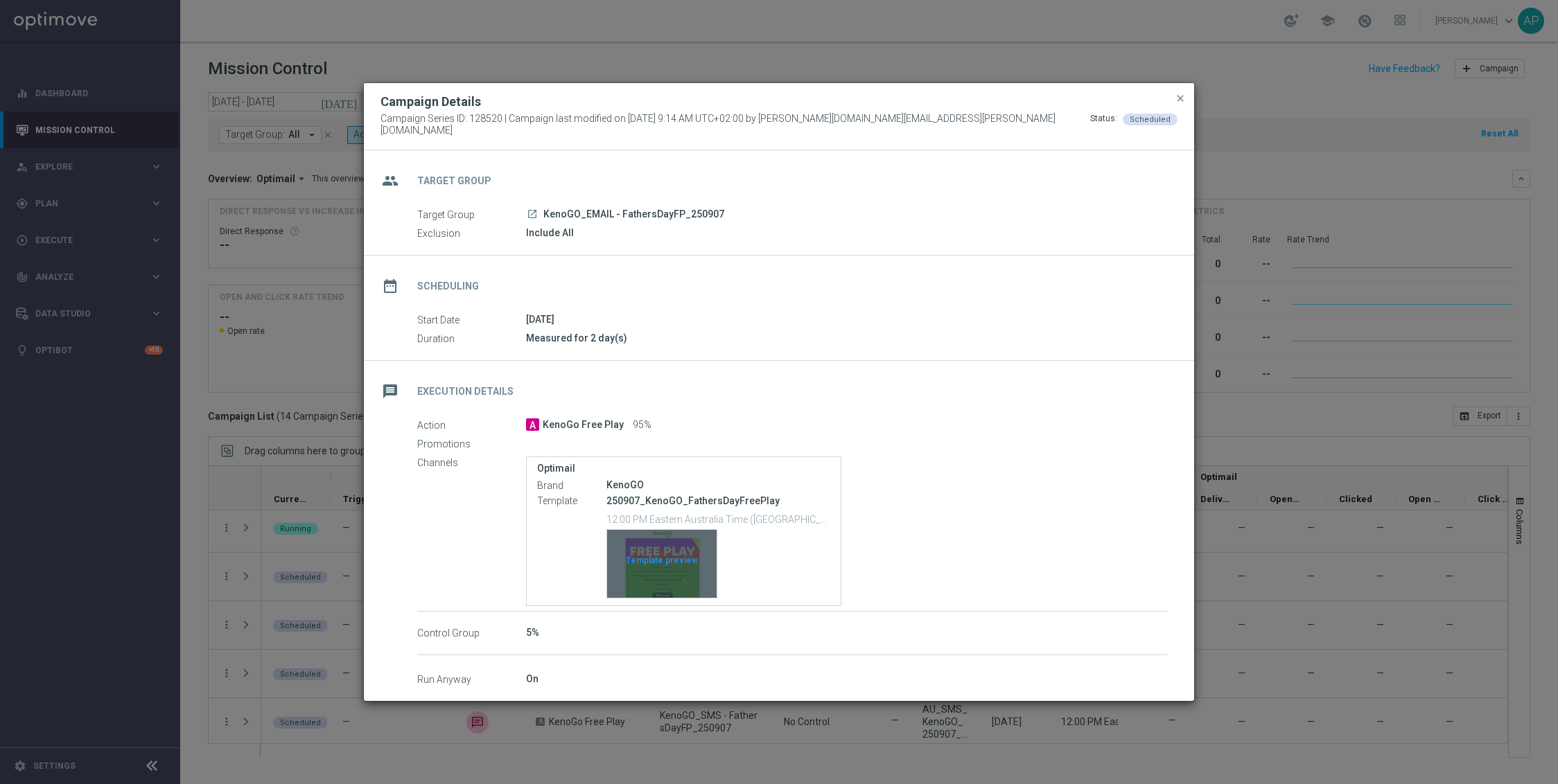
click at [682, 549] on div "Template preview" at bounding box center [661, 563] width 109 height 68
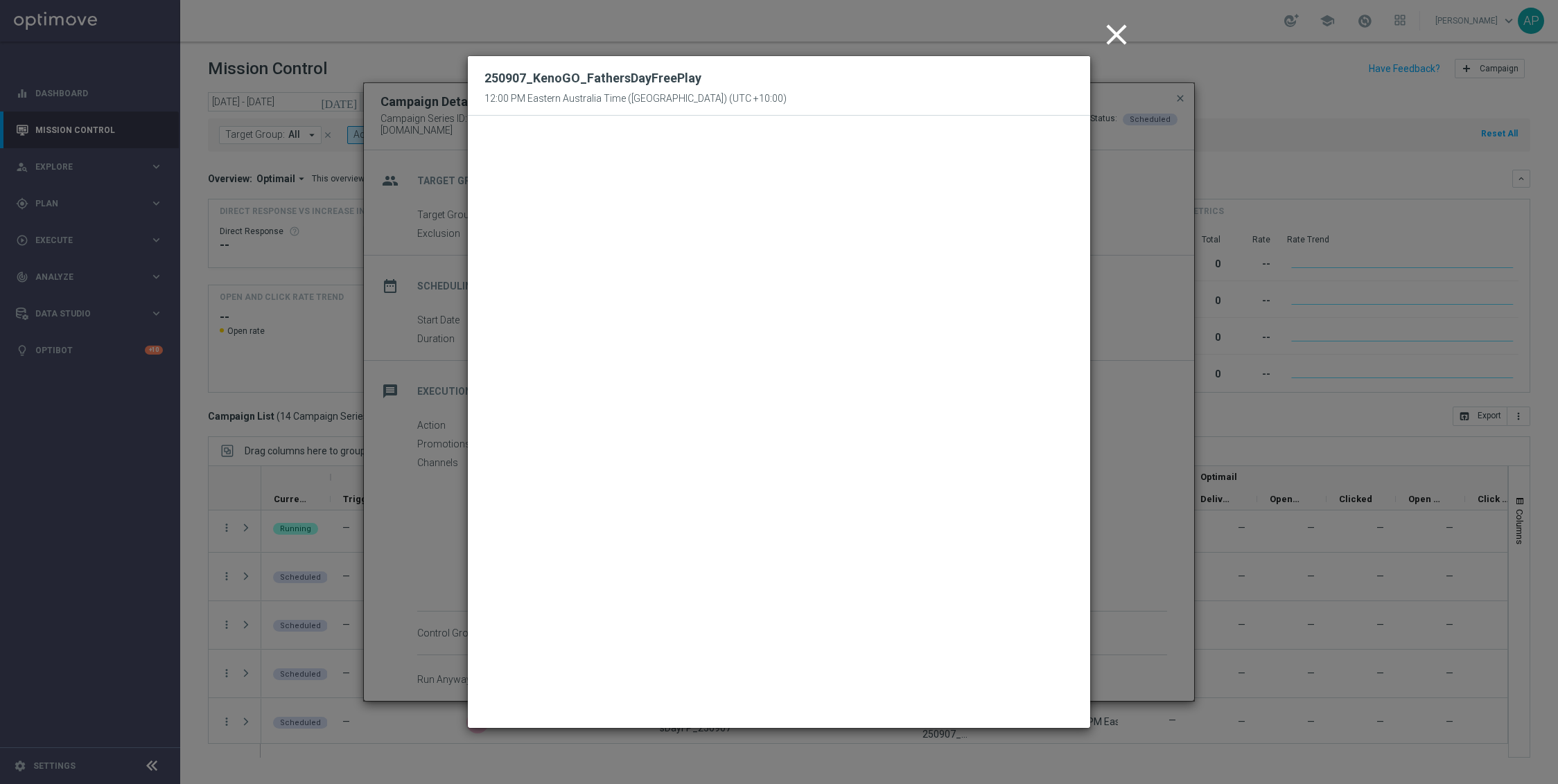
click at [1114, 33] on icon "close" at bounding box center [1116, 34] width 34 height 34
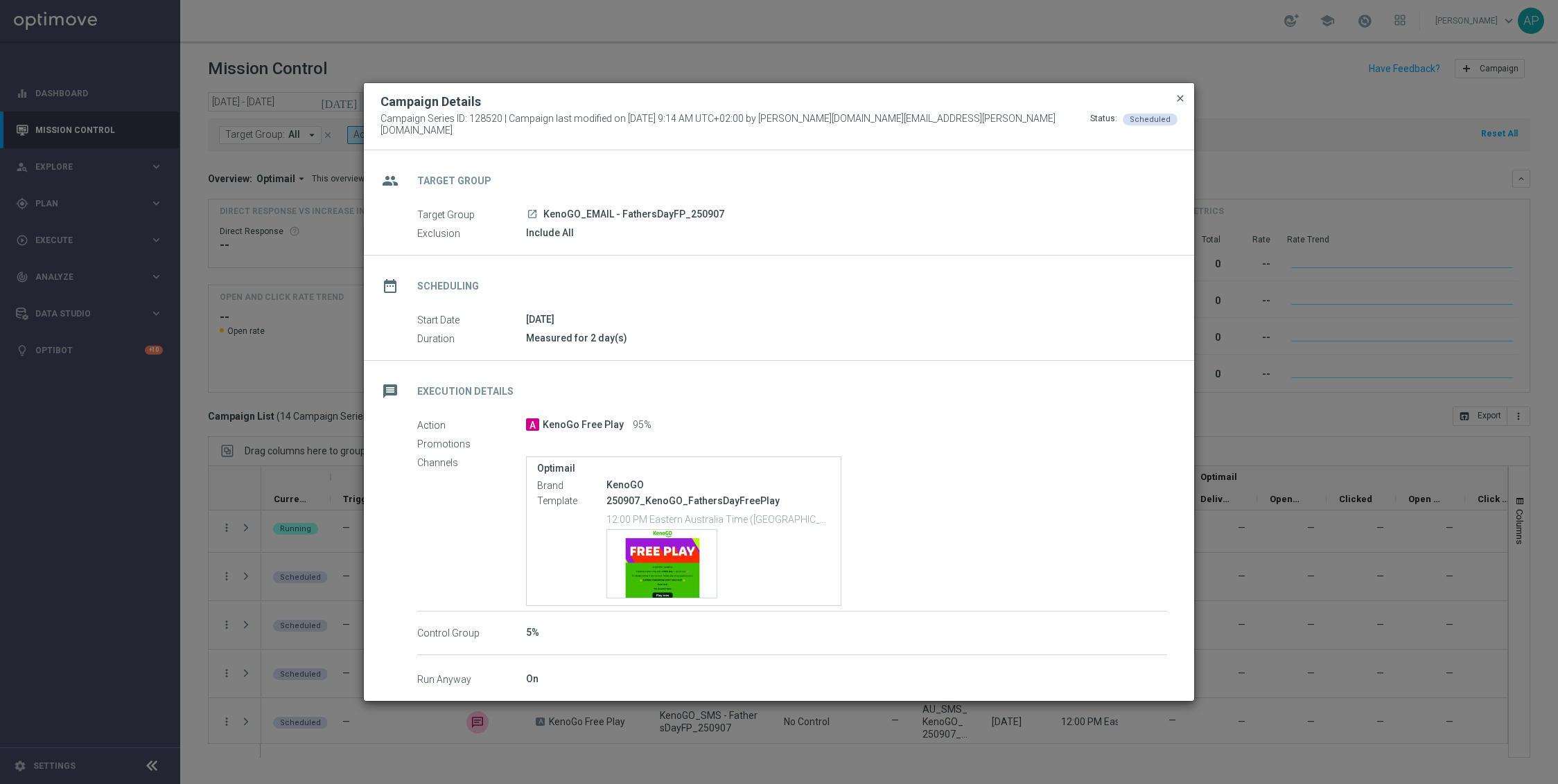
click at [1179, 97] on span "close" at bounding box center [1180, 98] width 11 height 11
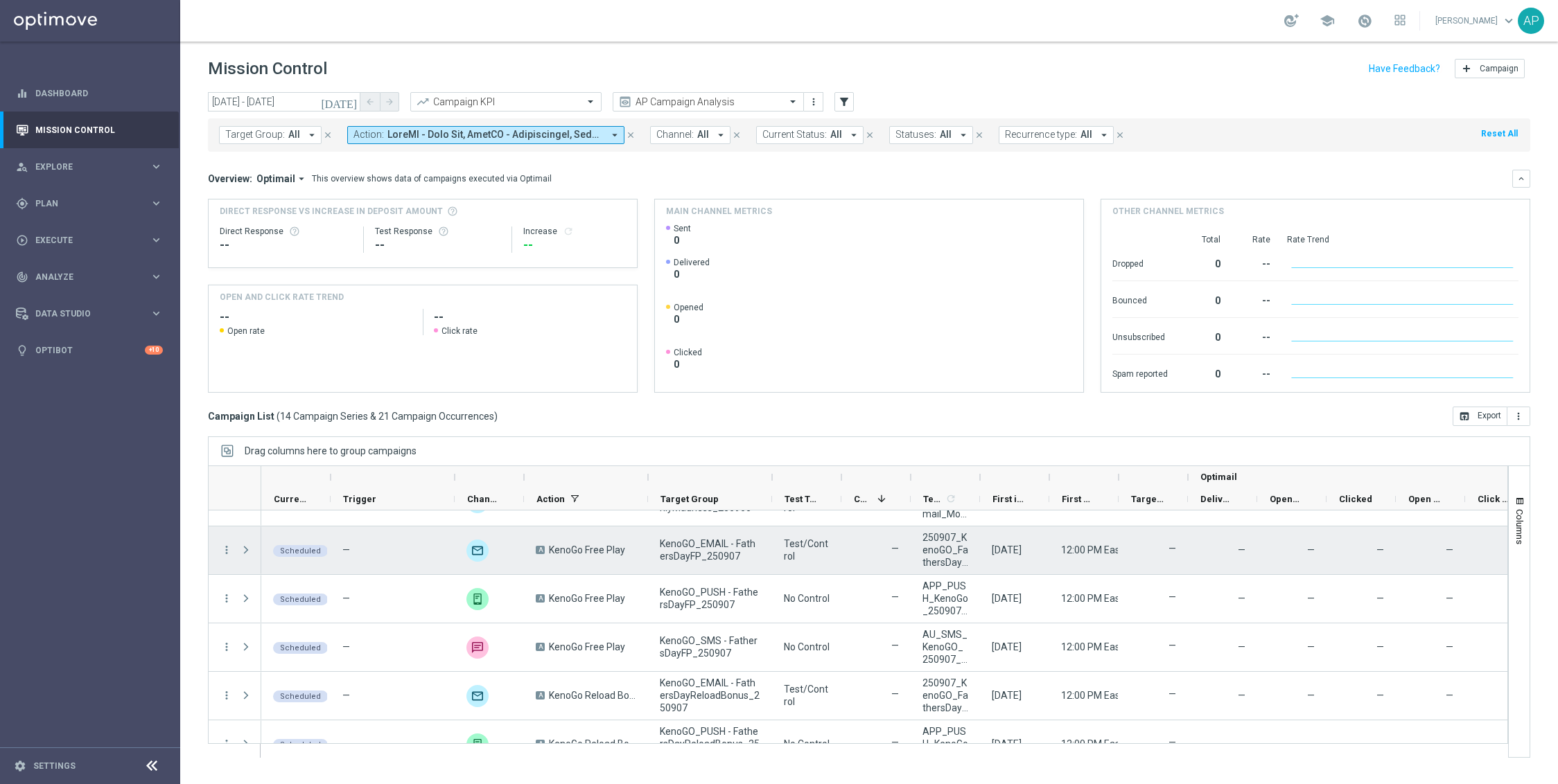
scroll to position [447, 0]
